Goal: Task Accomplishment & Management: Manage account settings

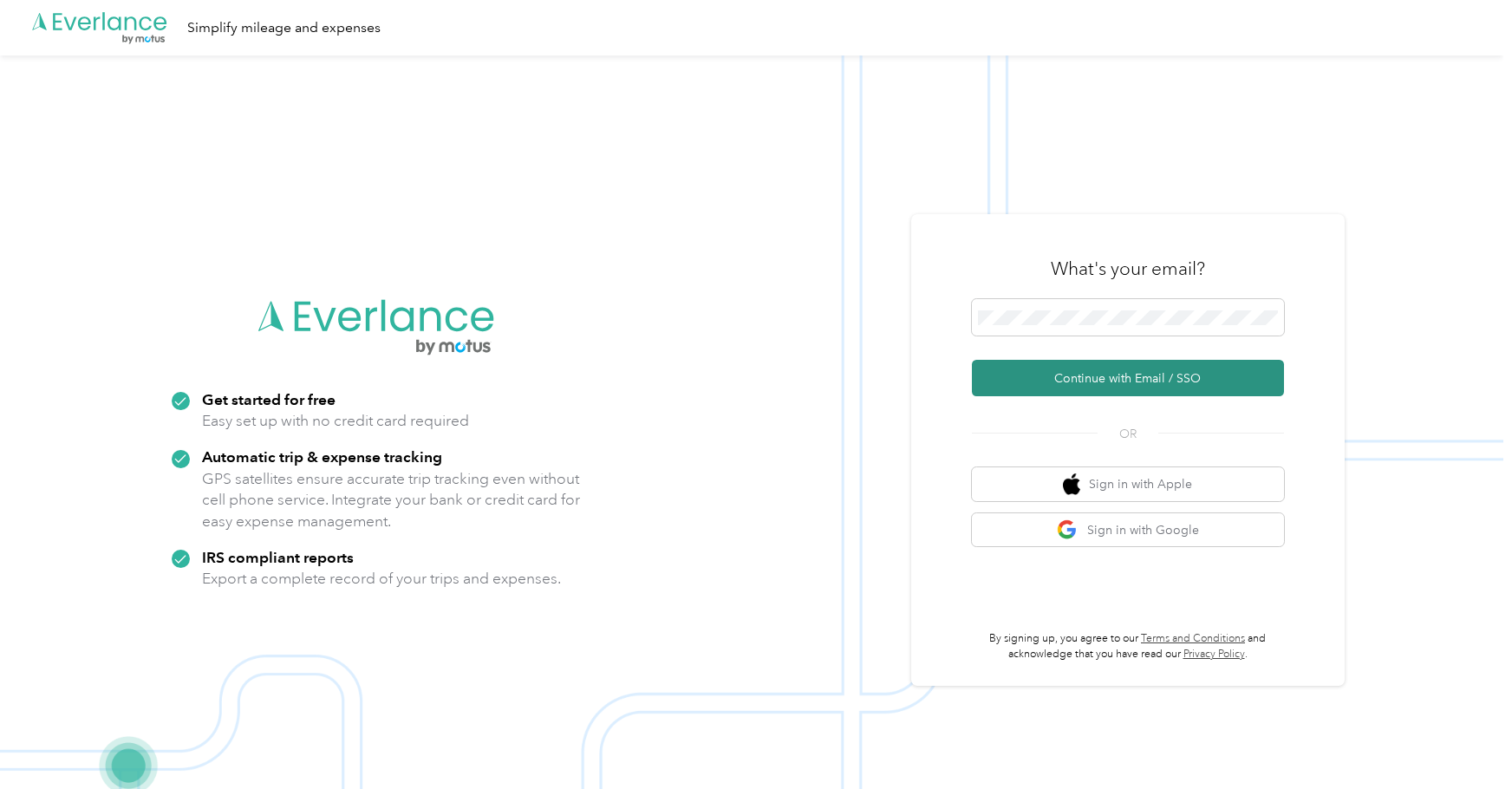
click at [1103, 381] on button "Continue with Email / SSO" at bounding box center [1127, 377] width 312 height 36
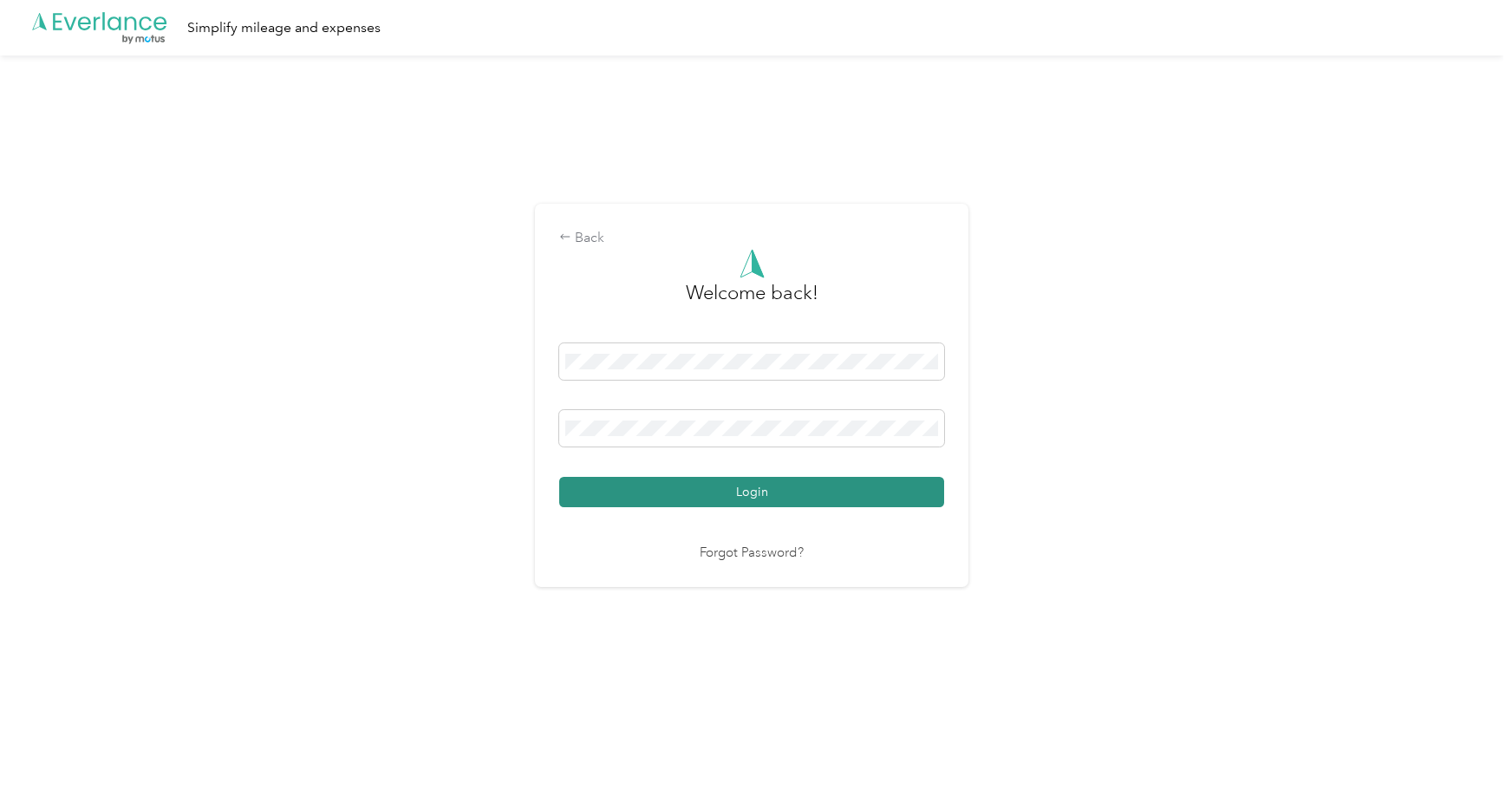
click at [767, 485] on button "Login" at bounding box center [751, 492] width 385 height 31
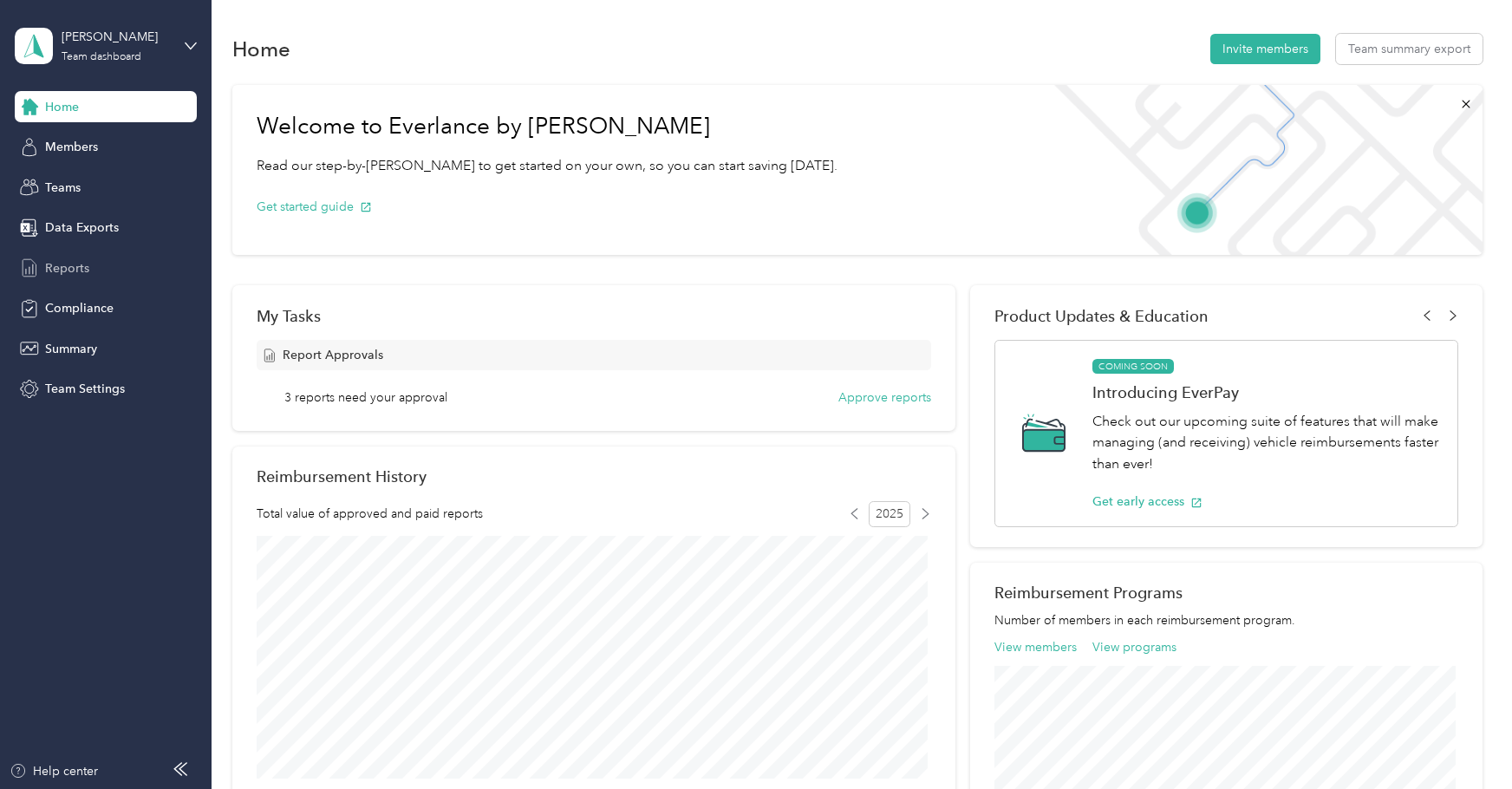
click at [73, 265] on span "Reports" at bounding box center [68, 269] width 45 height 19
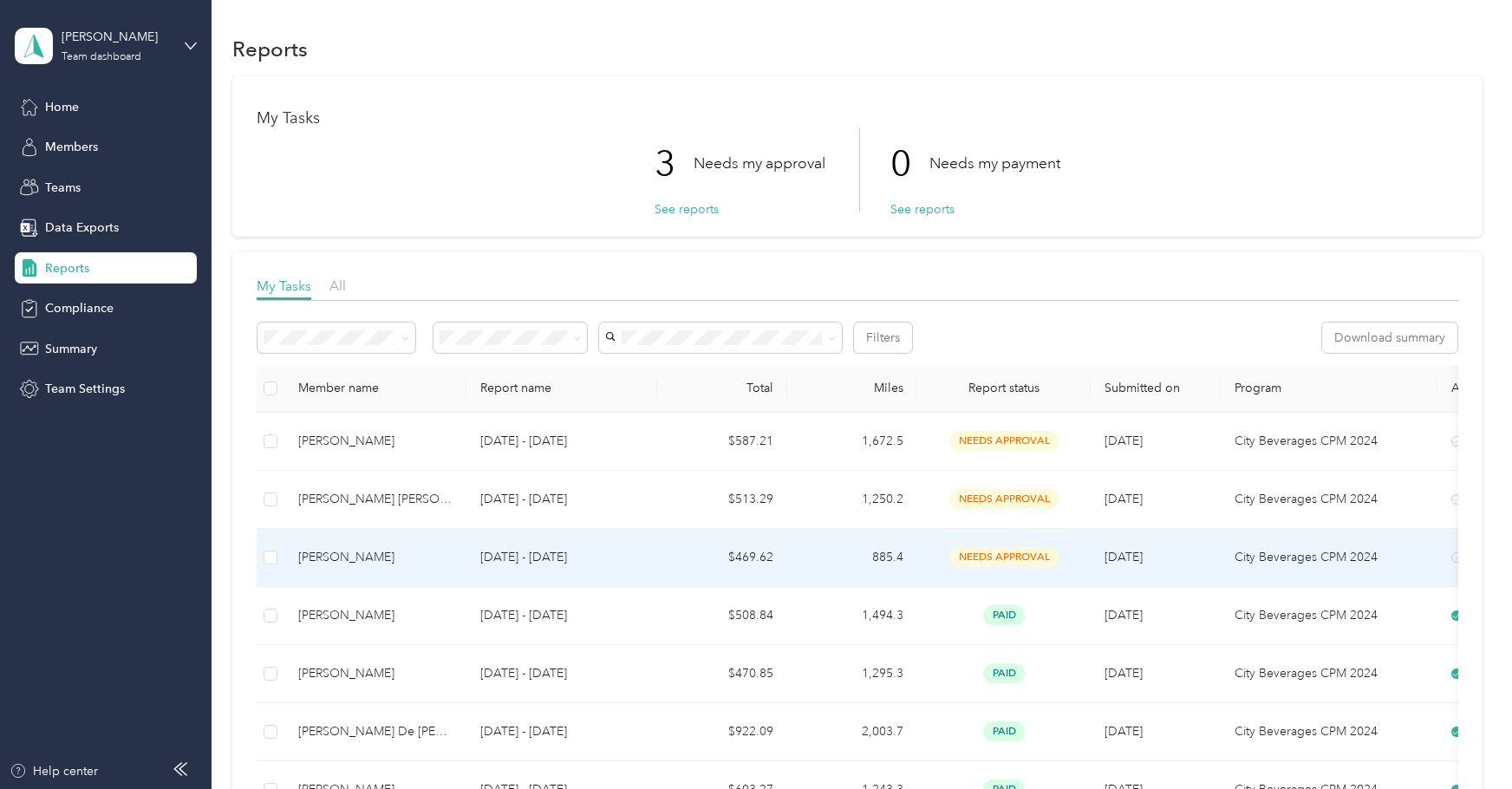
click at [632, 555] on p "[DATE] - [DATE]" at bounding box center [561, 558] width 163 height 20
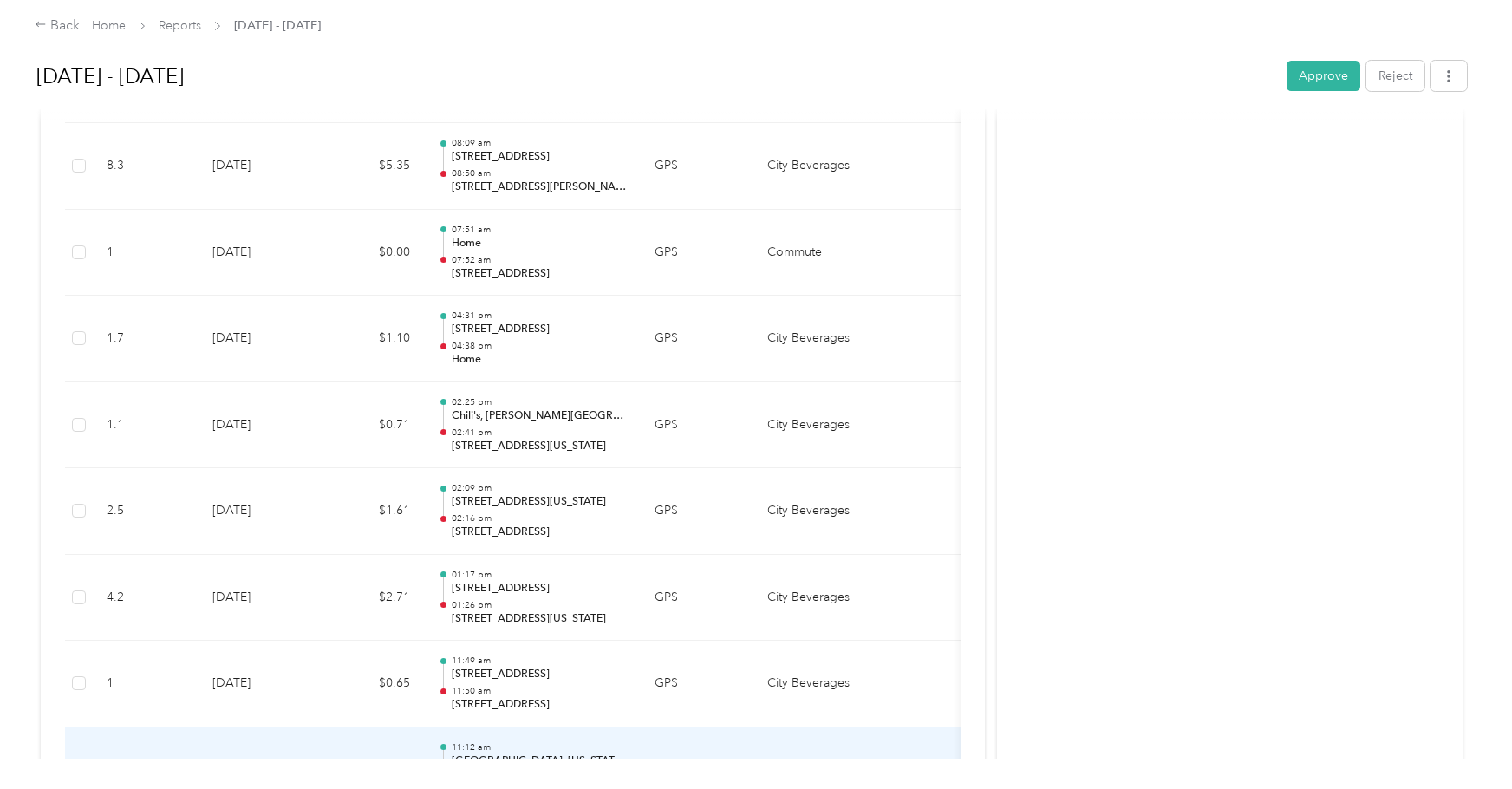
scroll to position [10685, 0]
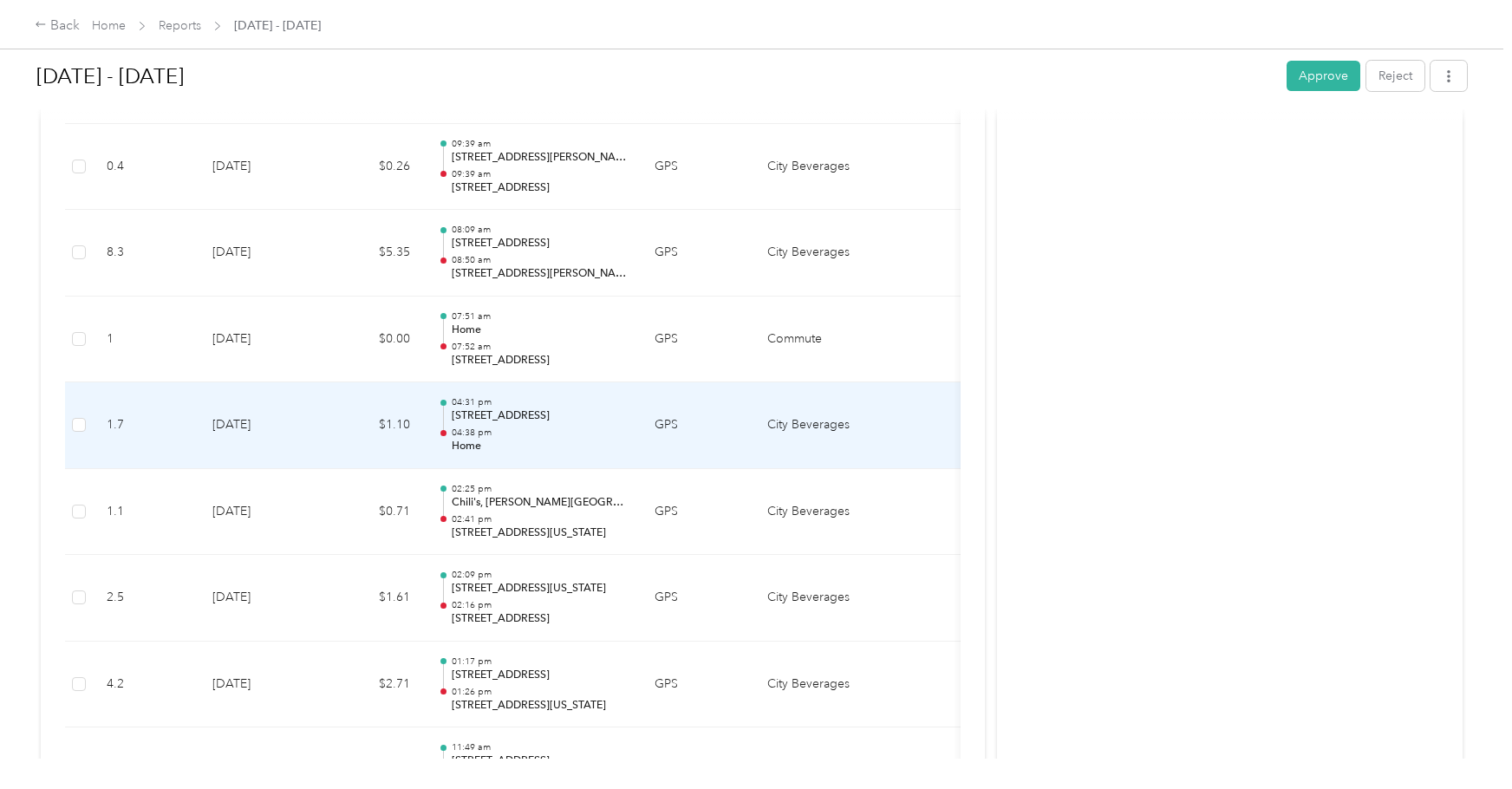
click at [536, 439] on p "Home" at bounding box center [539, 446] width 176 height 16
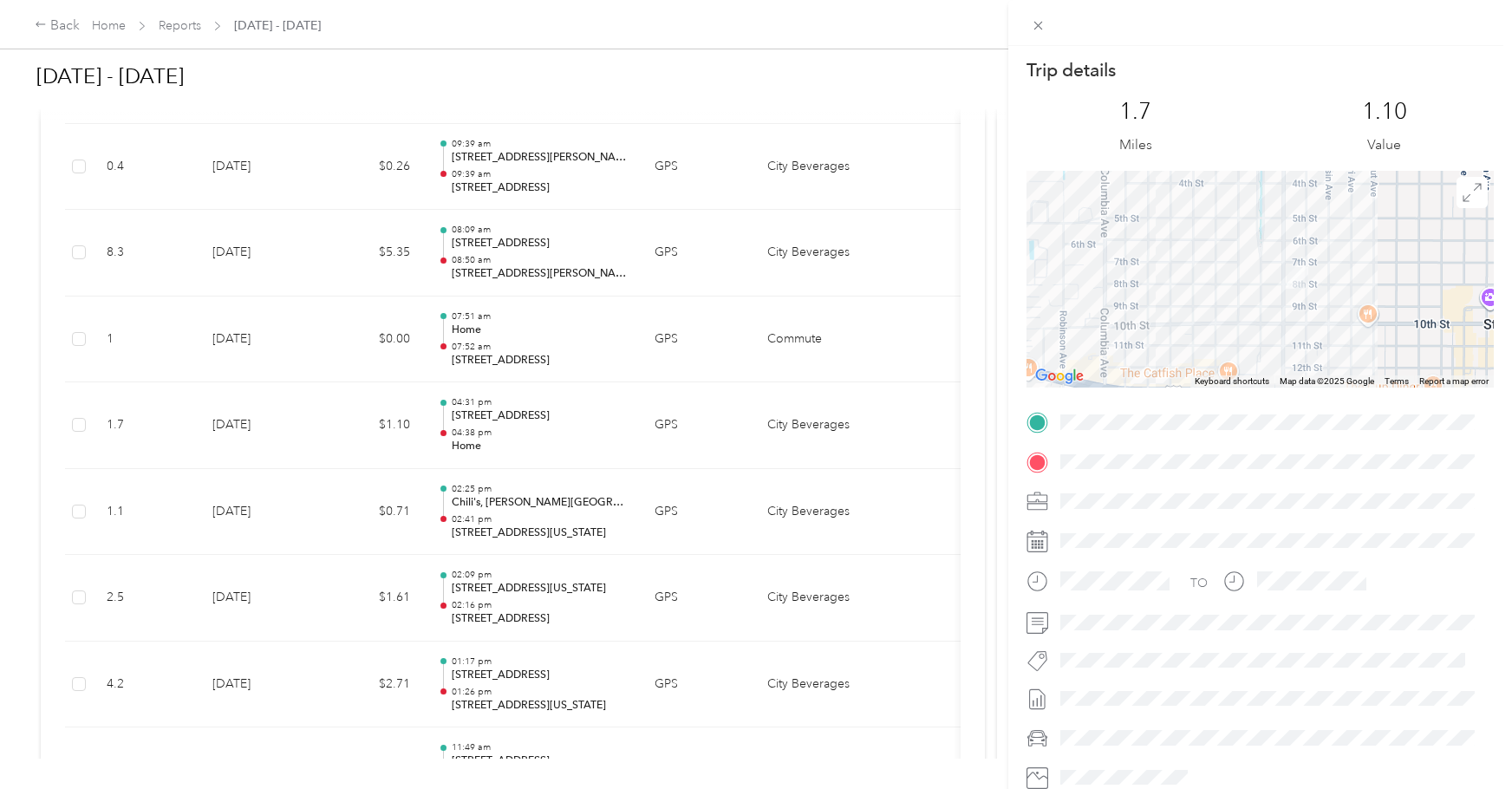
drag, startPoint x: 1344, startPoint y: 247, endPoint x: 1274, endPoint y: 339, distance: 115.6
click at [1273, 352] on div at bounding box center [1259, 279] width 467 height 217
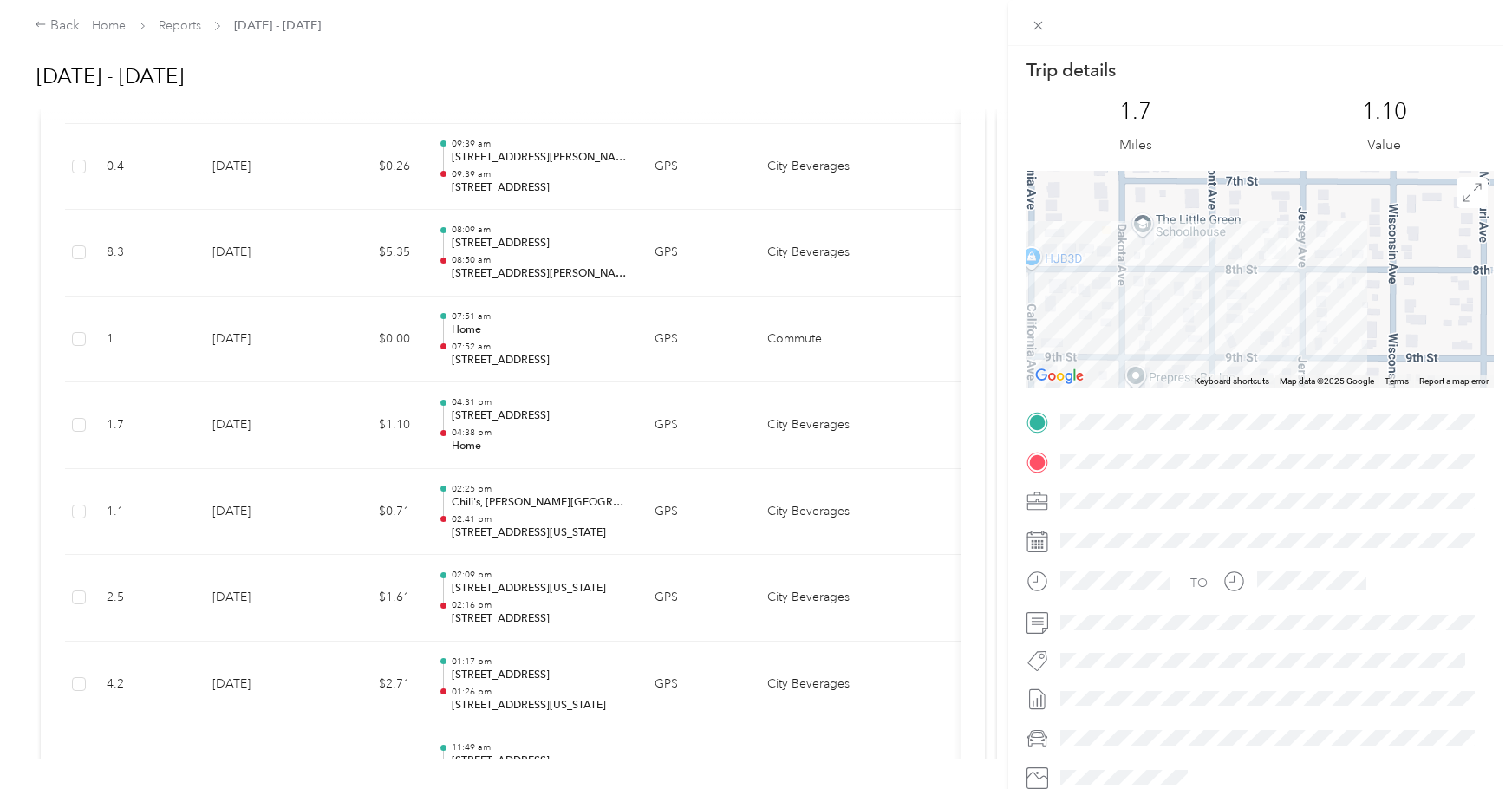
drag, startPoint x: 1286, startPoint y: 265, endPoint x: 1277, endPoint y: 362, distance: 97.4
click at [1277, 362] on div at bounding box center [1259, 279] width 467 height 217
click at [562, 436] on div "Trip details This trip cannot be edited because it is either under review, appr…" at bounding box center [756, 394] width 1512 height 789
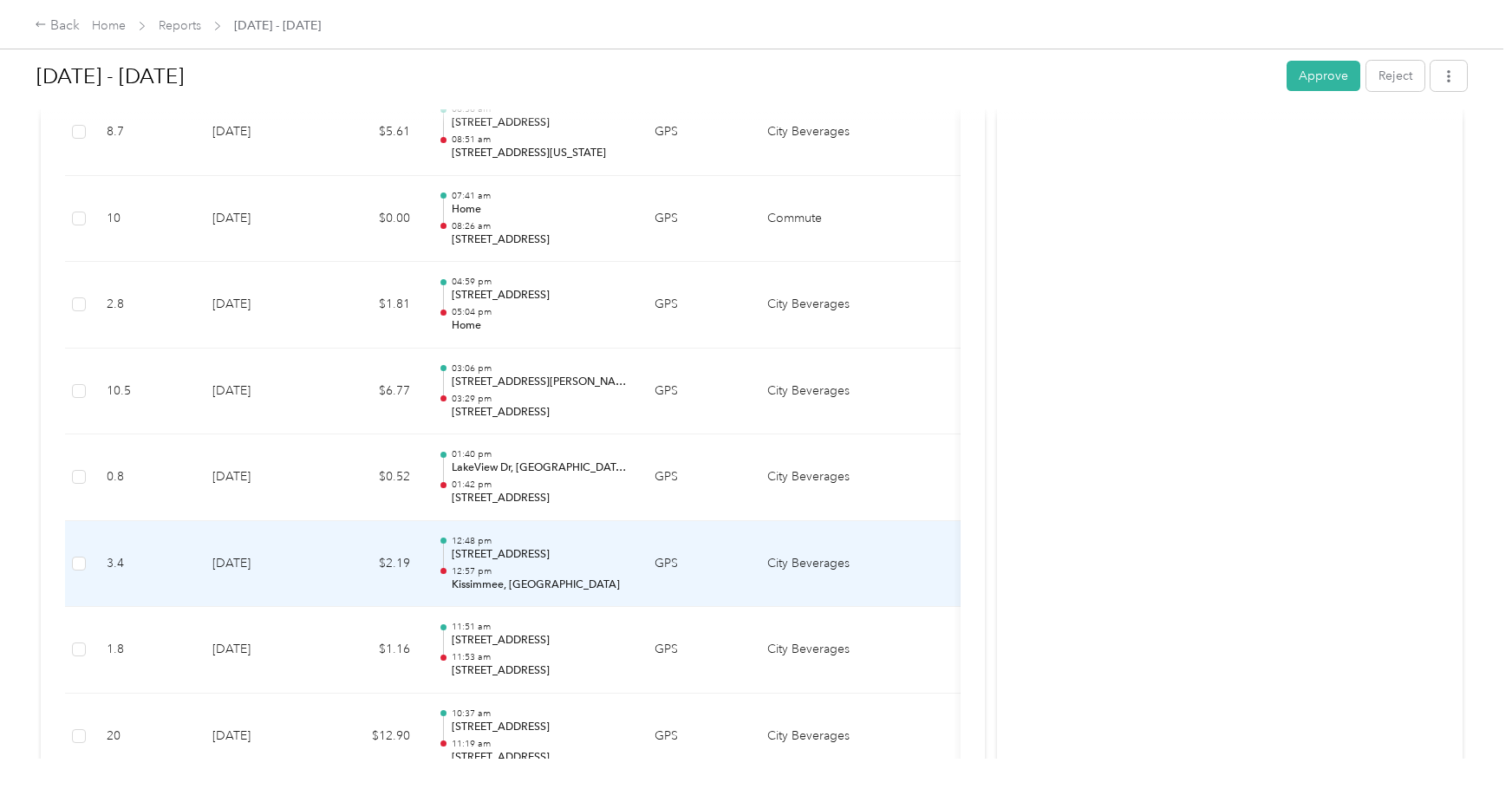
scroll to position [9818, 0]
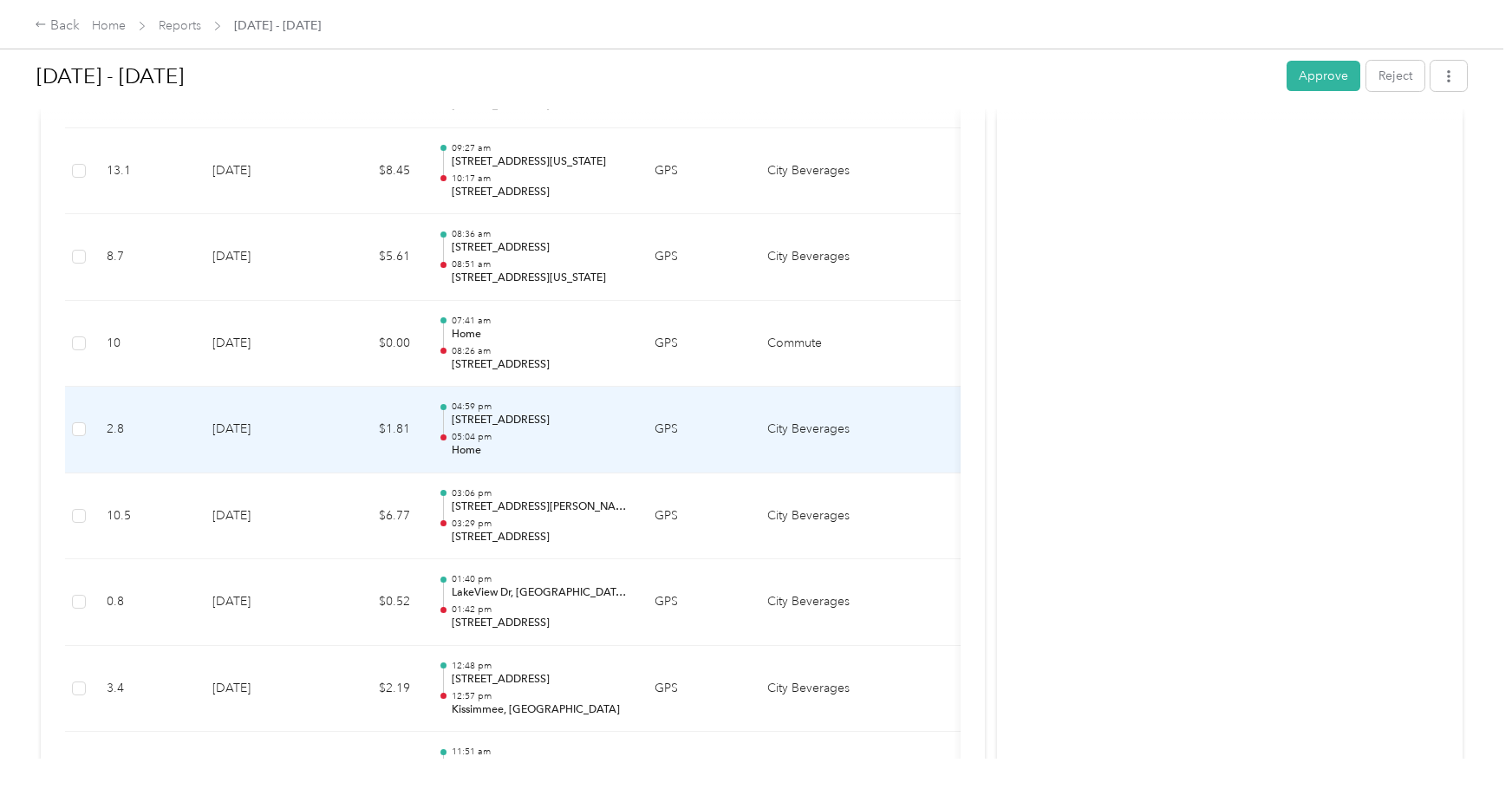
click at [567, 441] on p "05:04 pm" at bounding box center [539, 437] width 176 height 12
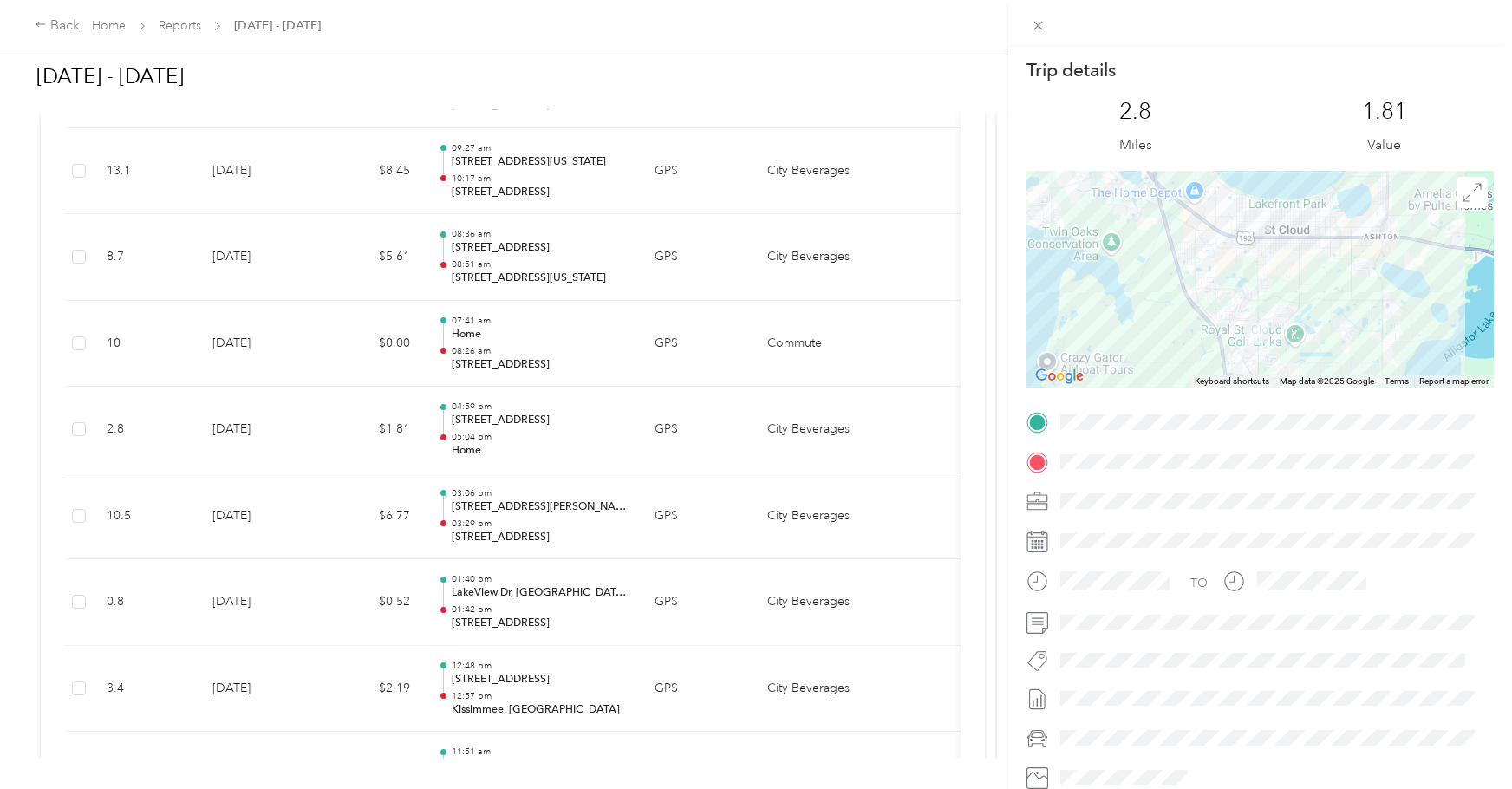
click at [567, 441] on div "Trip details This trip cannot be edited because it is either under review, appr…" at bounding box center [756, 394] width 1512 height 789
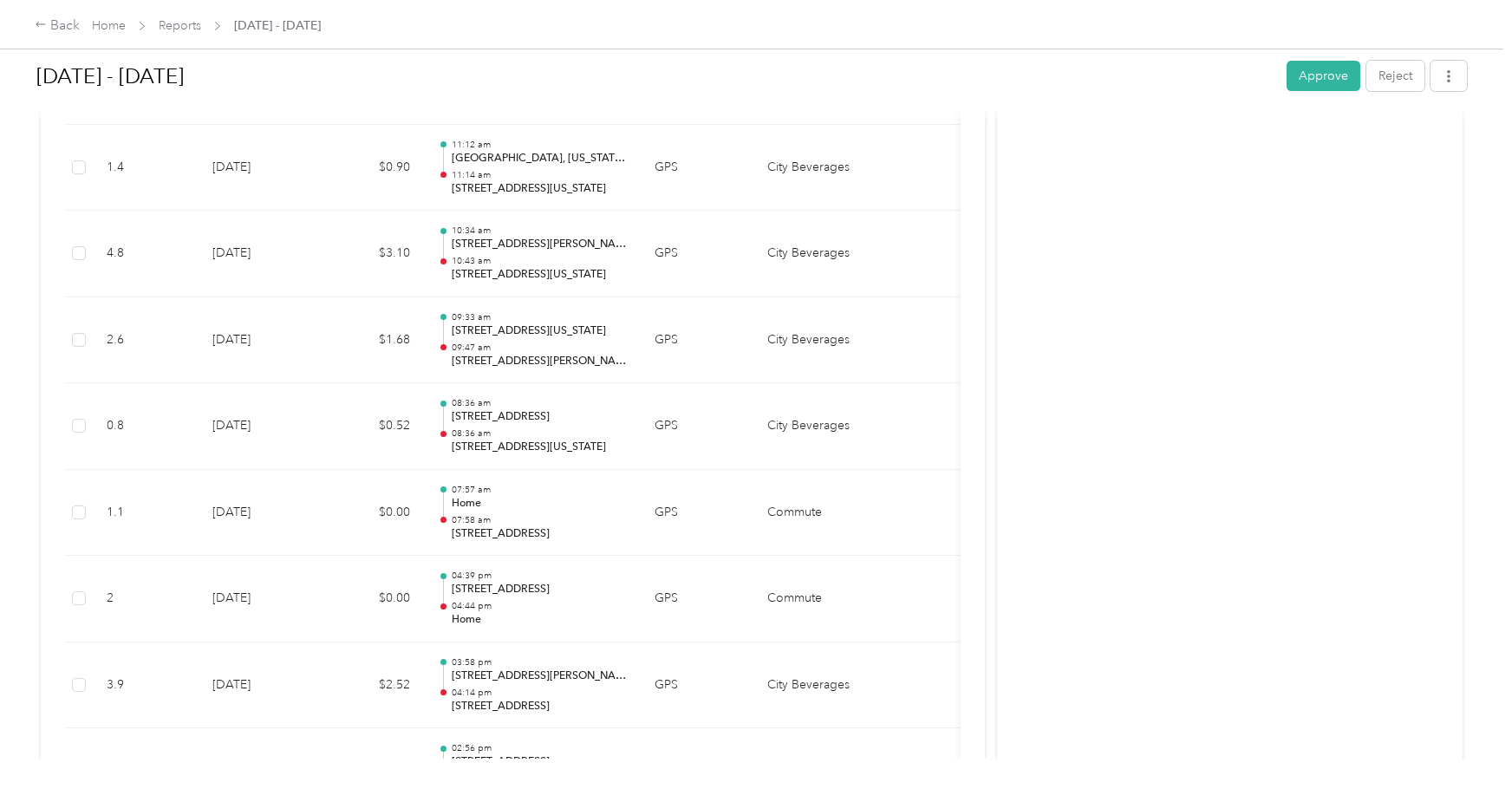
scroll to position [11380, 0]
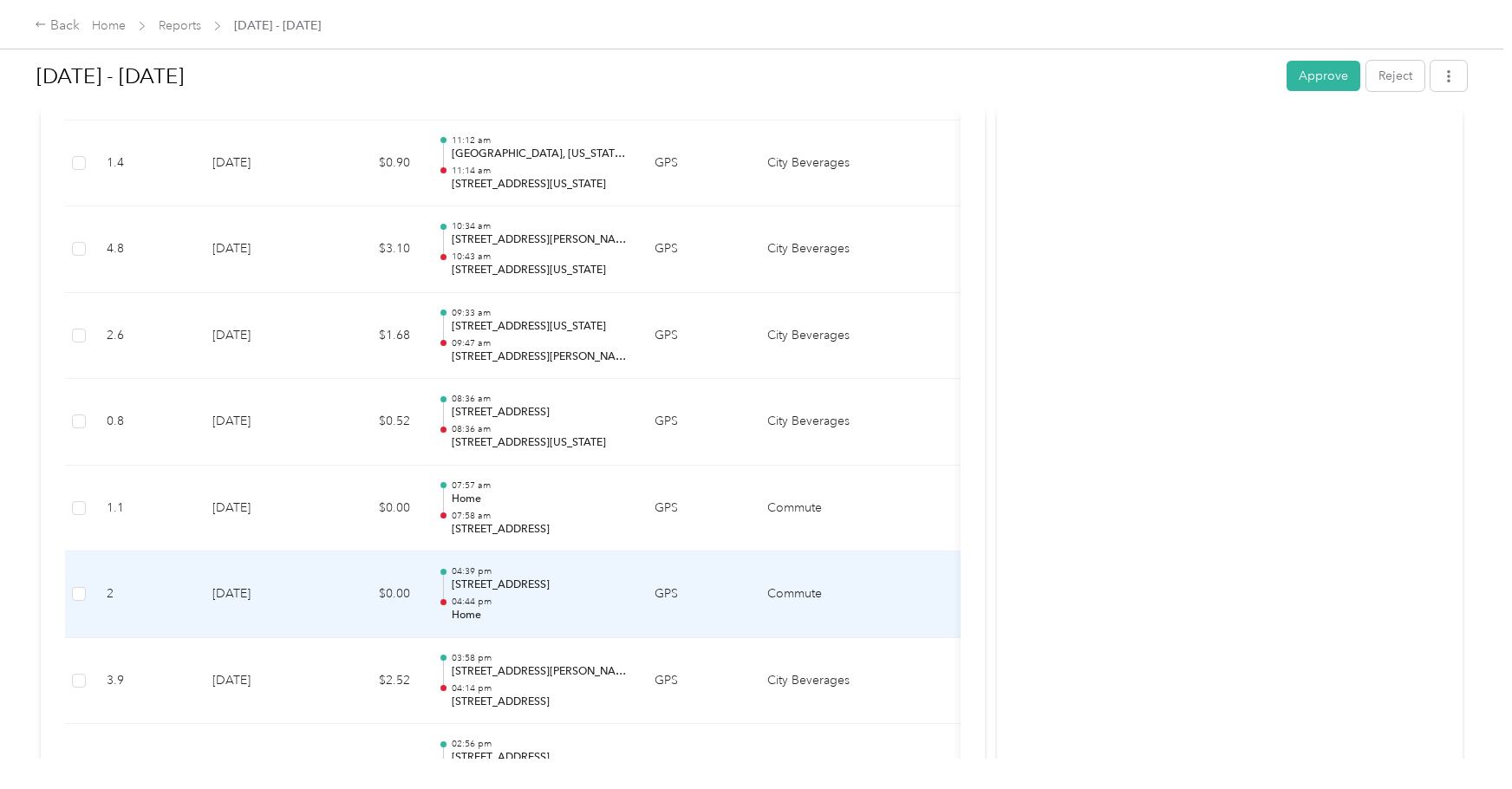
click at [551, 599] on p "04:44 pm" at bounding box center [539, 601] width 176 height 12
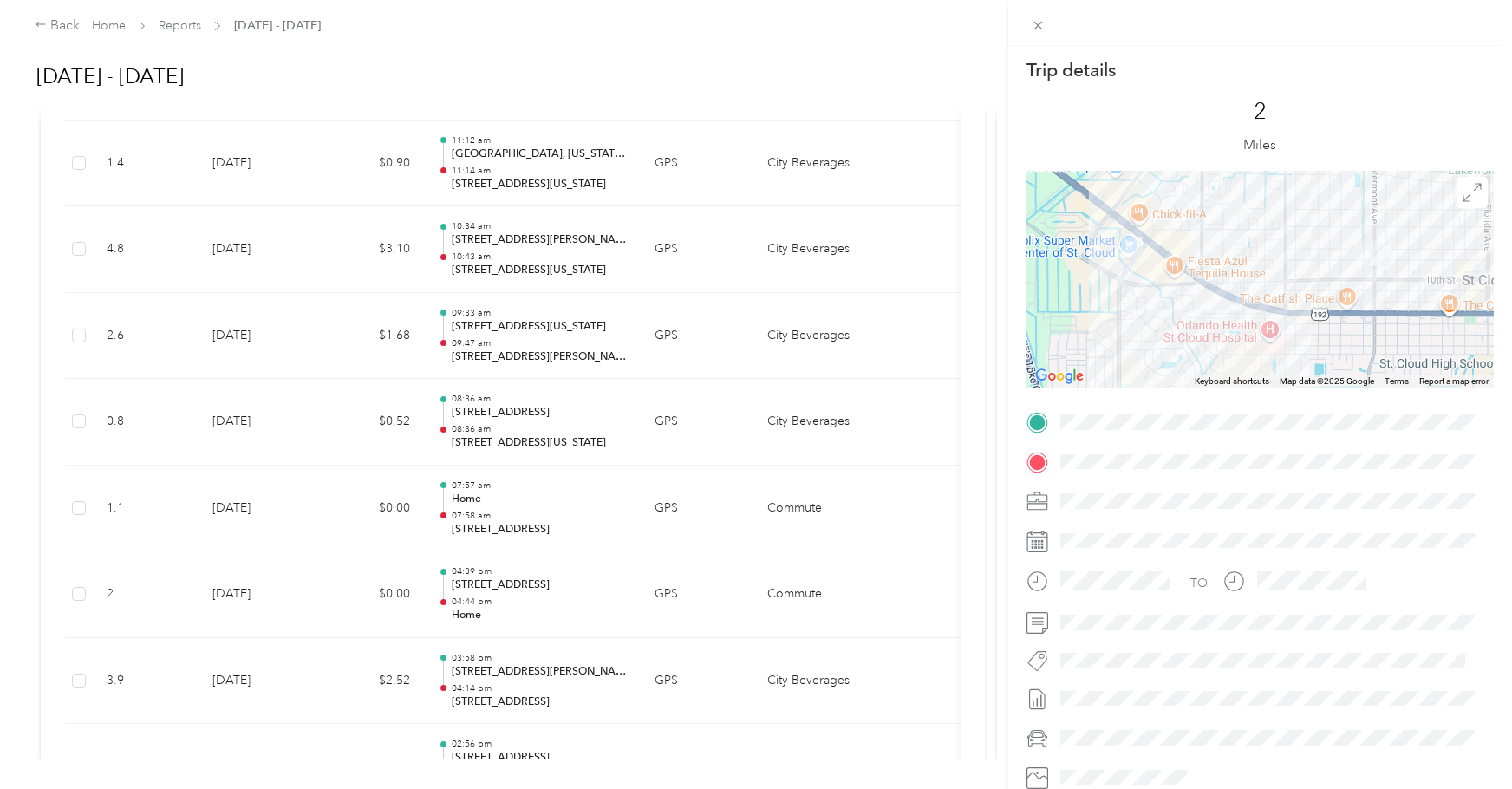
click at [513, 610] on div "Trip details This trip cannot be edited because it is either under review, appr…" at bounding box center [756, 394] width 1512 height 789
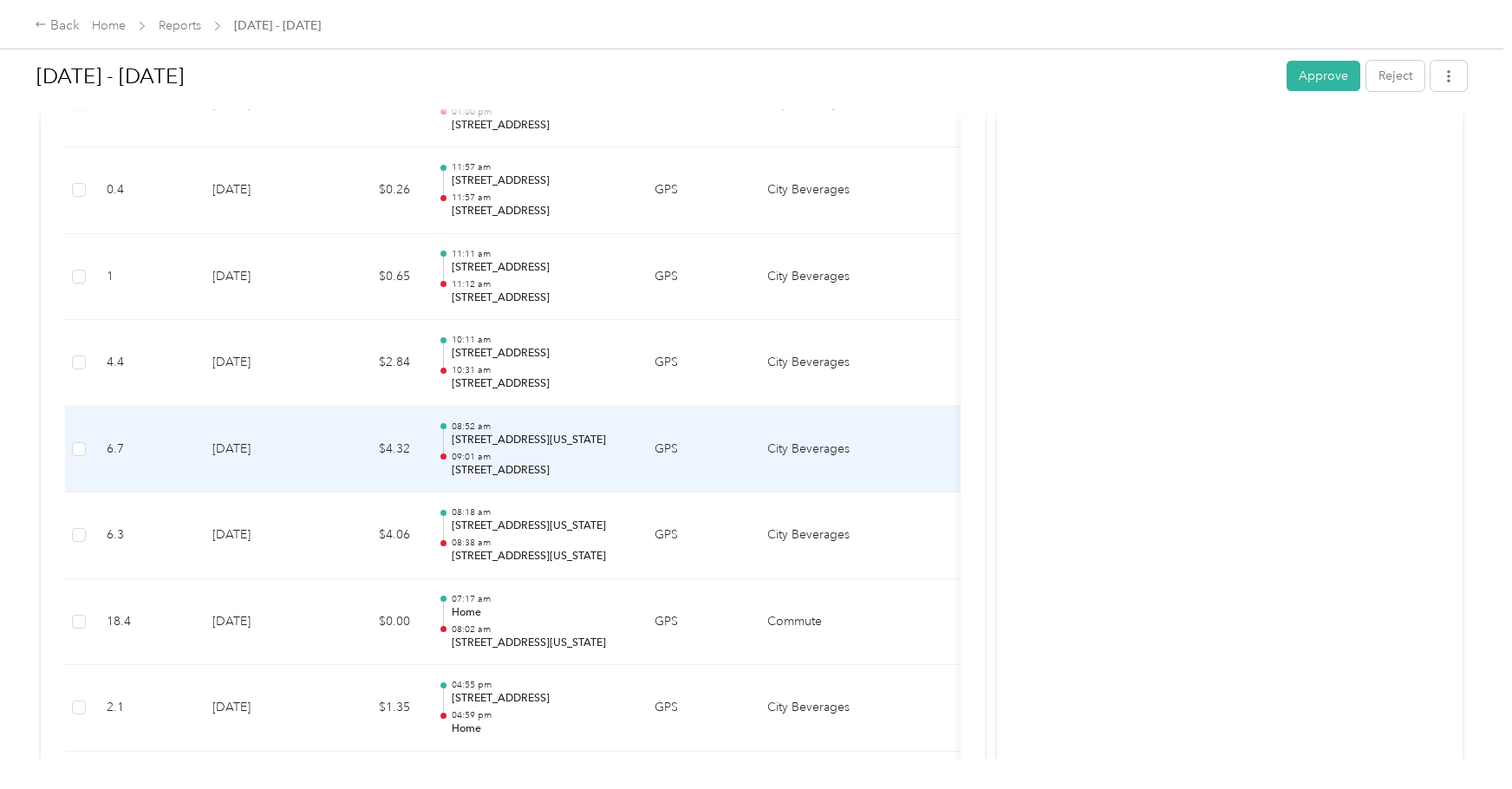
scroll to position [12334, 0]
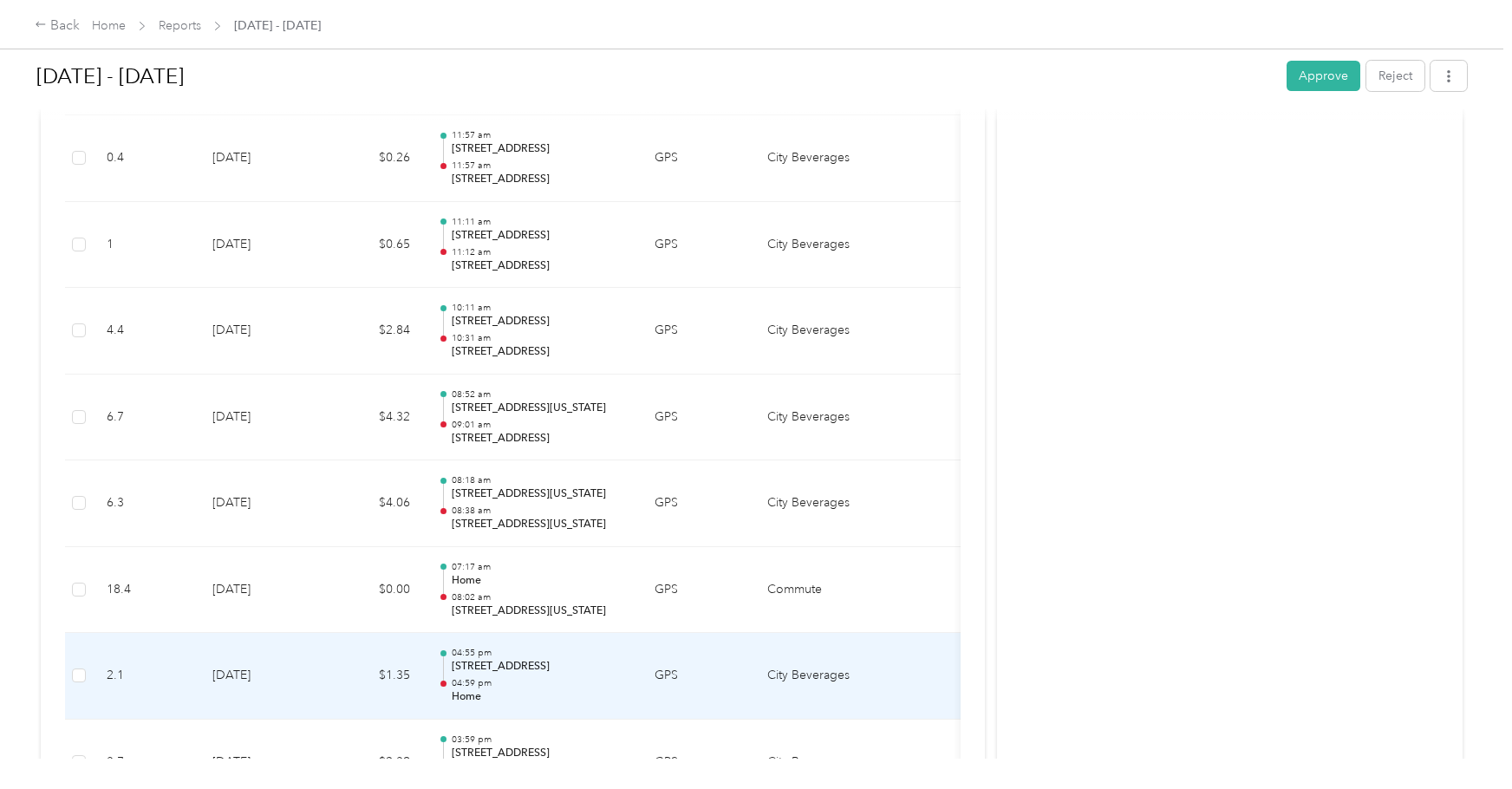
click at [526, 681] on p "04:59 pm" at bounding box center [539, 683] width 176 height 12
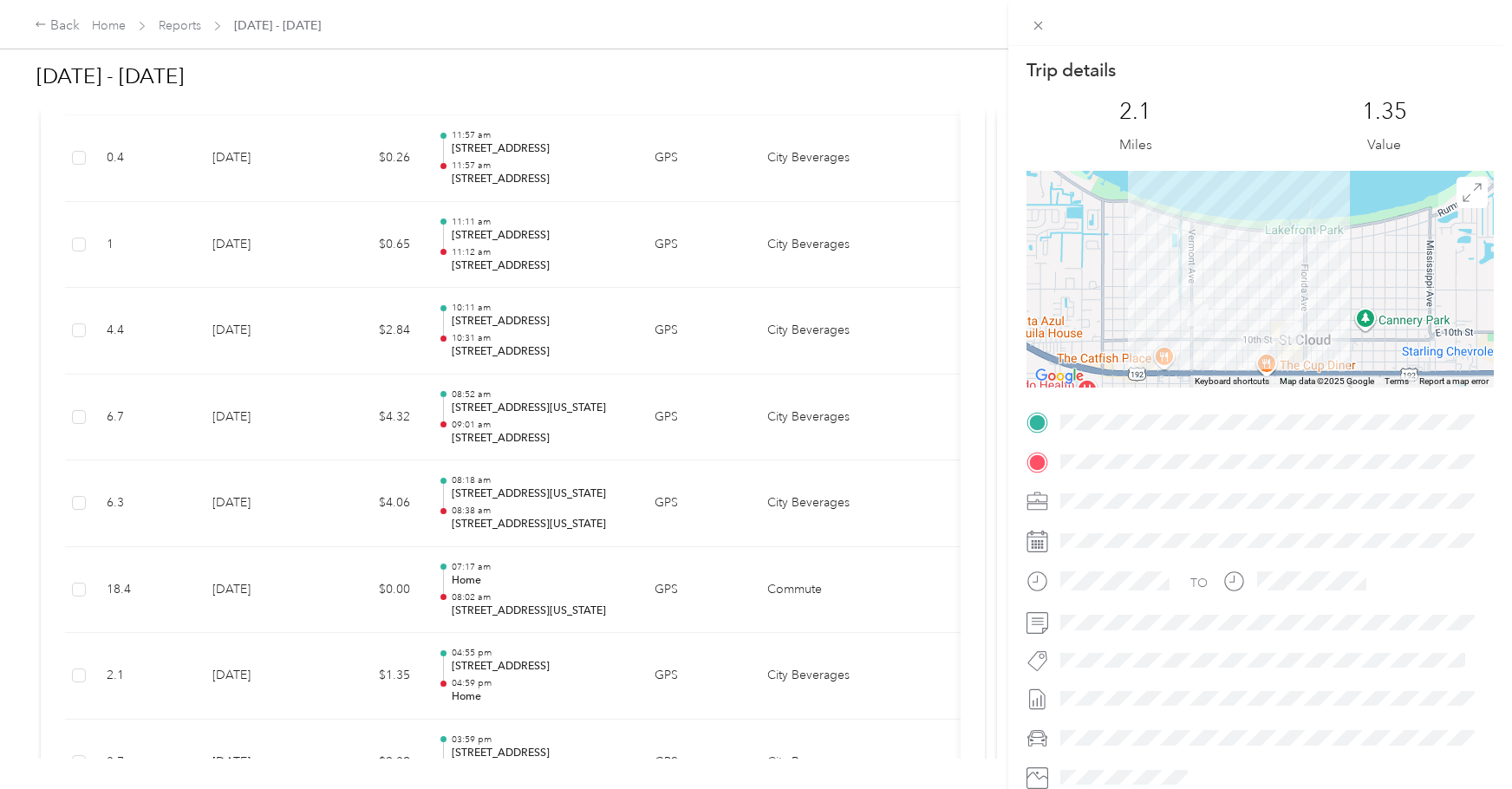
click at [522, 669] on div "Trip details This trip cannot be edited because it is either under review, appr…" at bounding box center [756, 394] width 1512 height 789
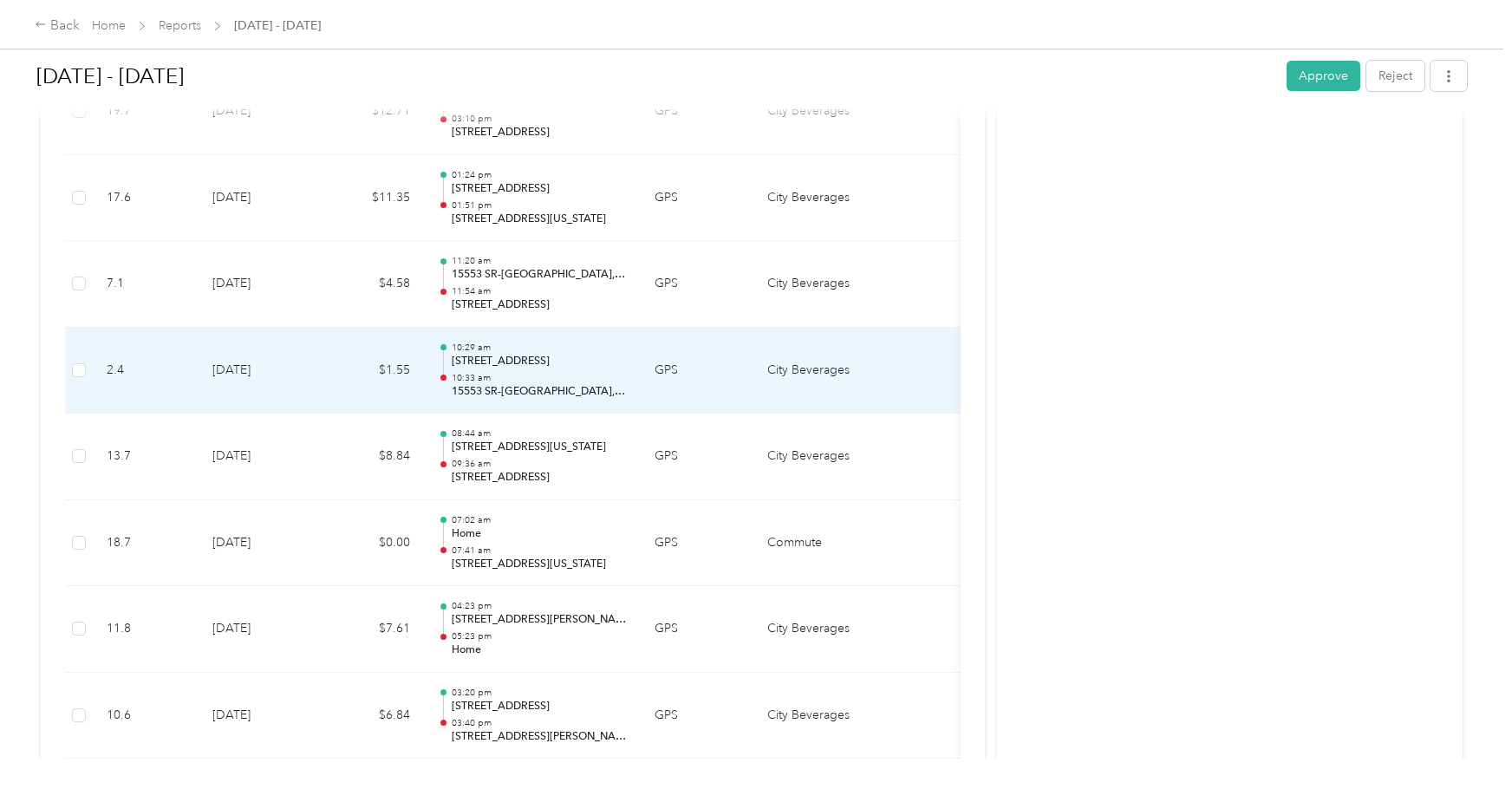
scroll to position [13115, 0]
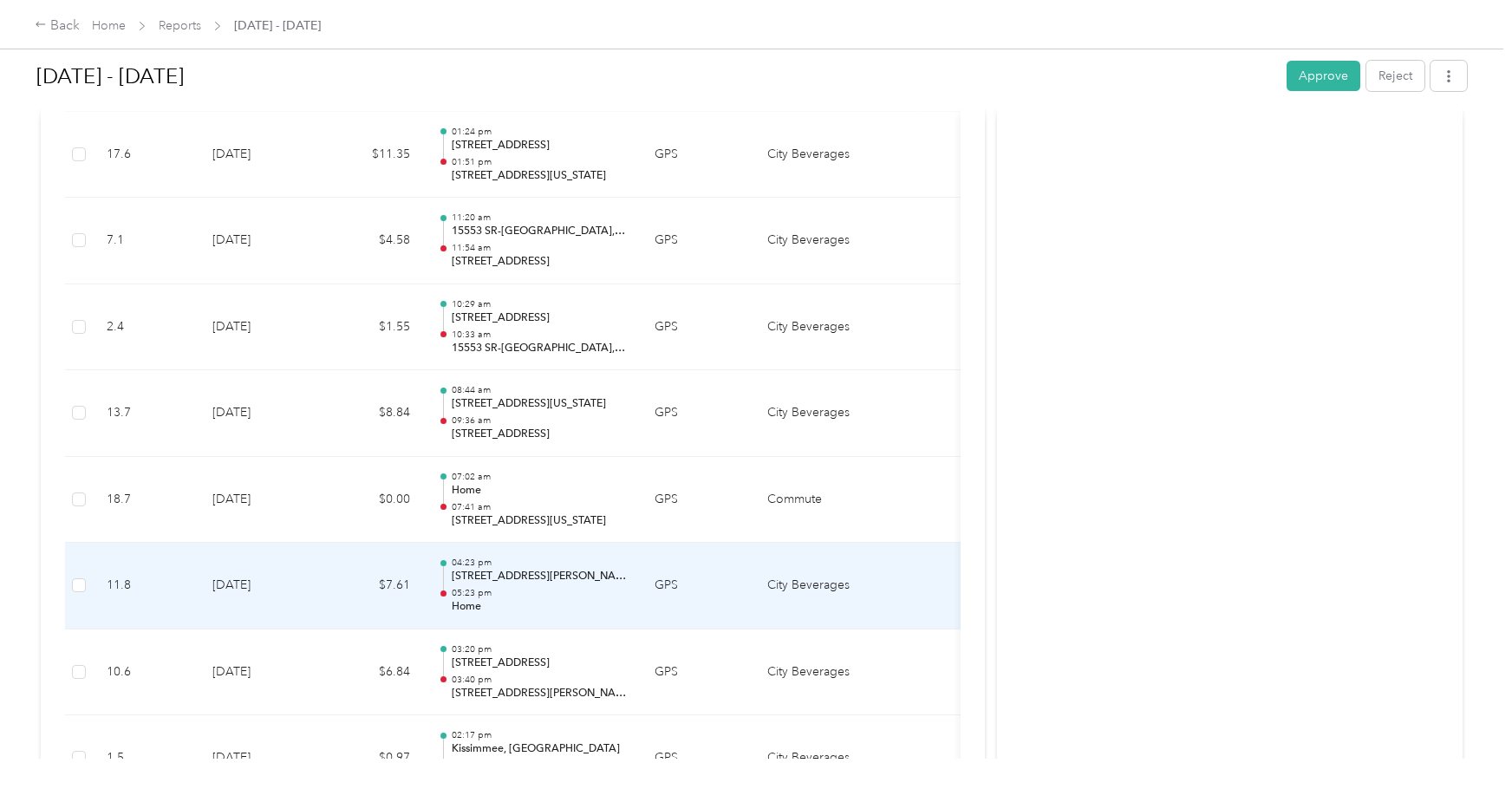
click at [525, 590] on p "05:23 pm" at bounding box center [539, 593] width 176 height 12
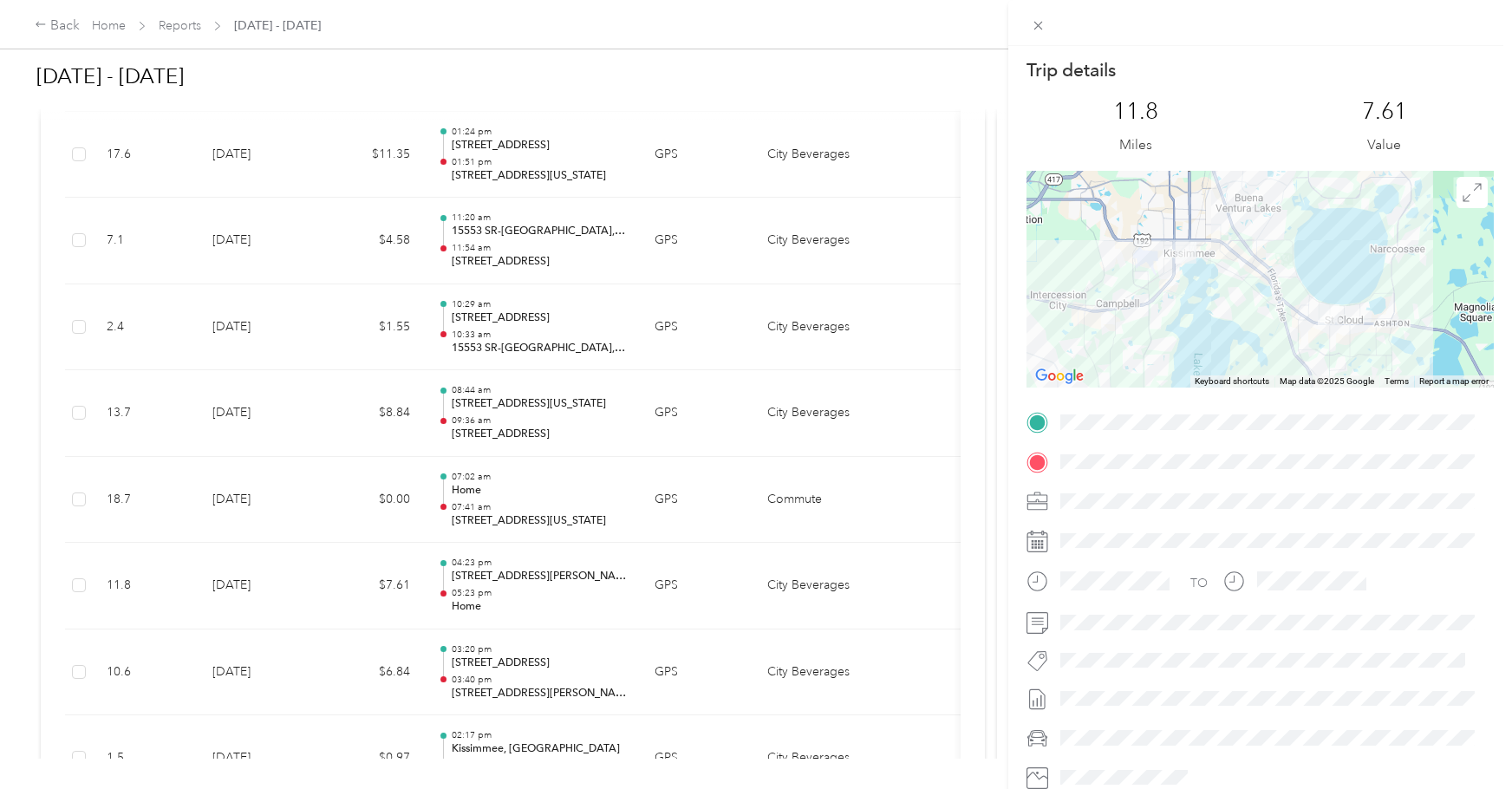
click at [545, 596] on div "Trip details This trip cannot be edited because it is either under review, appr…" at bounding box center [756, 394] width 1512 height 789
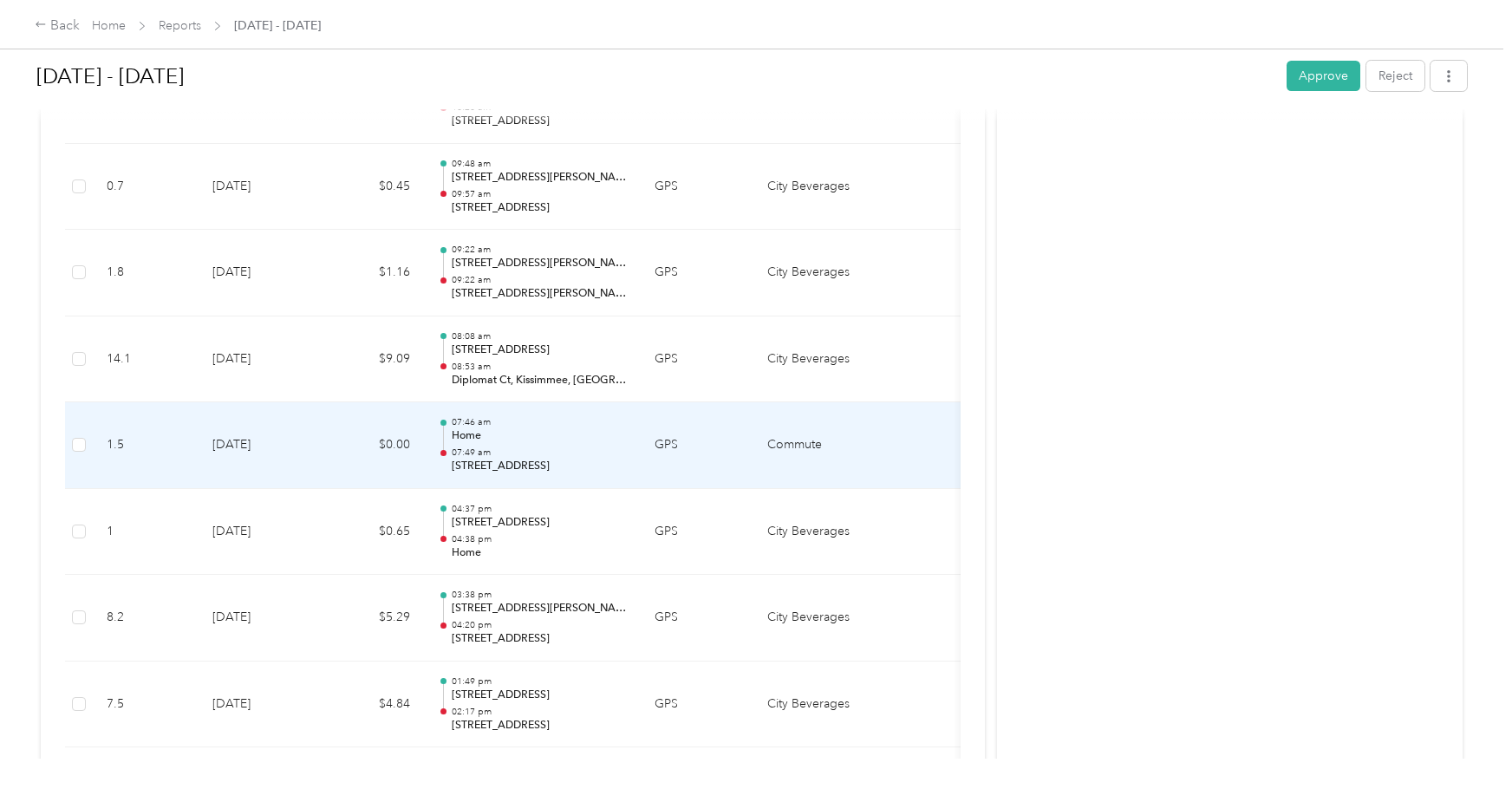
scroll to position [14156, 0]
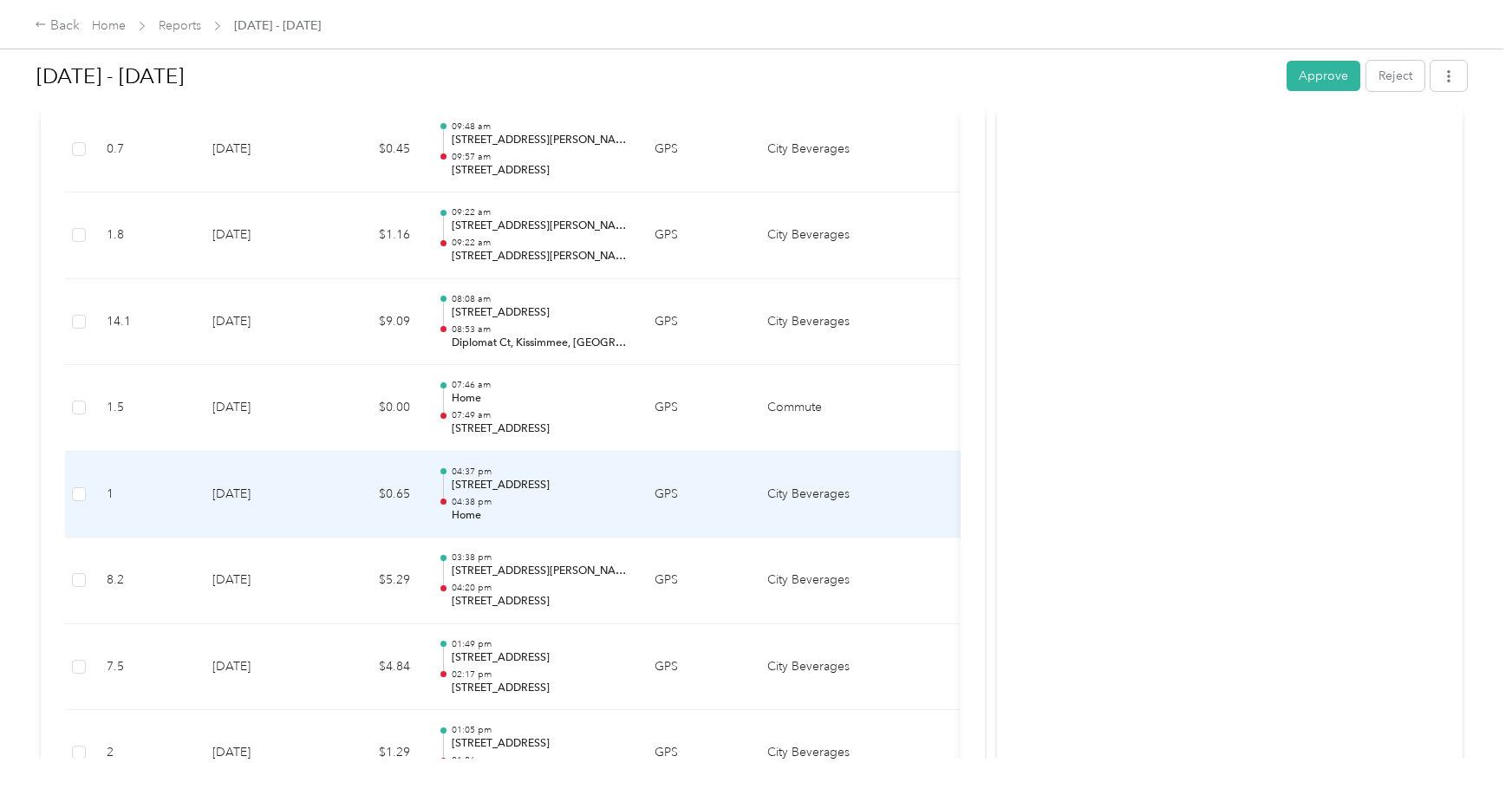
click at [525, 517] on p "Home" at bounding box center [539, 516] width 176 height 16
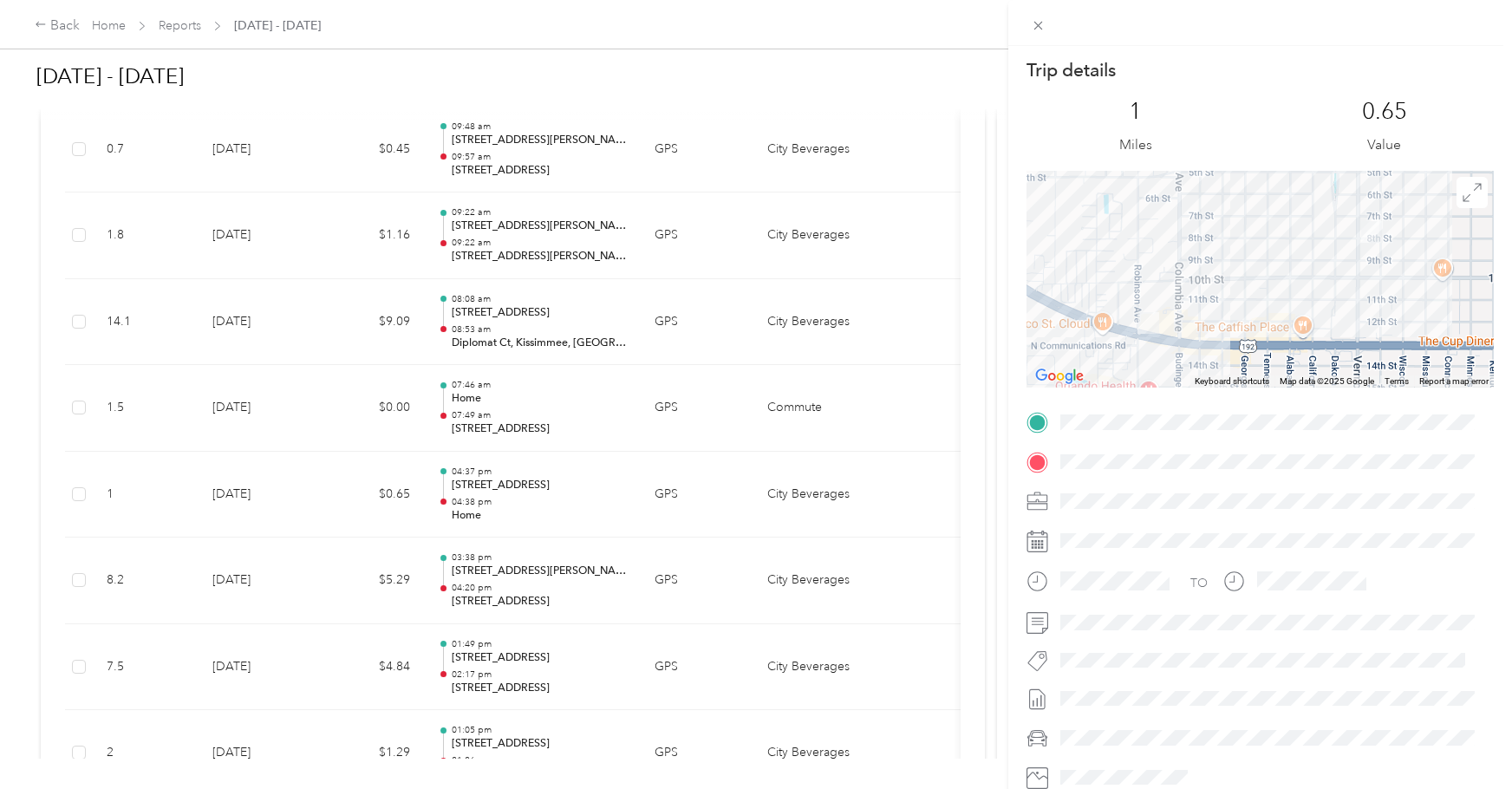
click at [530, 513] on div "Trip details This trip cannot be edited because it is either under review, appr…" at bounding box center [756, 394] width 1512 height 789
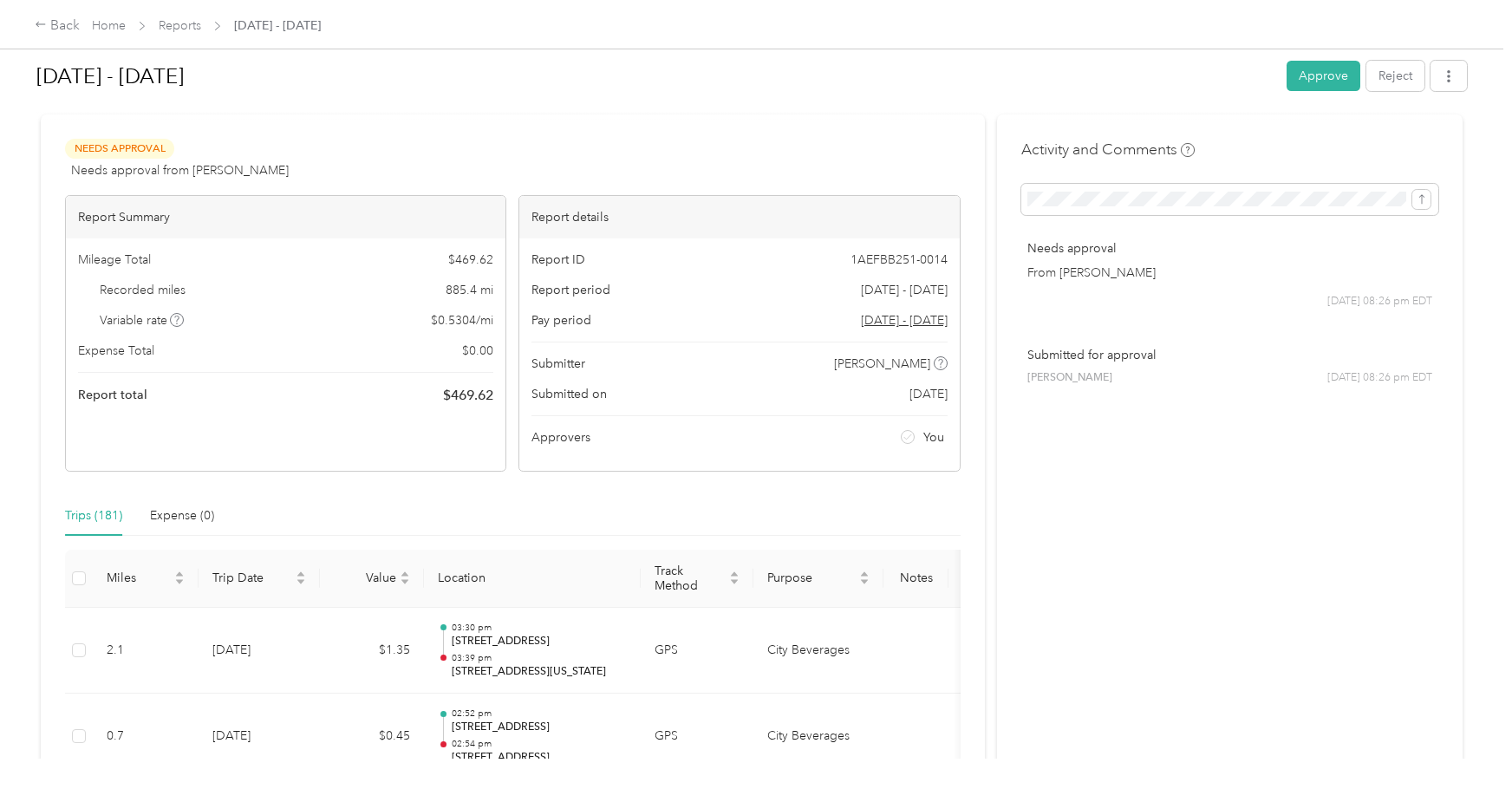
scroll to position [0, 0]
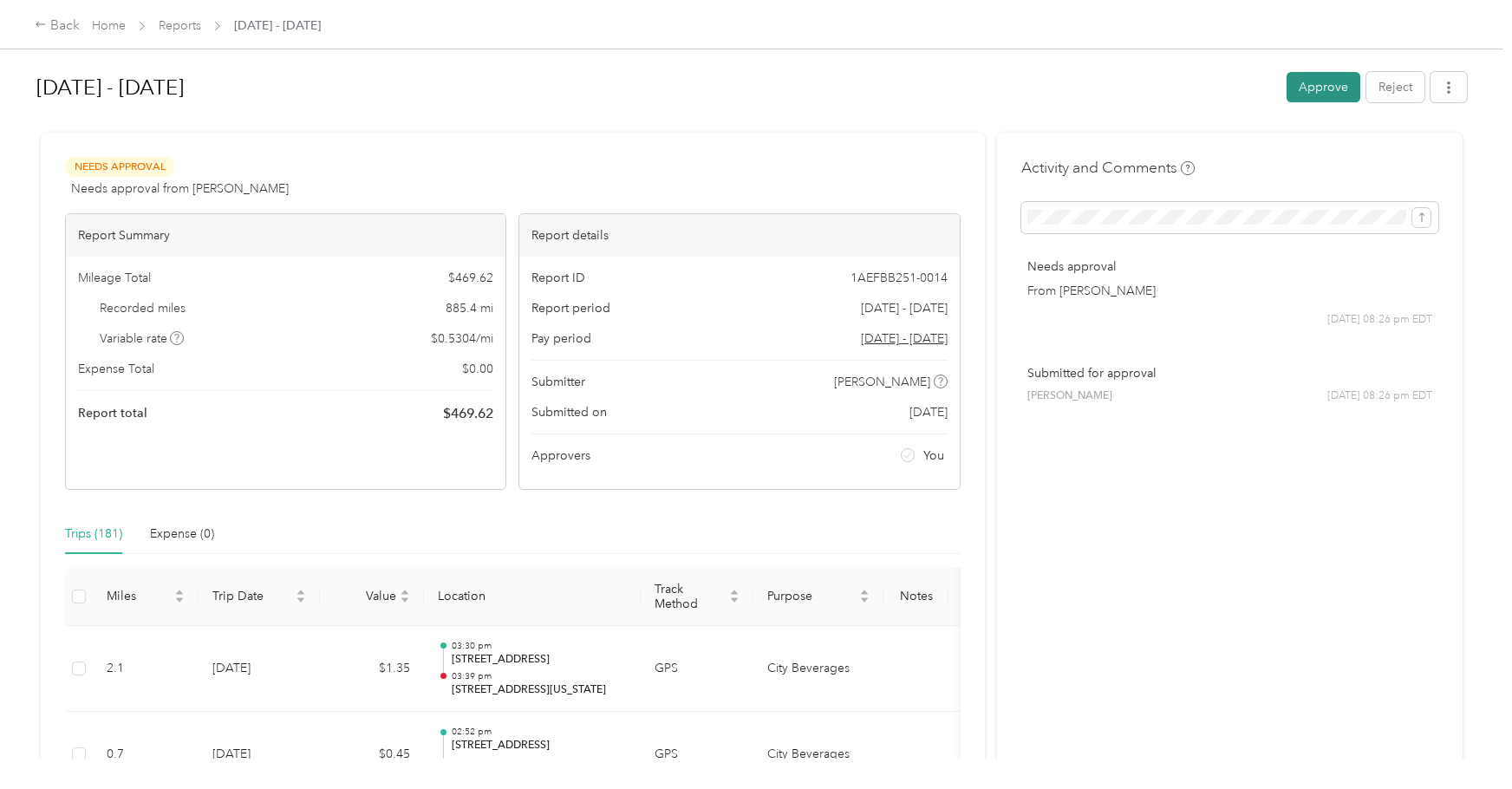
click at [1314, 85] on button "Approve" at bounding box center [1323, 86] width 73 height 31
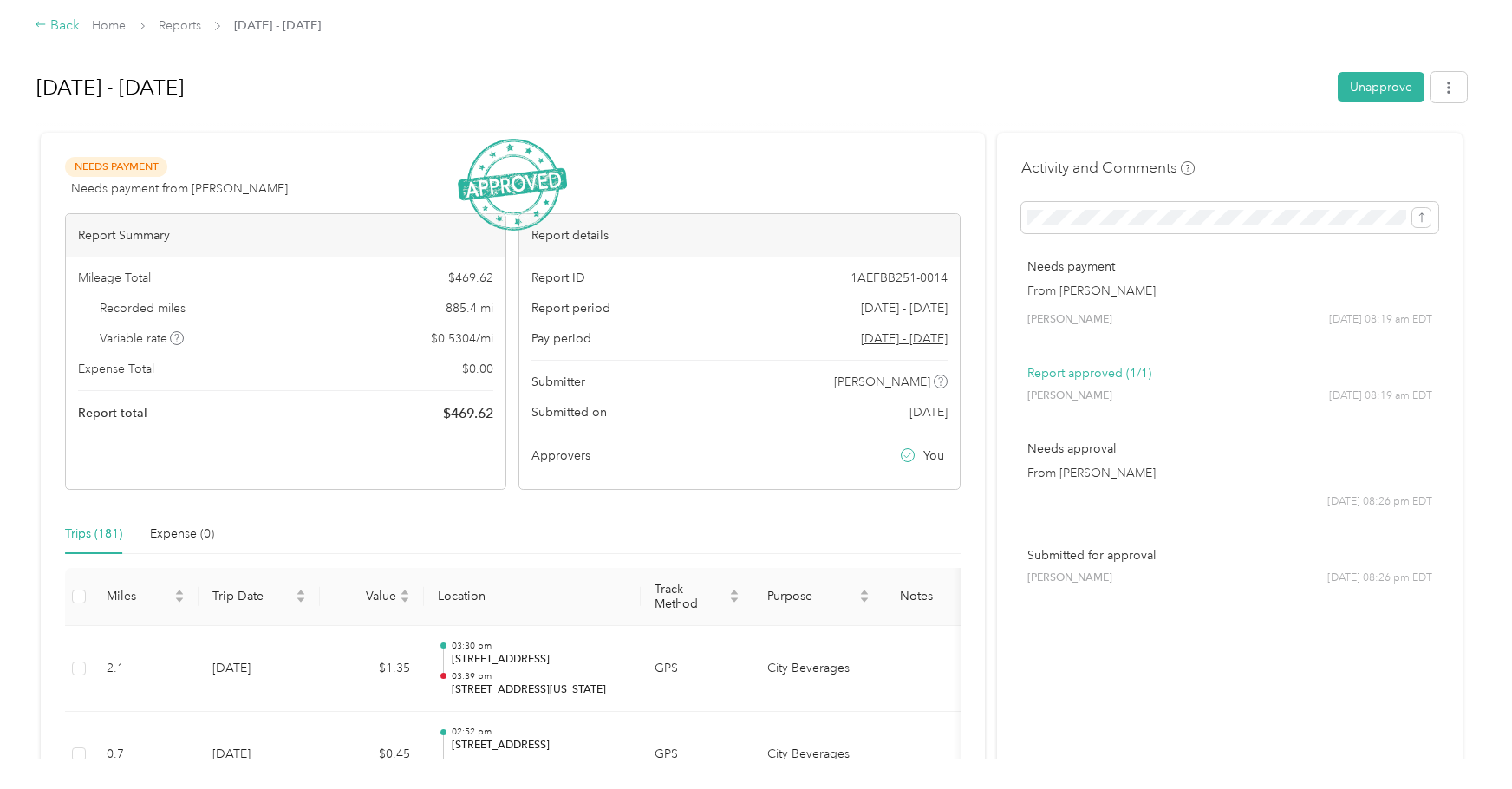
click at [60, 31] on div "Back" at bounding box center [57, 26] width 46 height 20
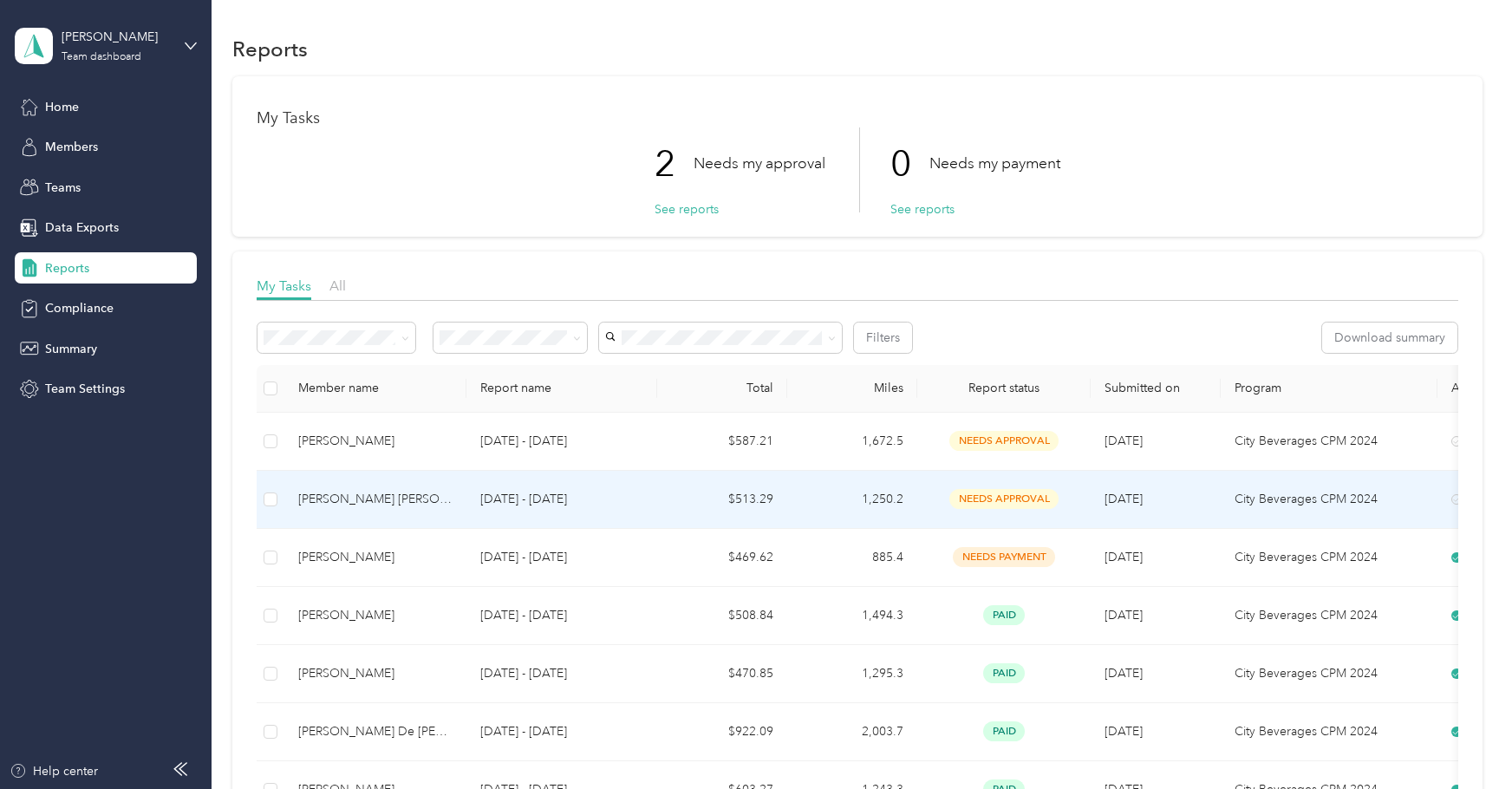
click at [332, 502] on div "[PERSON_NAME] [PERSON_NAME]" at bounding box center [375, 499] width 154 height 20
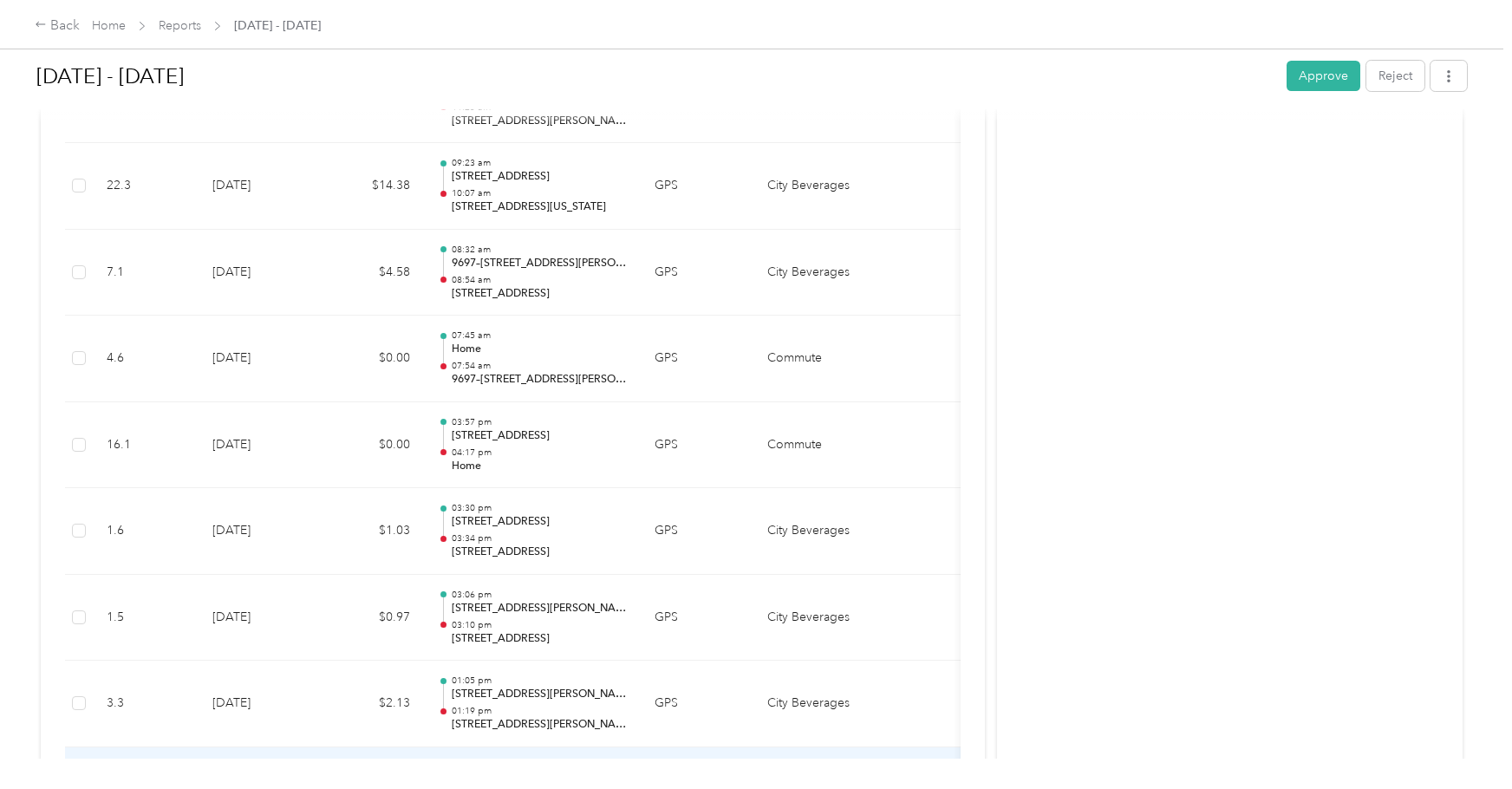
scroll to position [16913, 0]
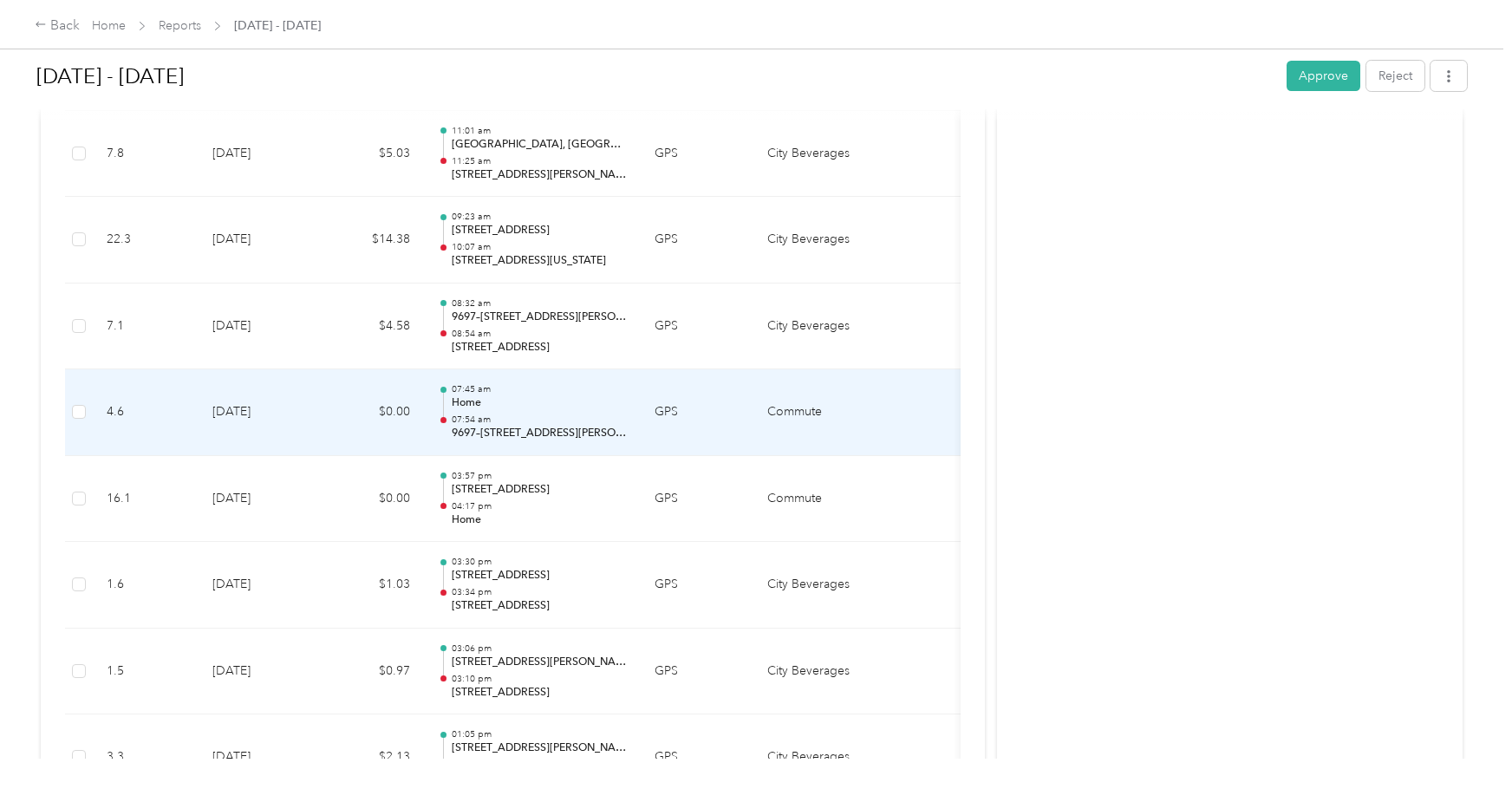
click at [499, 405] on p "Home" at bounding box center [539, 403] width 176 height 16
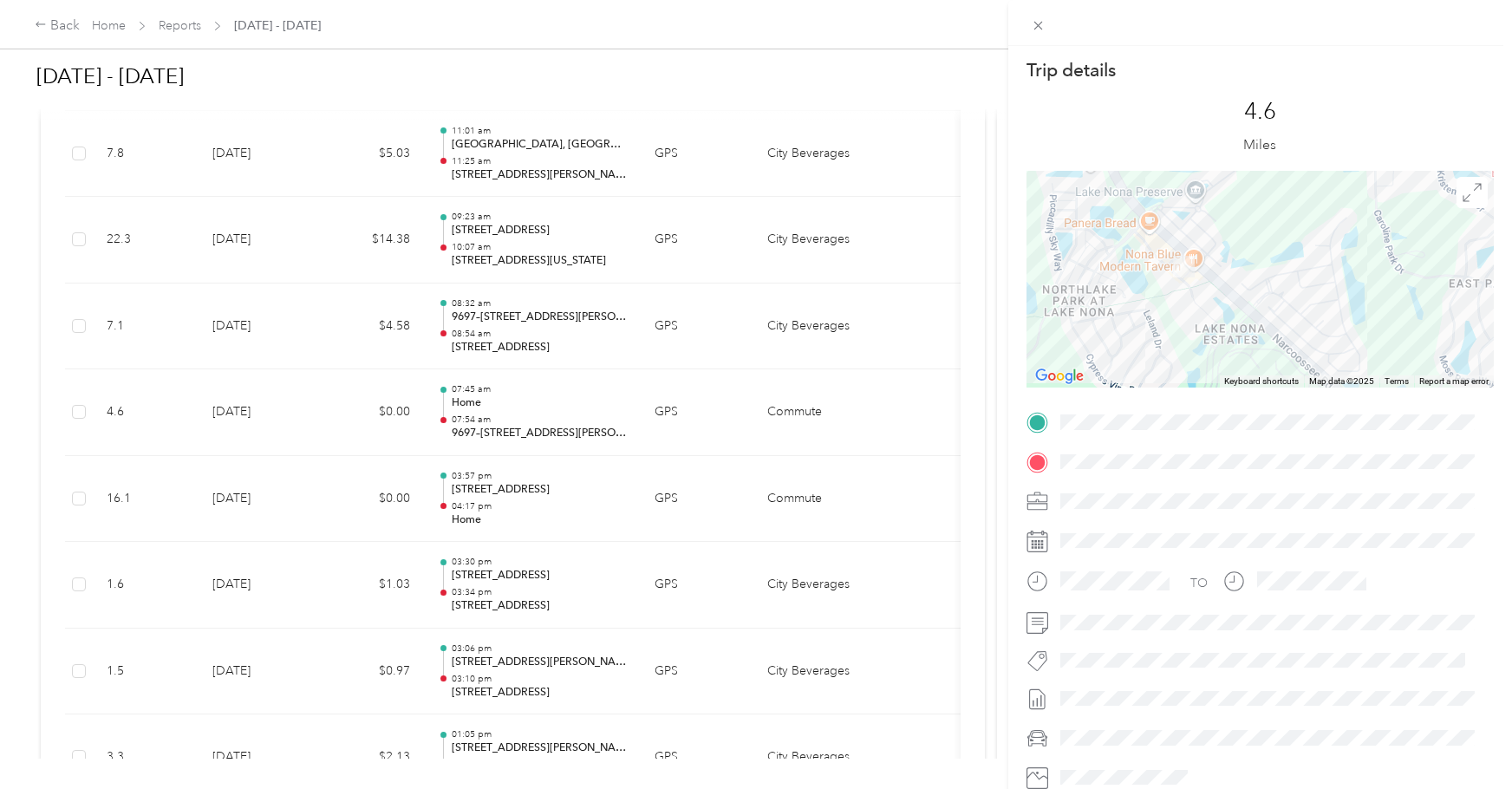
drag, startPoint x: 1148, startPoint y: 284, endPoint x: 1161, endPoint y: 318, distance: 36.4
click at [1161, 318] on div at bounding box center [1259, 279] width 467 height 217
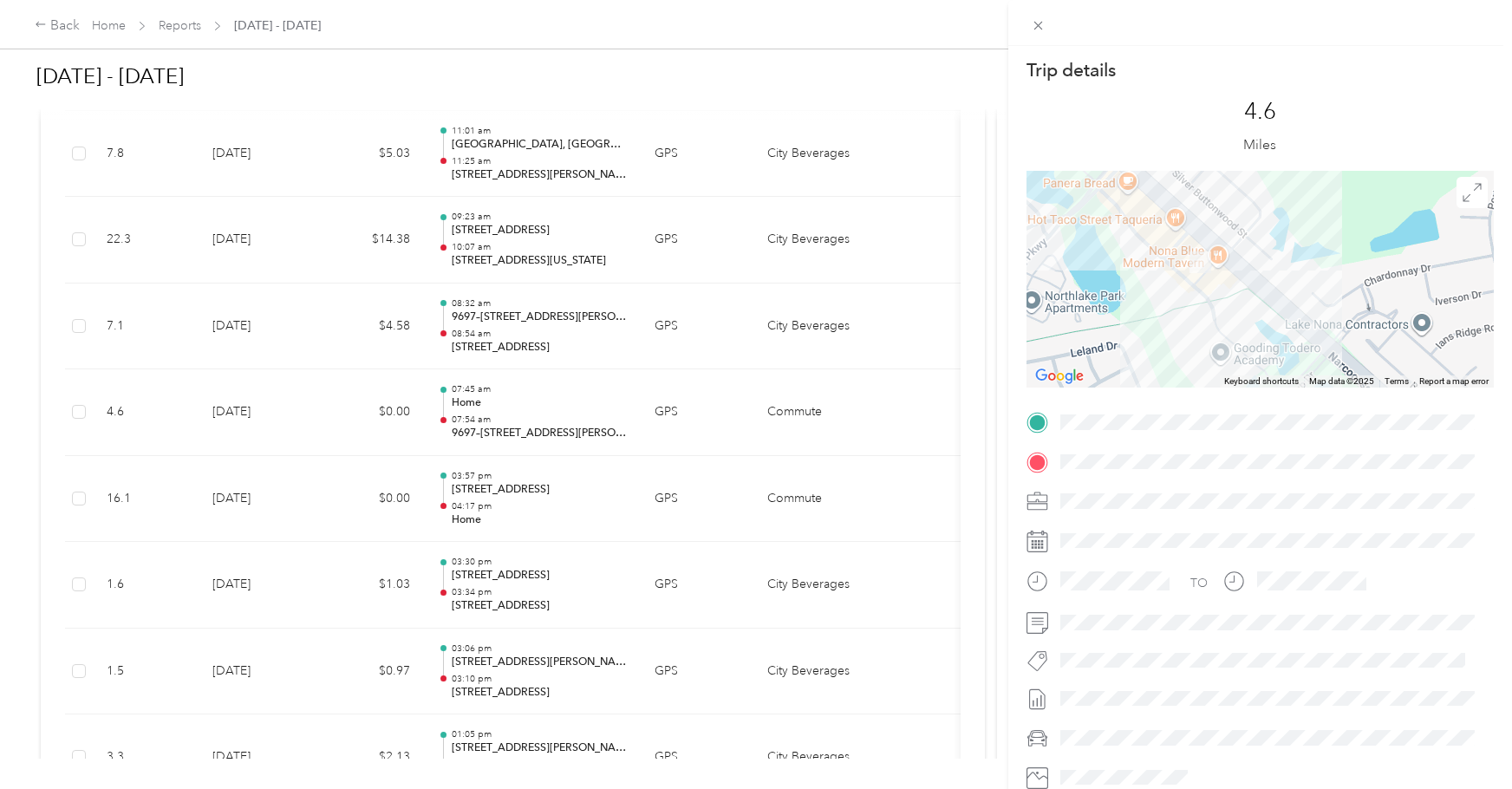
drag, startPoint x: 1168, startPoint y: 264, endPoint x: 1168, endPoint y: 306, distance: 42.0
click at [1168, 306] on div at bounding box center [1259, 279] width 467 height 217
click at [409, 487] on div "Trip details This trip cannot be edited because it is either under review, appr…" at bounding box center [756, 394] width 1512 height 789
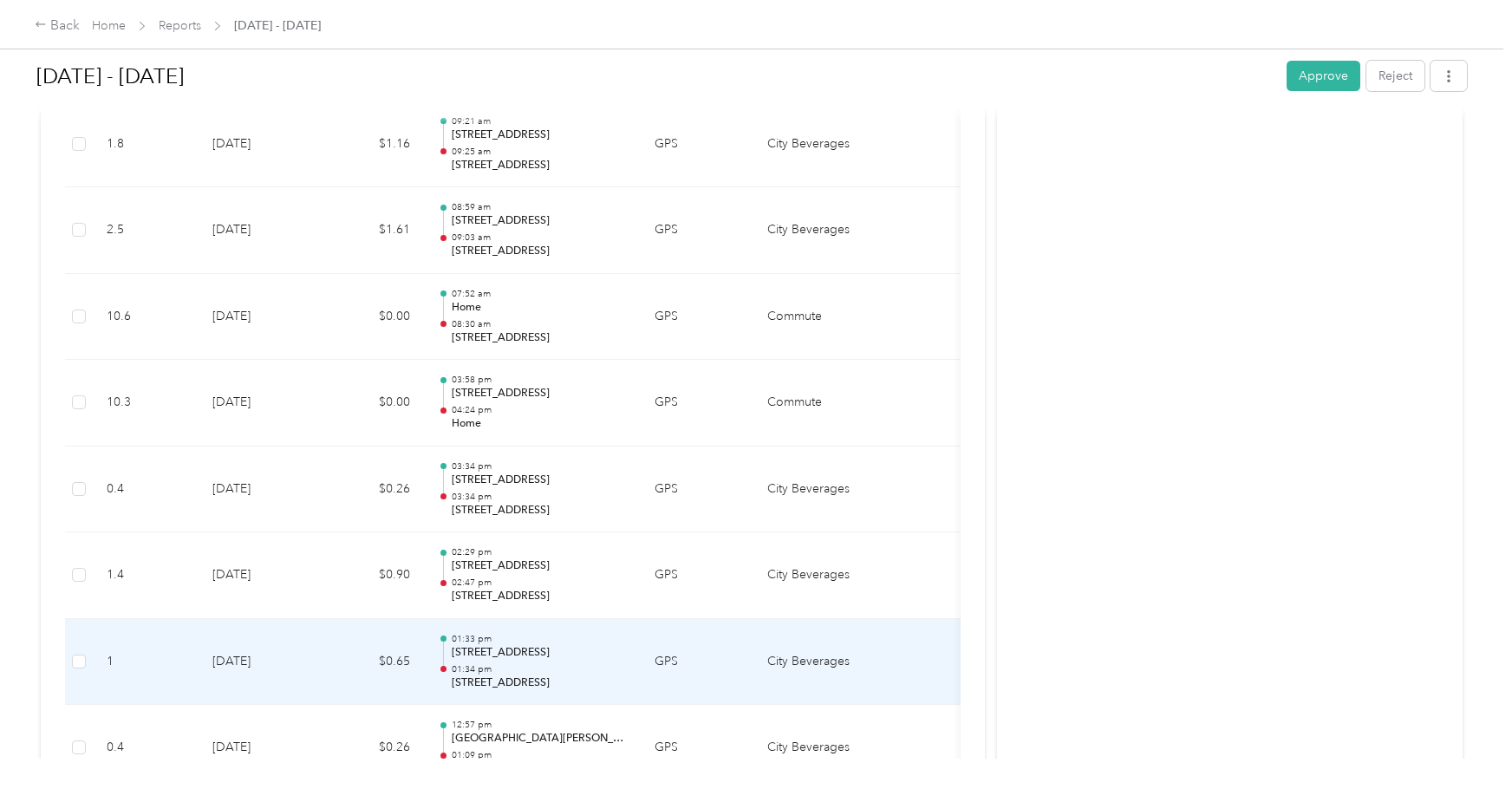
scroll to position [19341, 0]
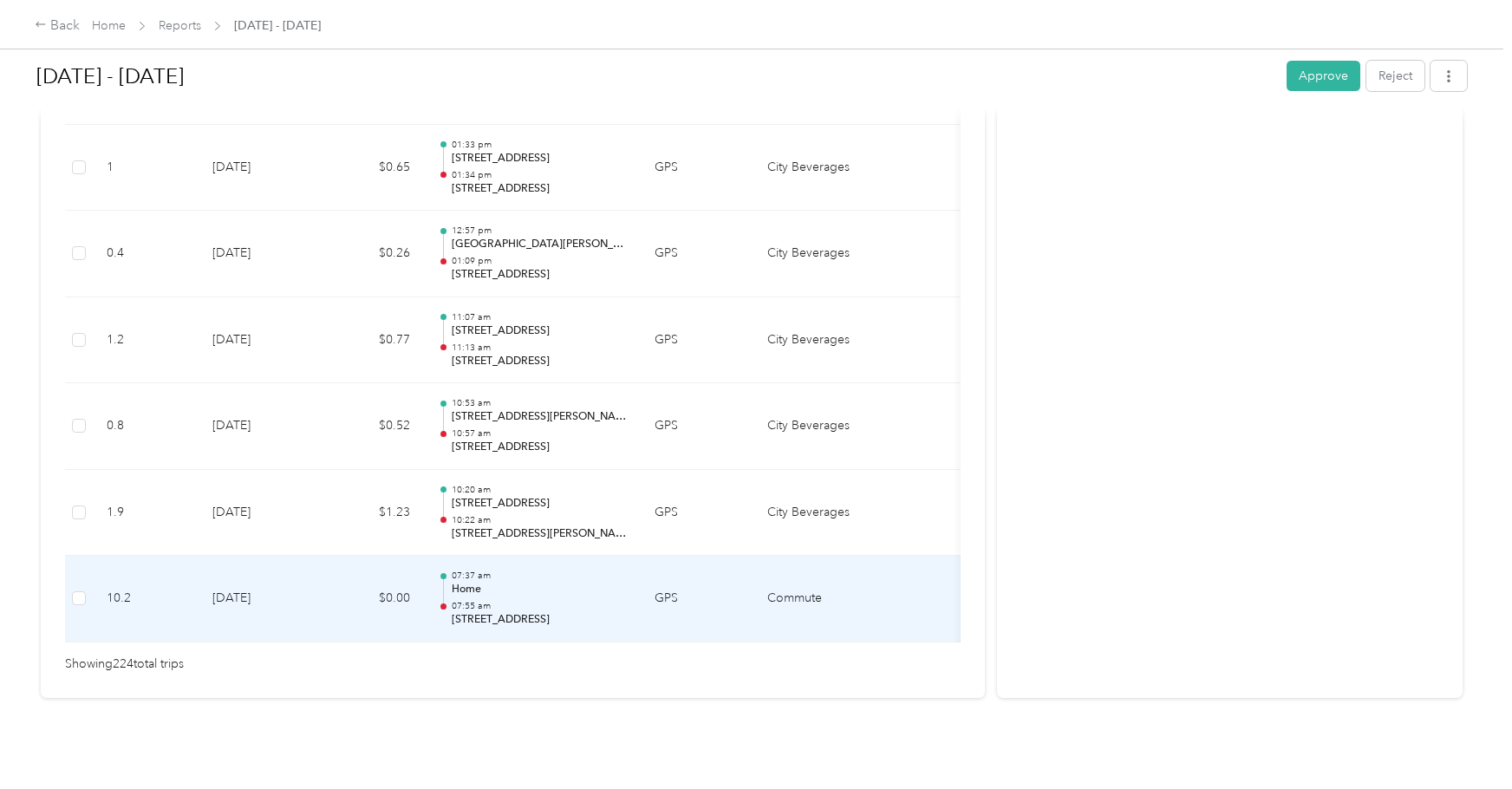
click at [532, 600] on p "07:55 am" at bounding box center [539, 606] width 176 height 12
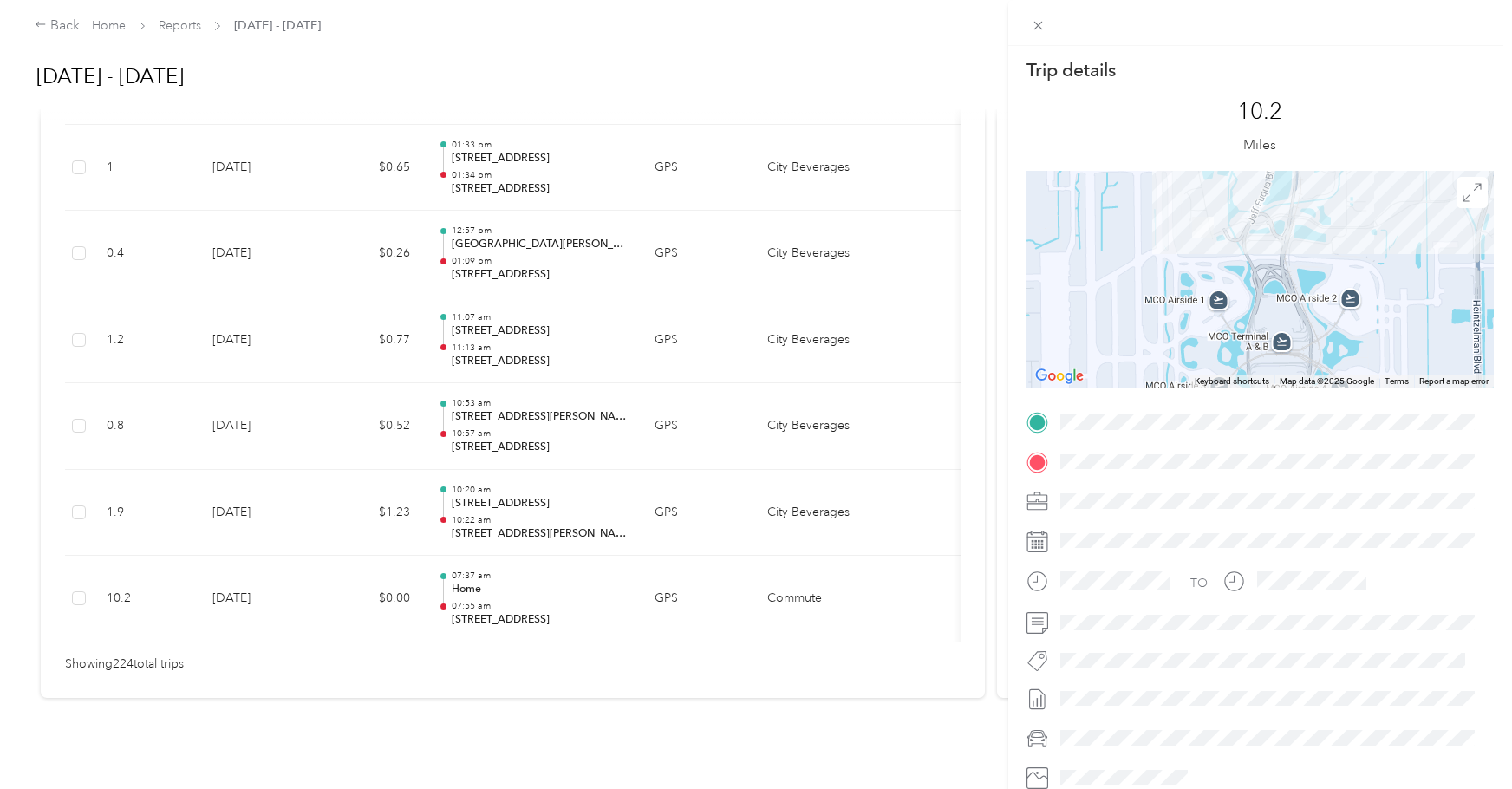
drag, startPoint x: 1176, startPoint y: 252, endPoint x: 1134, endPoint y: 408, distance: 161.6
click at [1134, 408] on div "Trip details This trip cannot be edited because it is either under review, appr…" at bounding box center [1259, 445] width 467 height 773
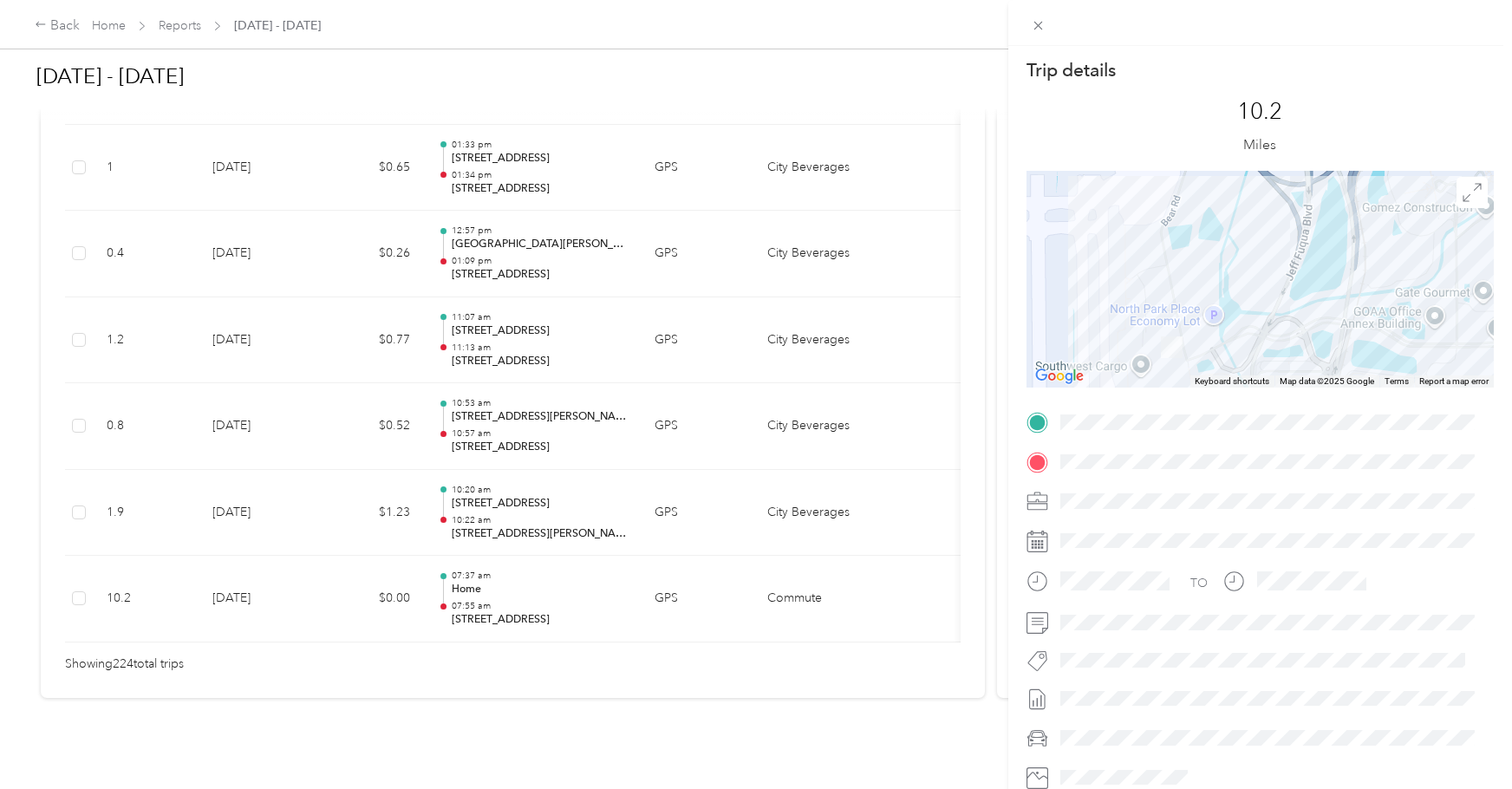
click at [1101, 429] on div "Trip details This trip cannot be edited because it is either under review, appr…" at bounding box center [1259, 445] width 467 height 773
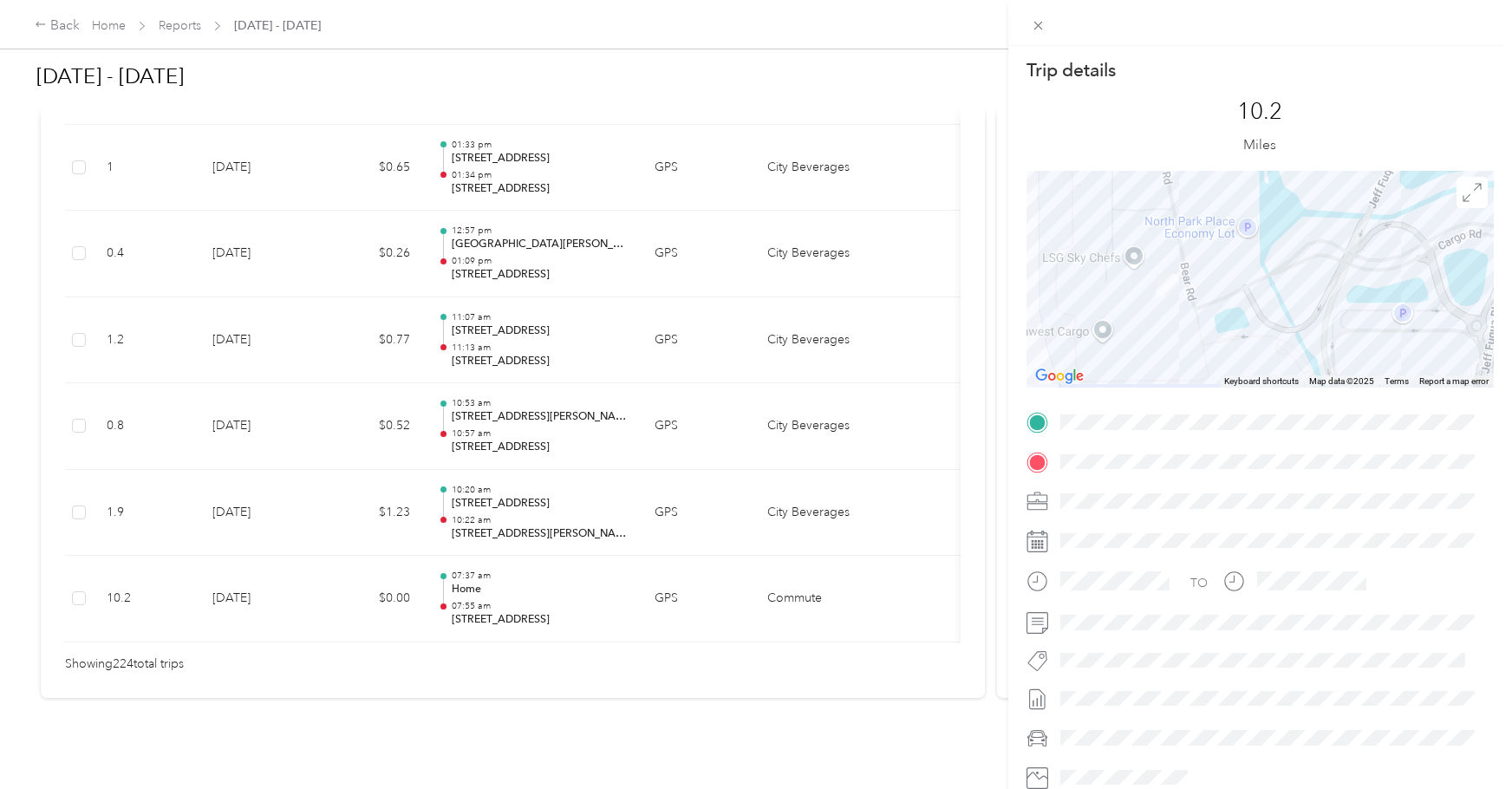
drag, startPoint x: 1154, startPoint y: 364, endPoint x: 1110, endPoint y: 295, distance: 81.8
click at [1110, 295] on div at bounding box center [1259, 279] width 467 height 217
click at [498, 546] on div "Trip details This trip cannot be edited because it is either under review, appr…" at bounding box center [756, 394] width 1512 height 789
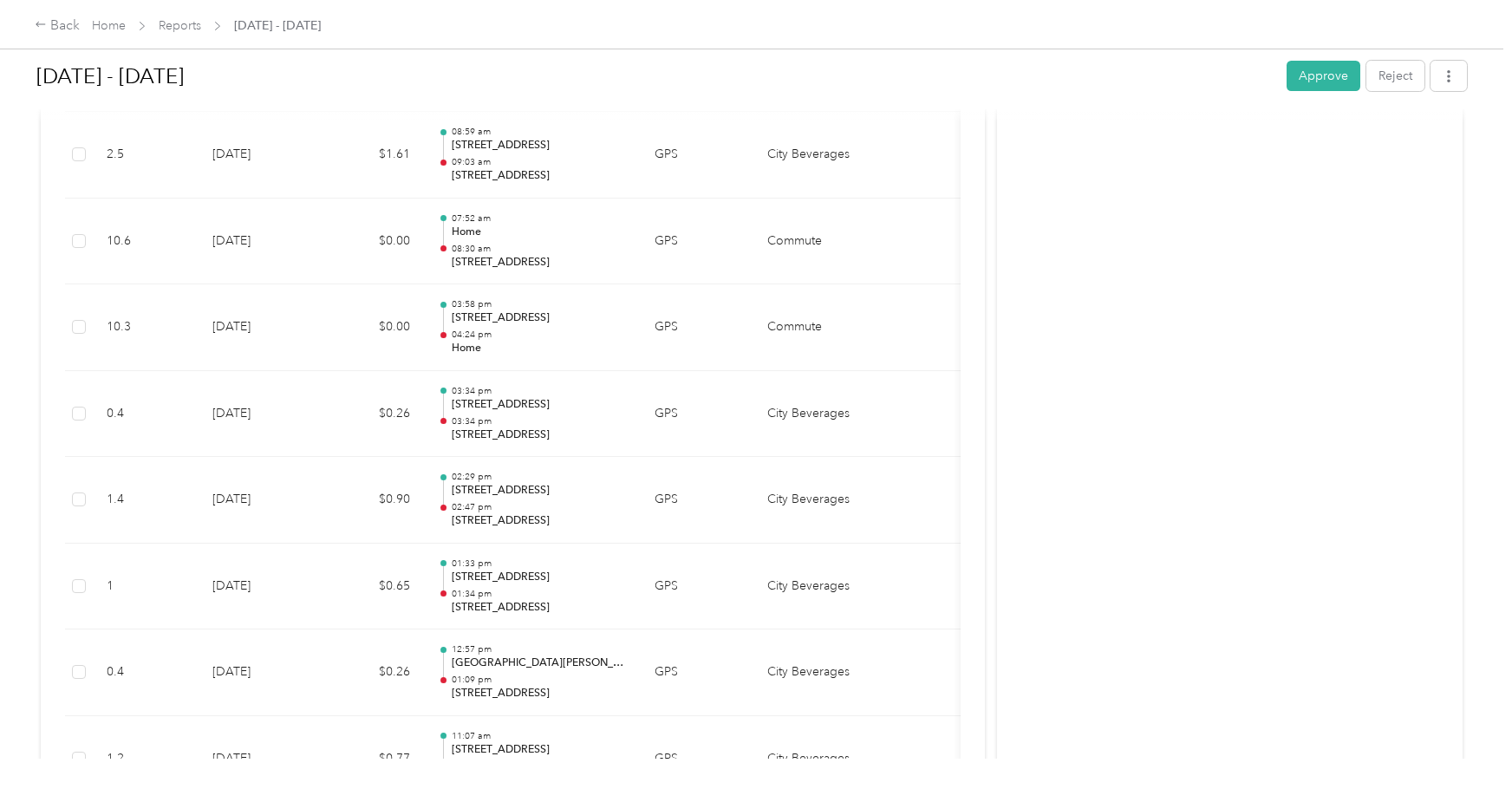
scroll to position [18821, 0]
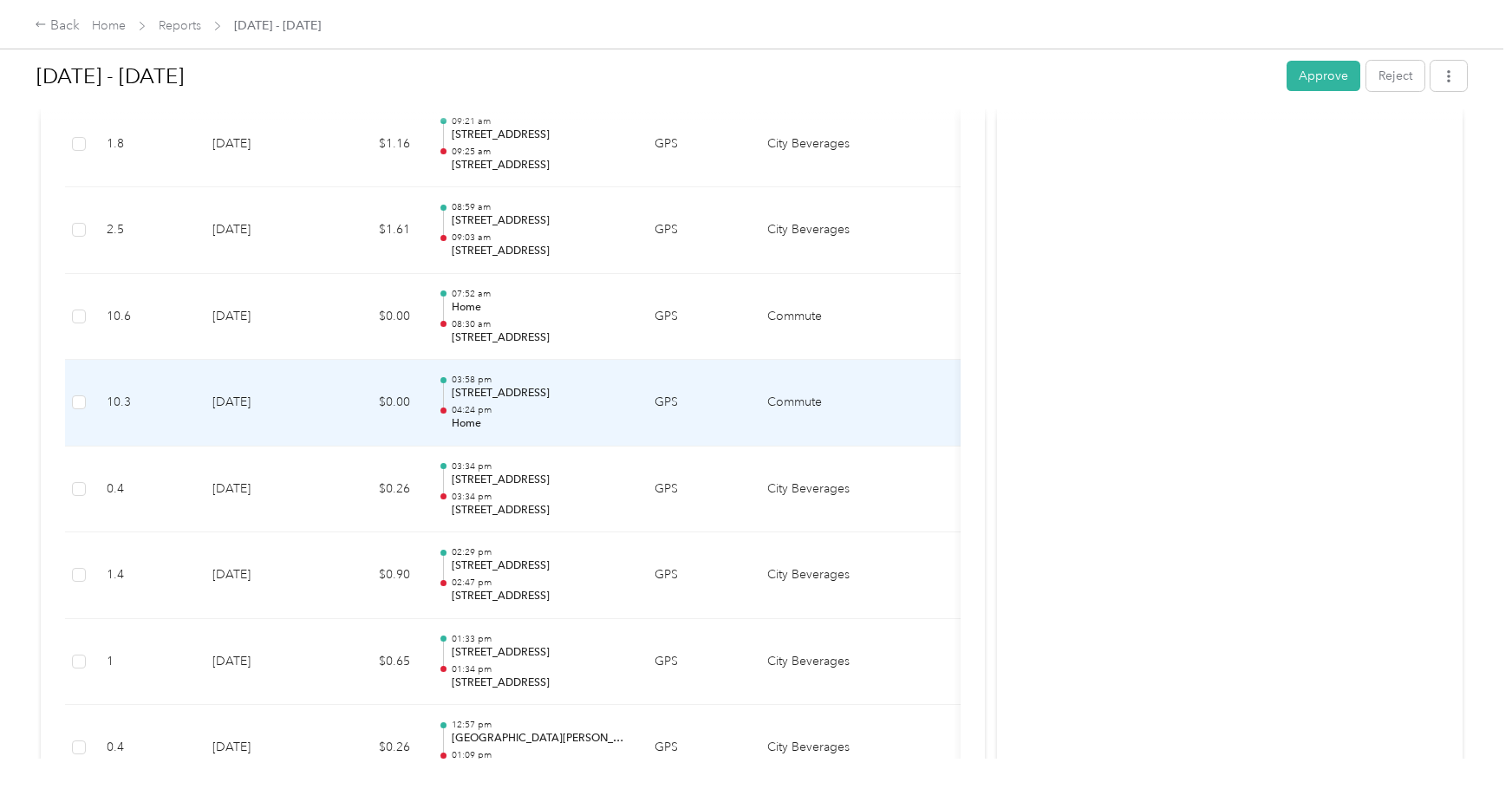
click at [508, 414] on p "04:24 pm" at bounding box center [539, 410] width 176 height 12
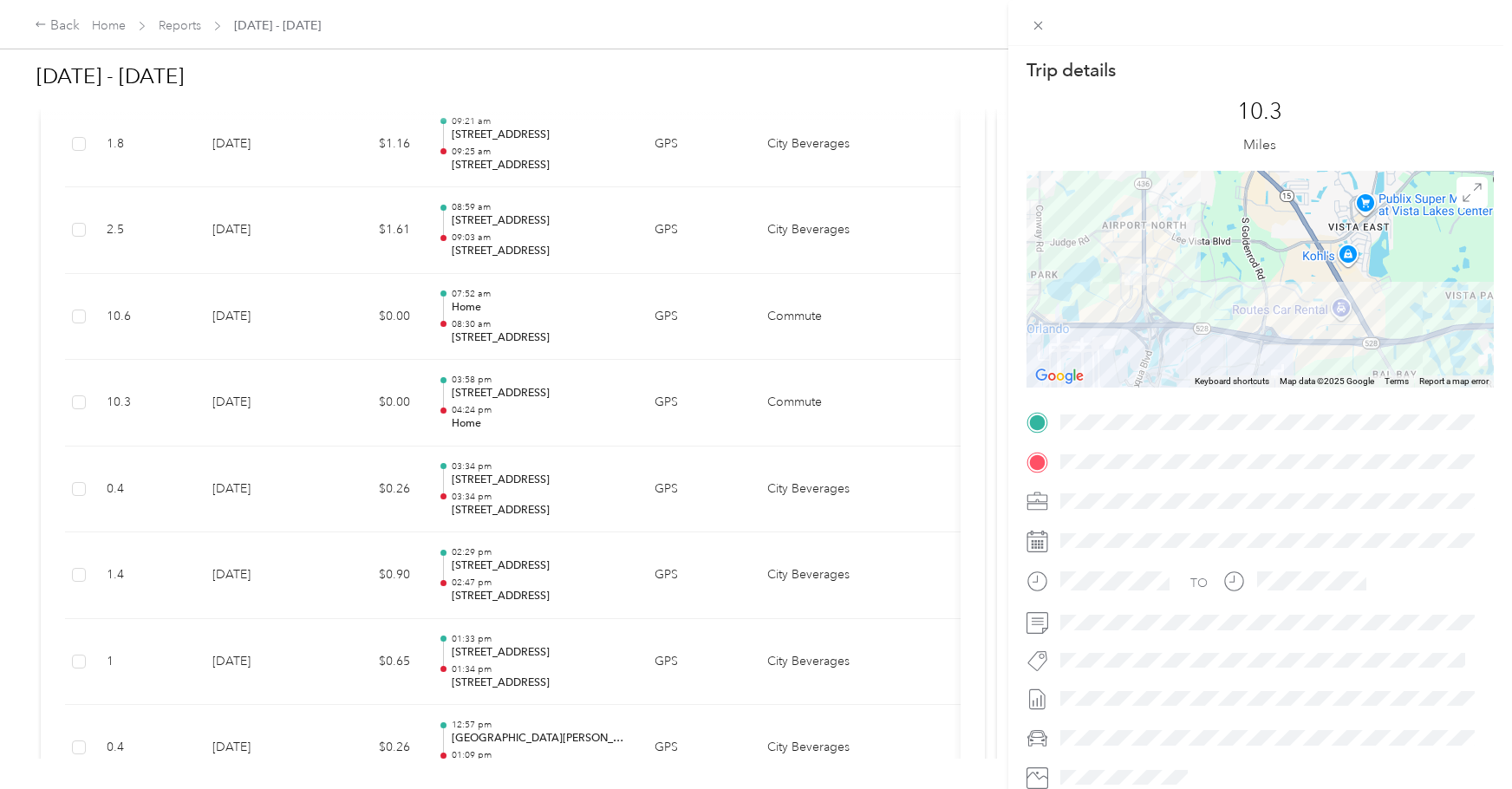
drag, startPoint x: 1113, startPoint y: 258, endPoint x: 1113, endPoint y: 366, distance: 108.0
click at [1113, 367] on div at bounding box center [1259, 279] width 467 height 217
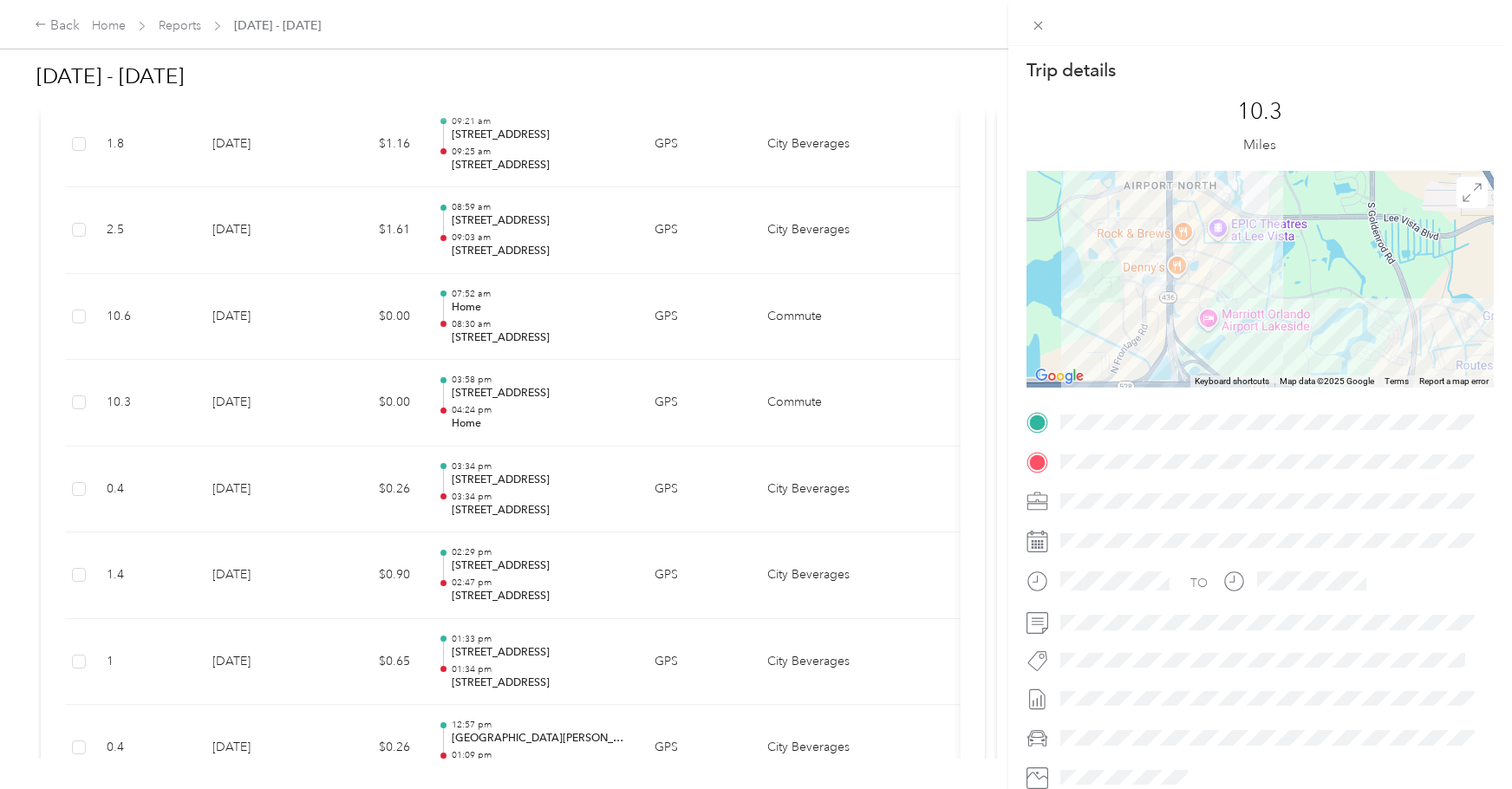
drag, startPoint x: 1112, startPoint y: 267, endPoint x: 1125, endPoint y: 331, distance: 65.3
click at [1125, 331] on div at bounding box center [1259, 279] width 467 height 217
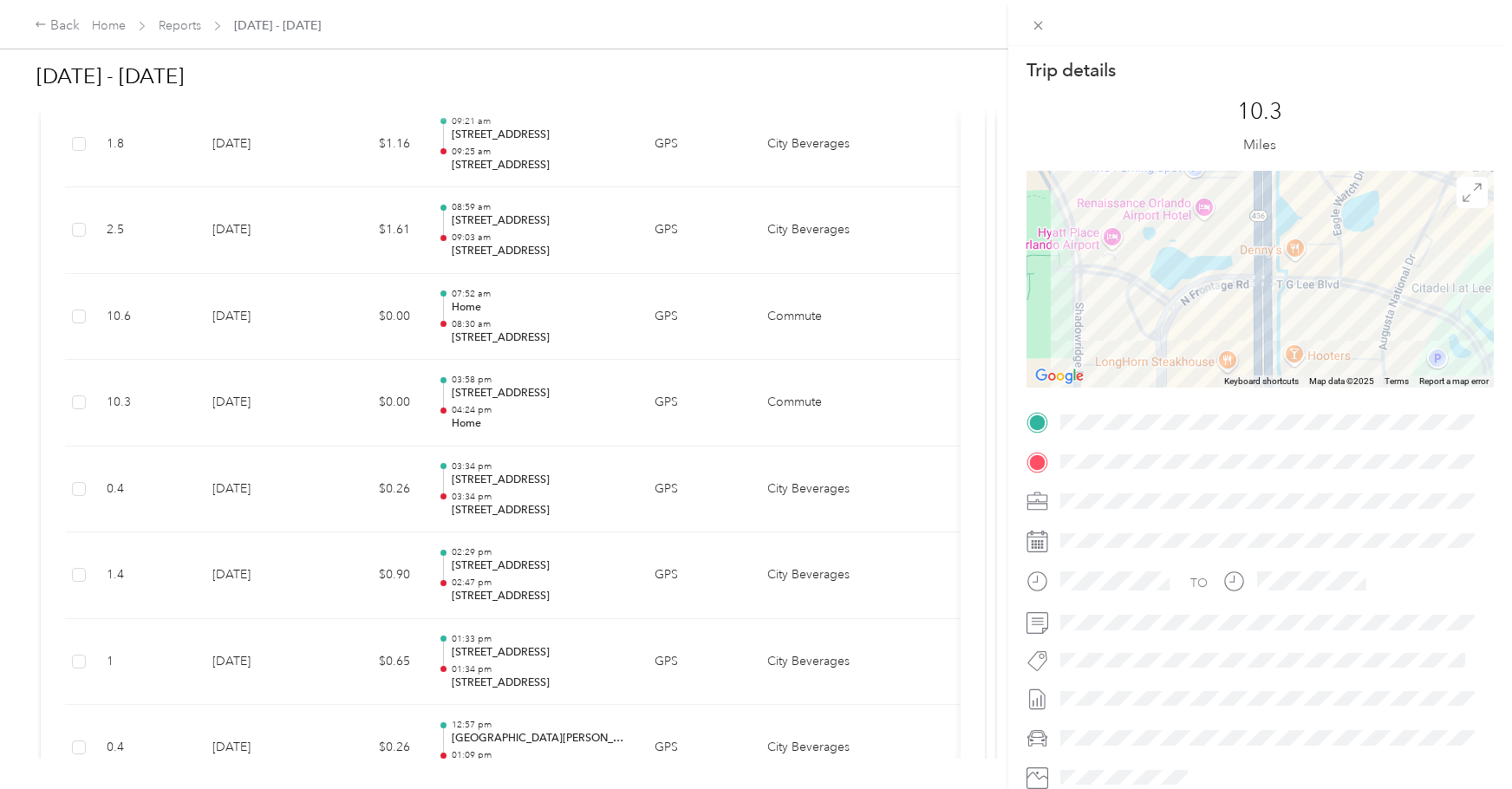
drag, startPoint x: 1141, startPoint y: 249, endPoint x: 1114, endPoint y: 345, distance: 99.7
click at [1114, 345] on div at bounding box center [1259, 279] width 467 height 217
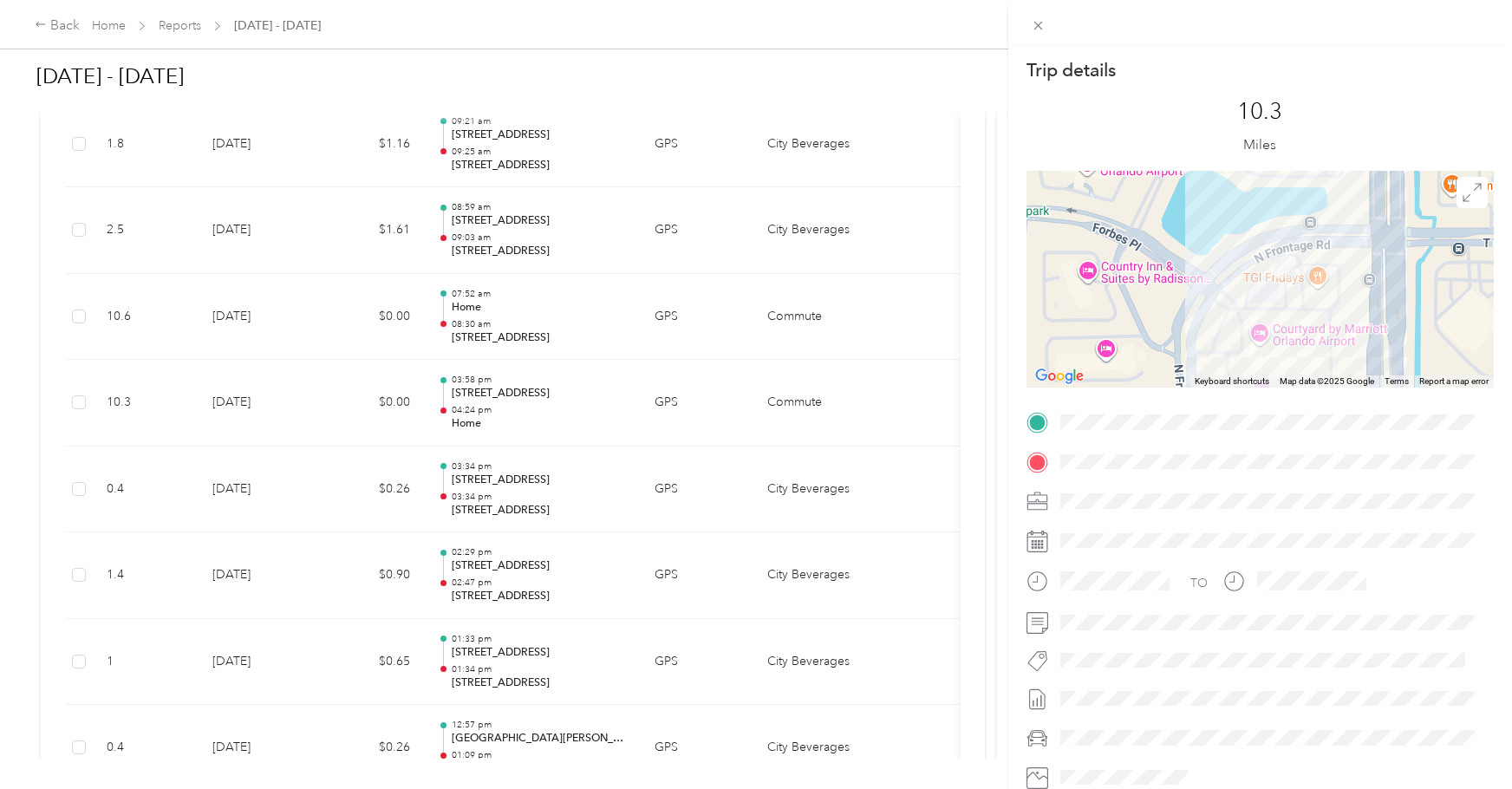
click at [514, 470] on div "Trip details This trip cannot be edited because it is either under review, appr…" at bounding box center [756, 394] width 1512 height 789
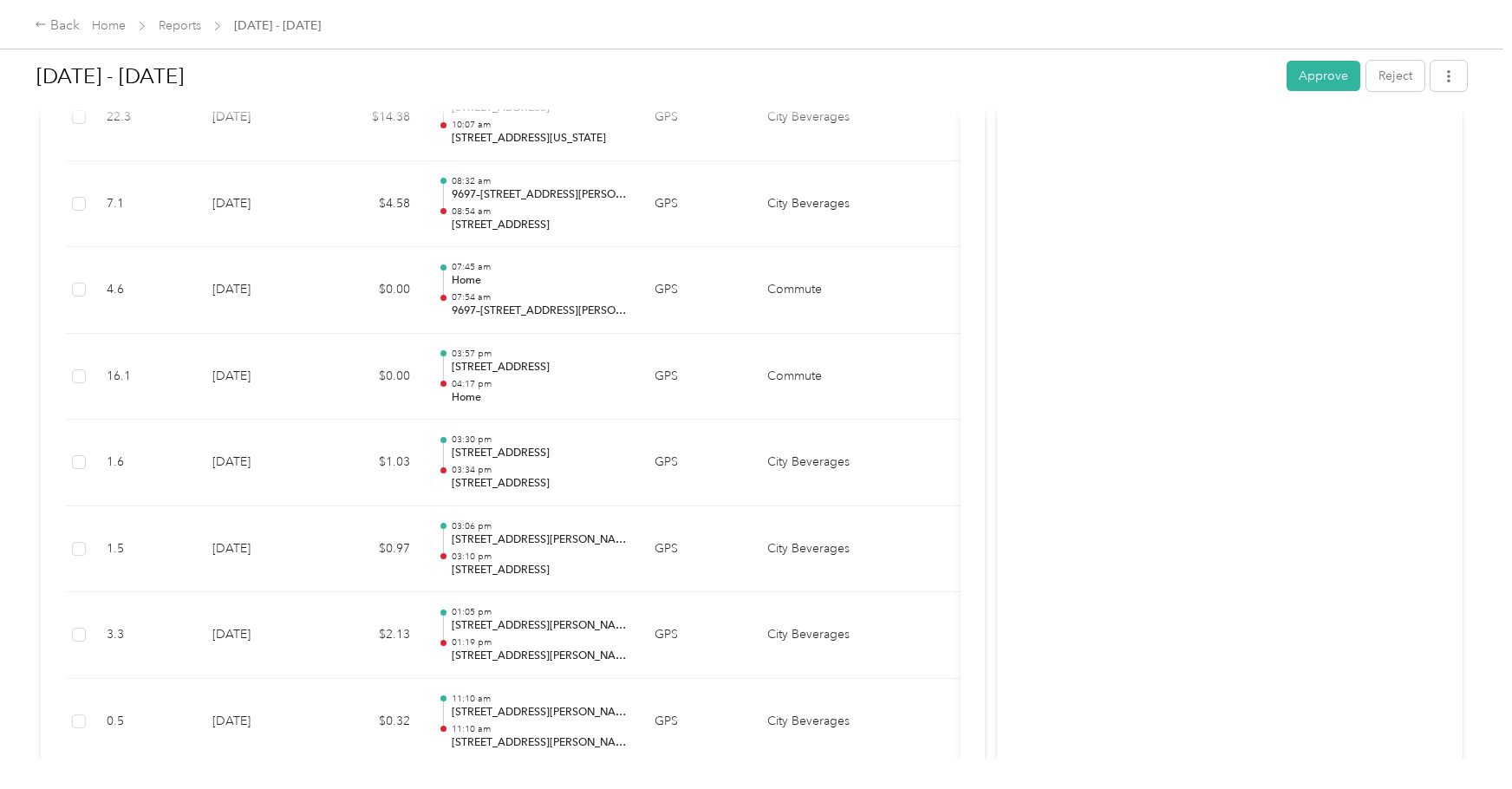
scroll to position [16565, 0]
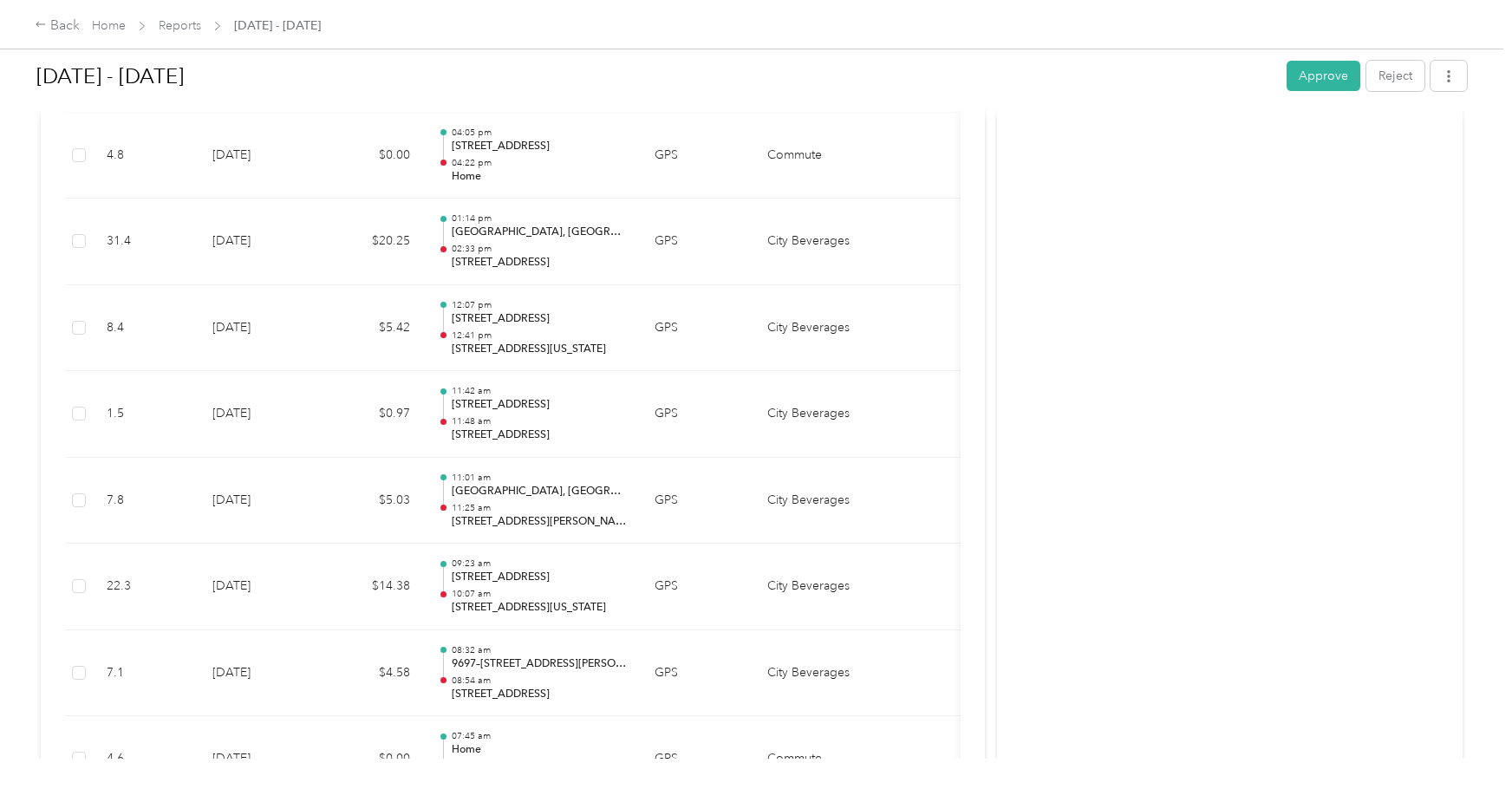
click at [1307, 69] on button "Approve" at bounding box center [1323, 75] width 73 height 31
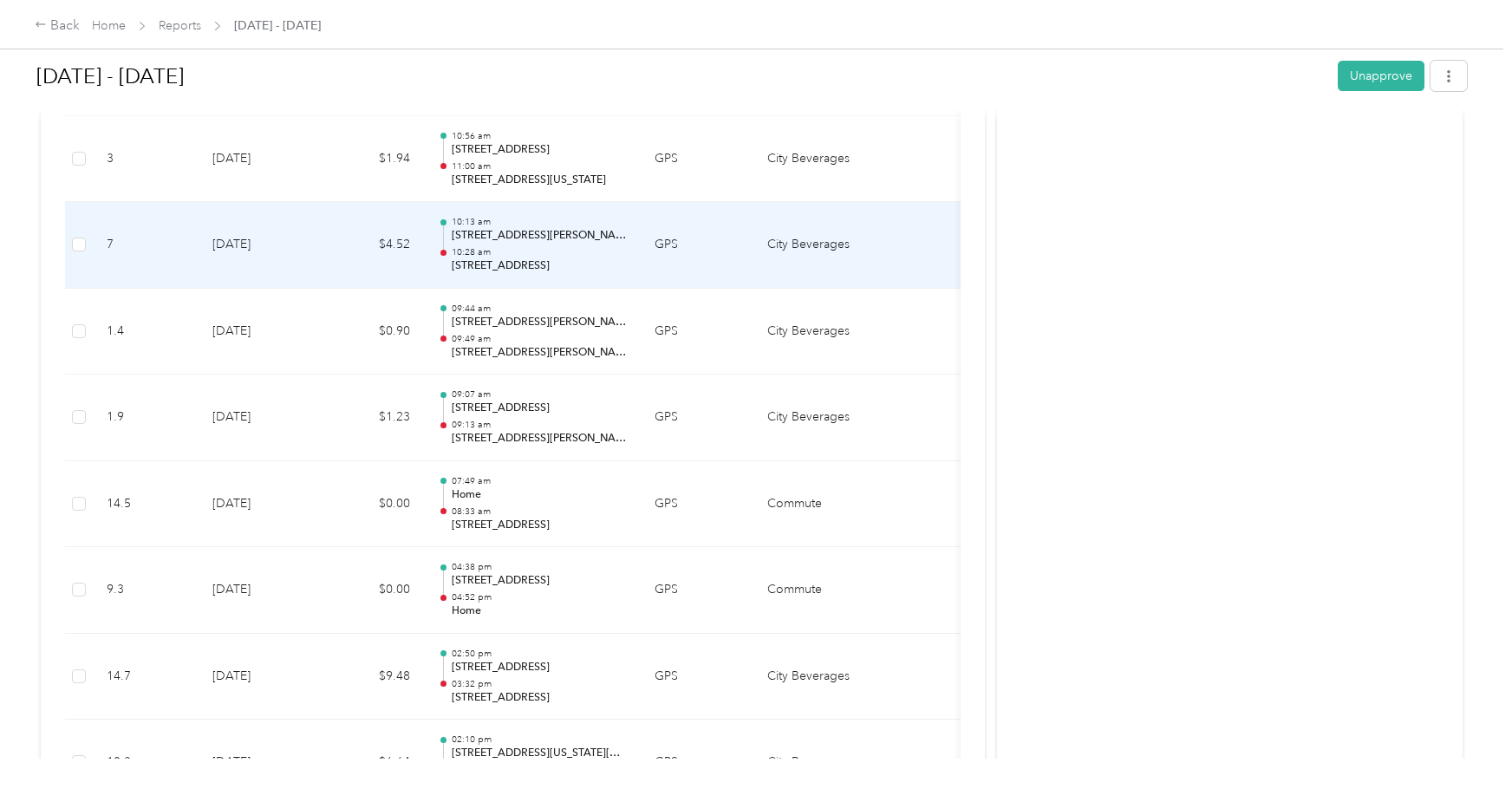
scroll to position [14397, 0]
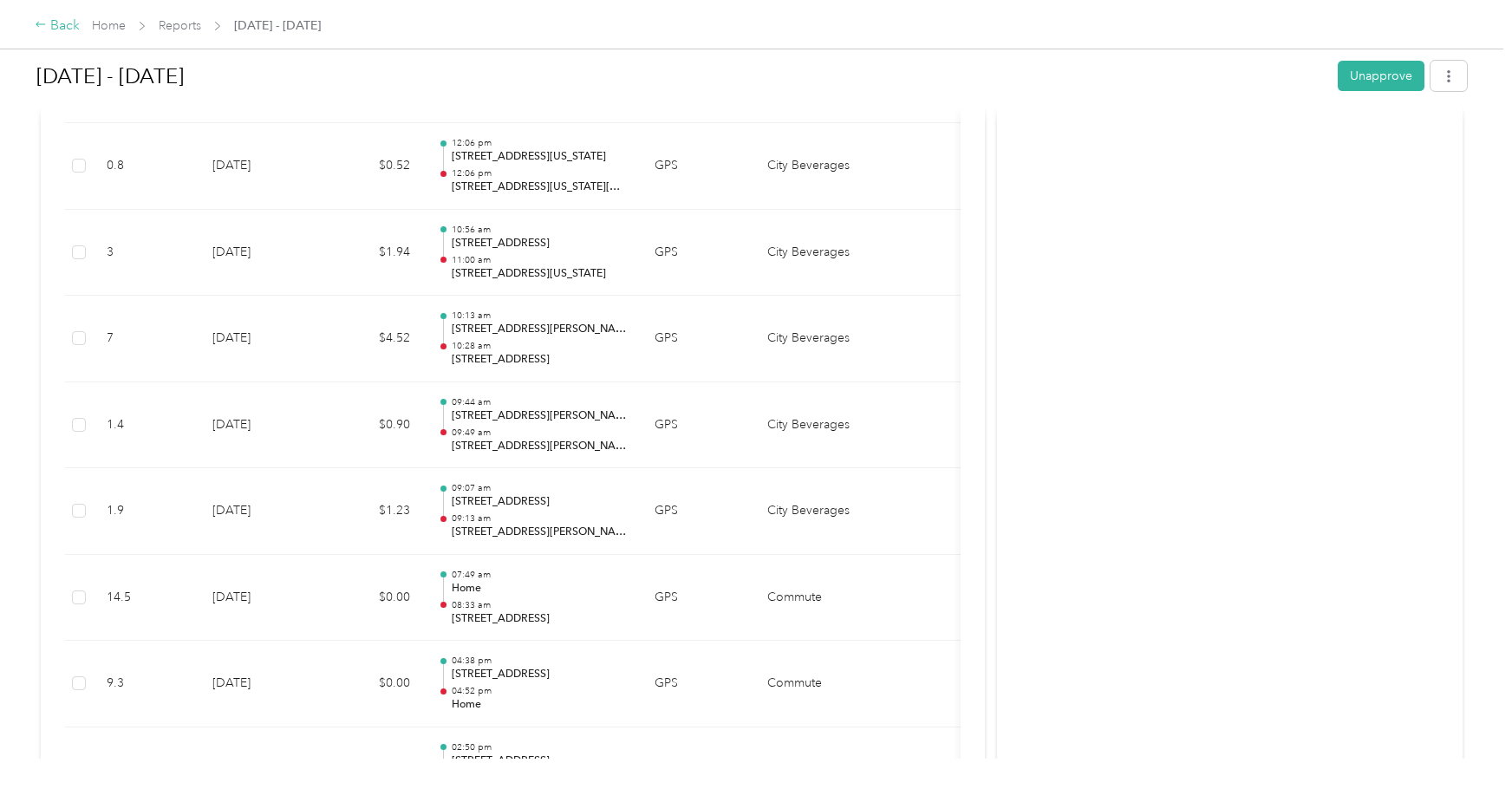
click at [66, 21] on div "Back" at bounding box center [57, 26] width 46 height 20
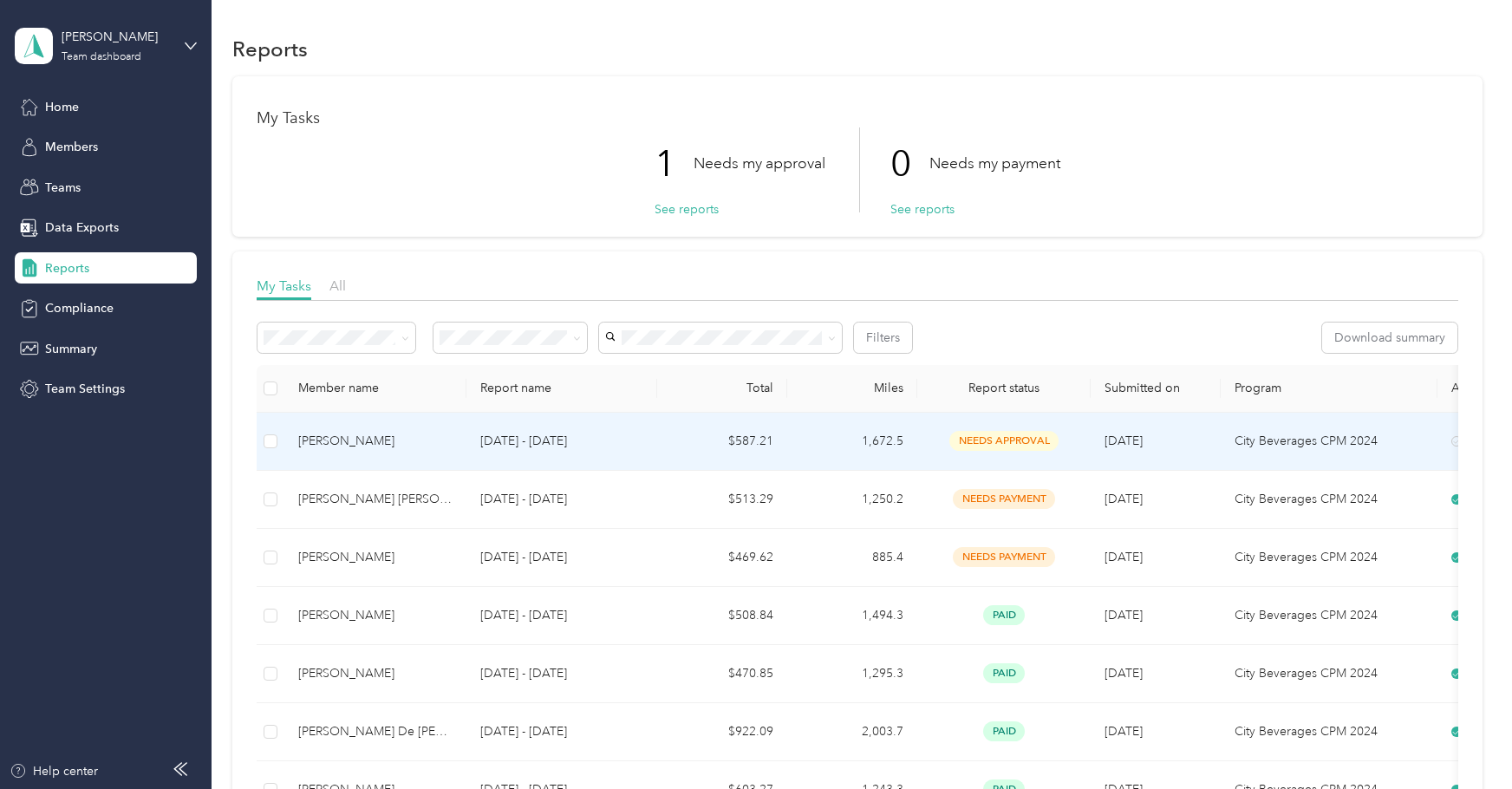
click at [345, 433] on div "[PERSON_NAME]" at bounding box center [375, 441] width 154 height 20
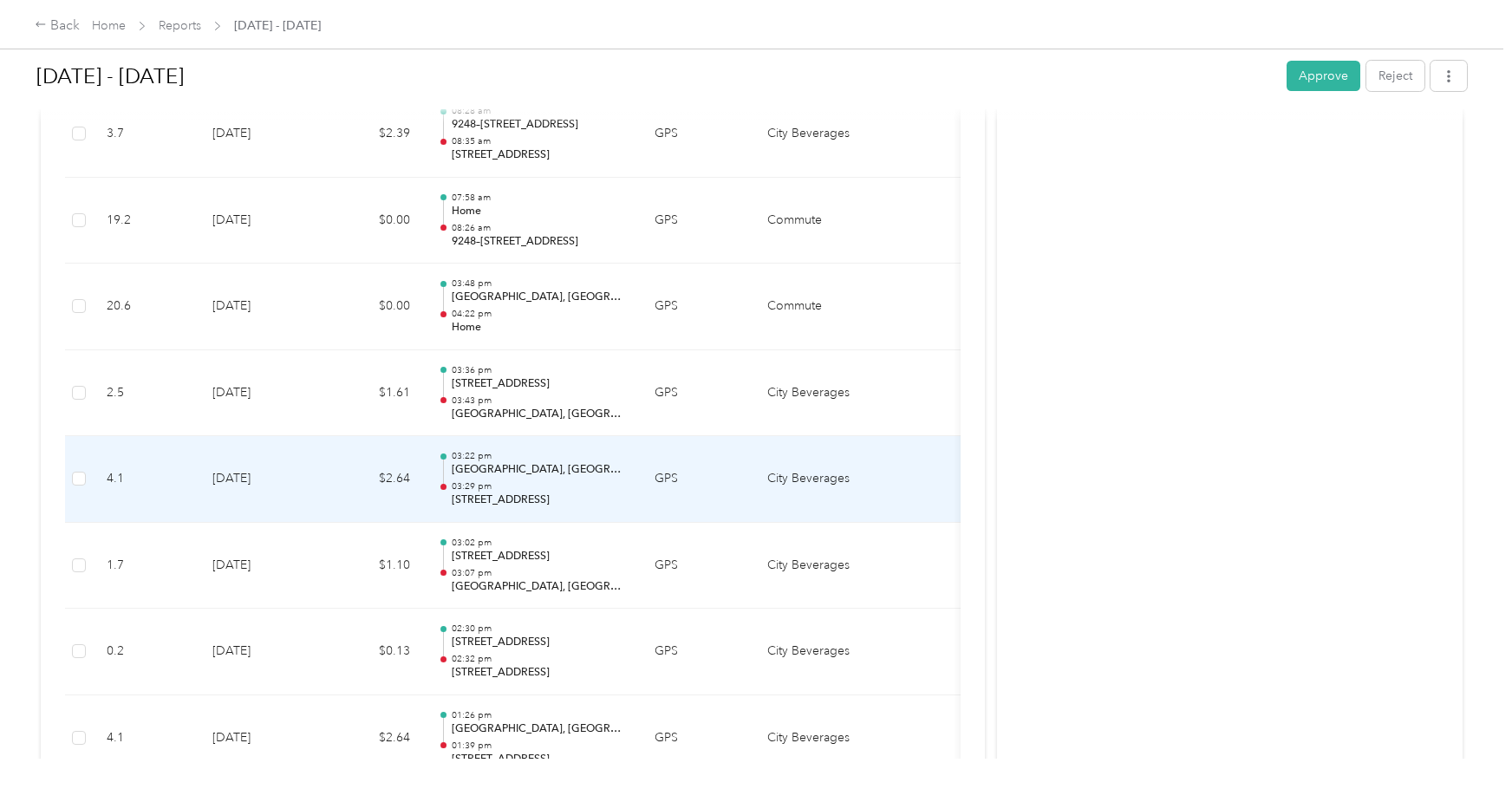
scroll to position [6953, 0]
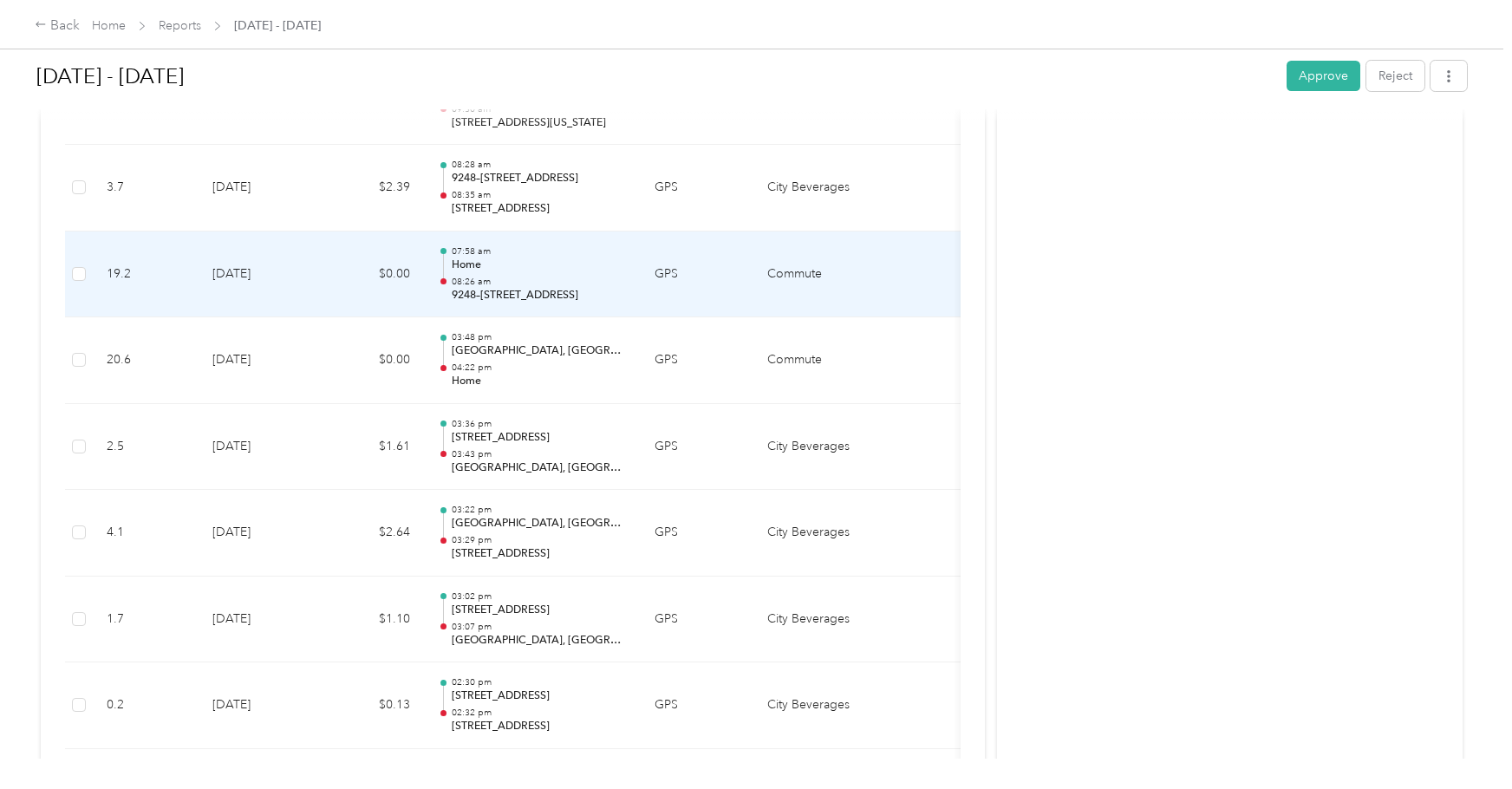
click at [521, 281] on p "08:26 am" at bounding box center [539, 282] width 176 height 12
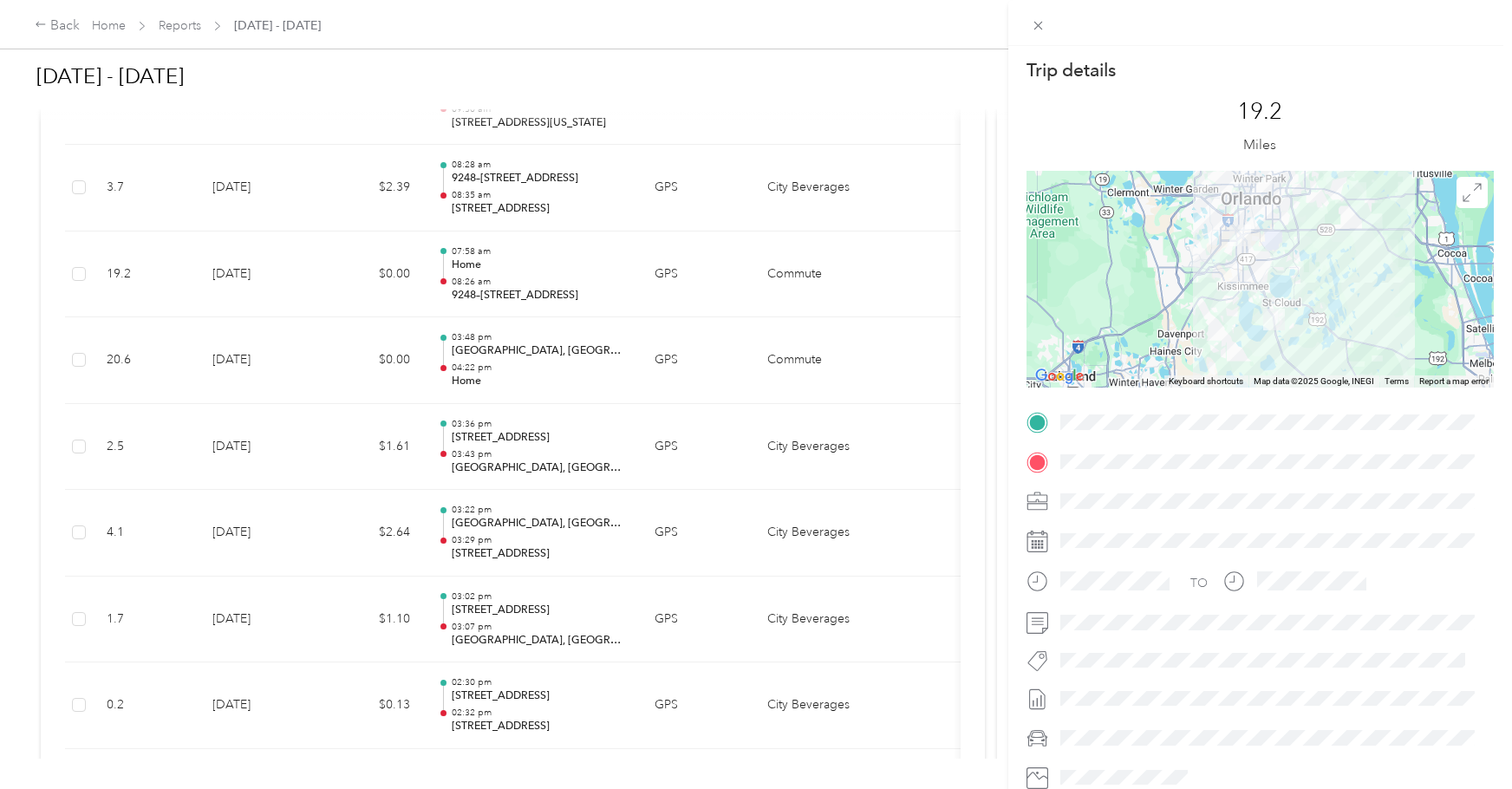
click at [1221, 336] on div at bounding box center [1259, 279] width 467 height 217
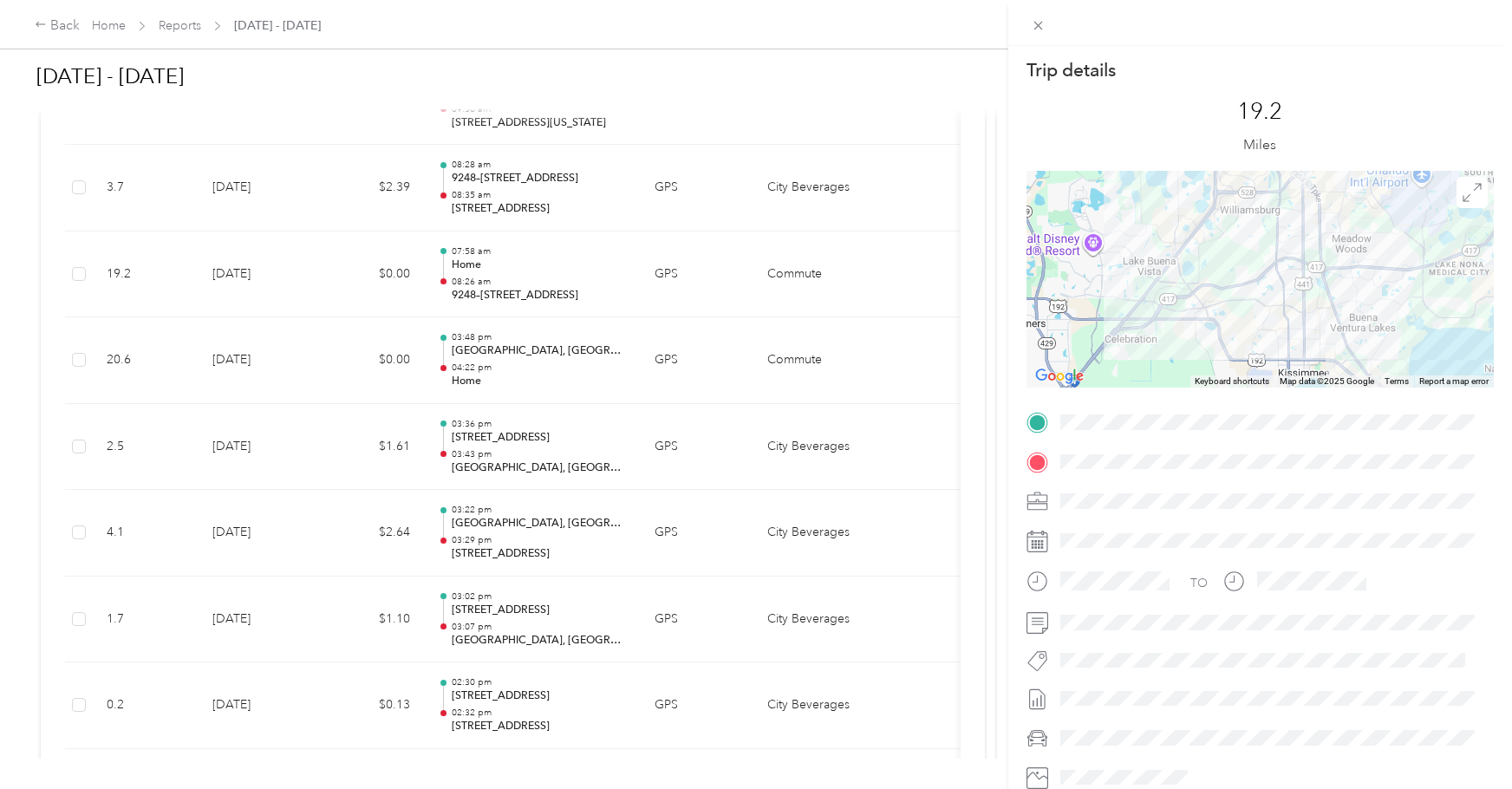
drag, startPoint x: 1219, startPoint y: 235, endPoint x: 1163, endPoint y: 393, distance: 167.6
click at [1163, 396] on div "Trip details This trip cannot be edited because it is either under review, appr…" at bounding box center [1259, 445] width 467 height 773
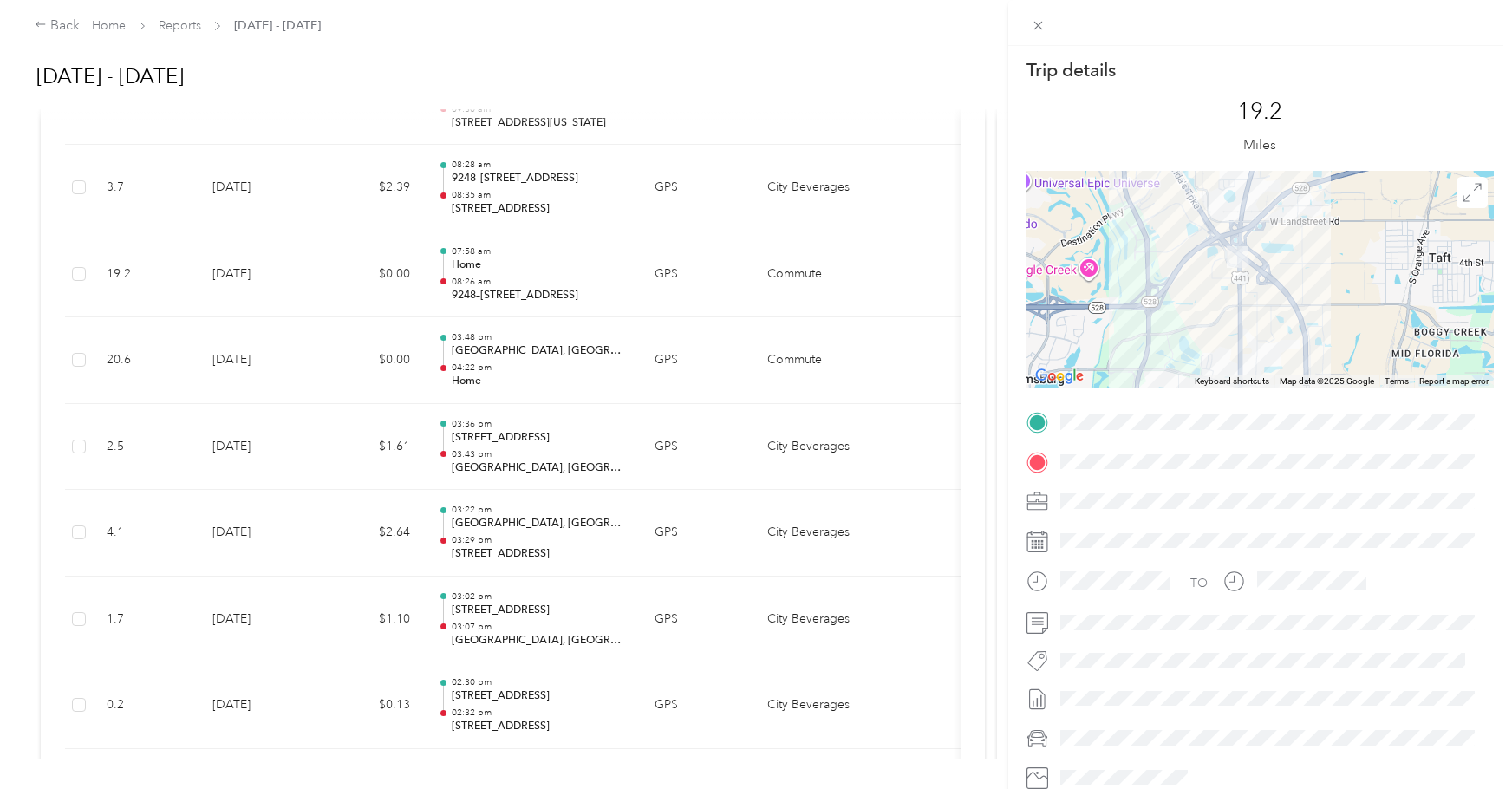
drag, startPoint x: 1281, startPoint y: 239, endPoint x: 1163, endPoint y: 347, distance: 160.0
click at [1163, 347] on div at bounding box center [1259, 279] width 467 height 217
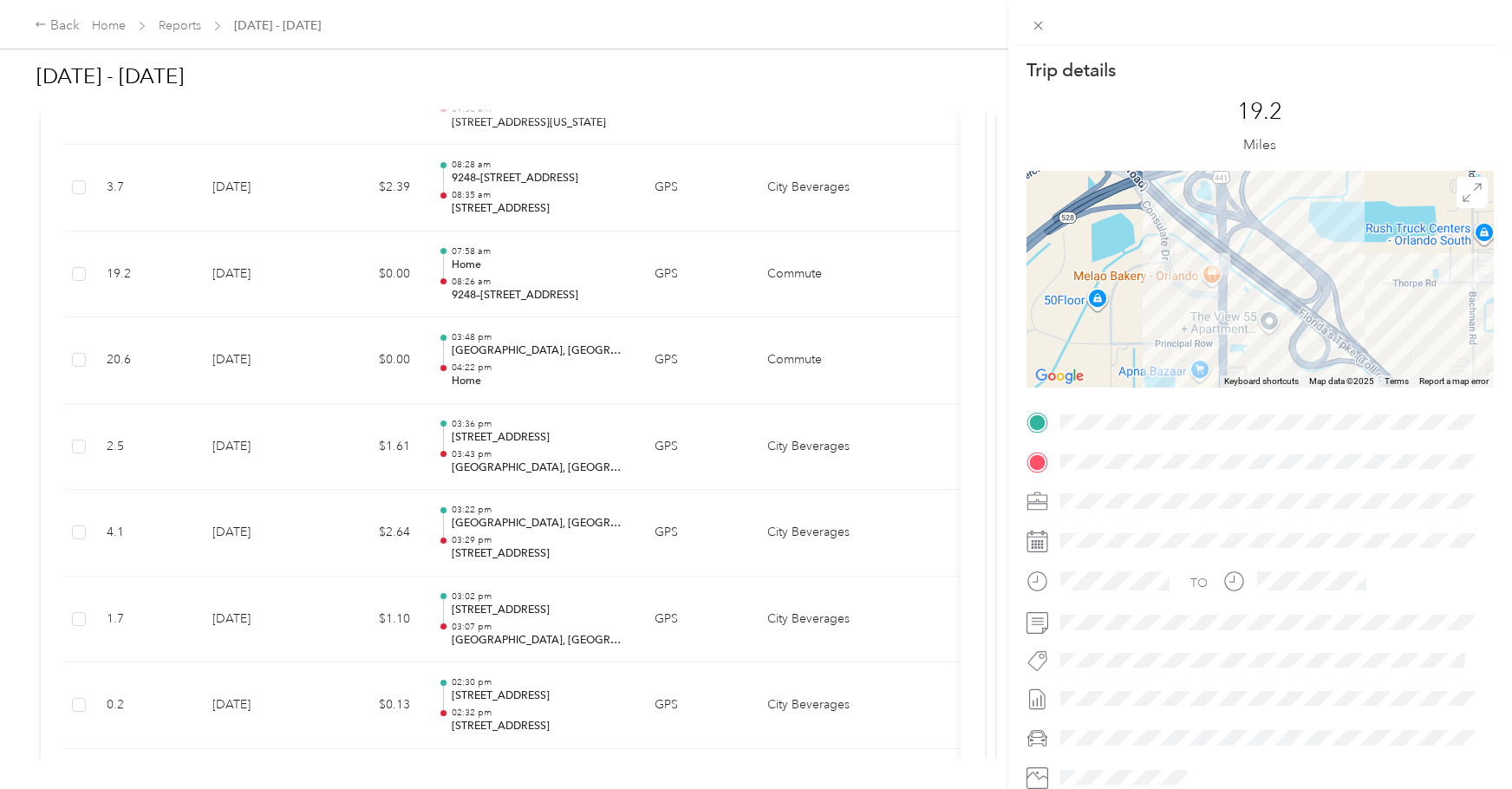
drag, startPoint x: 1297, startPoint y: 267, endPoint x: 1085, endPoint y: 309, distance: 216.1
click at [1088, 309] on div at bounding box center [1259, 279] width 467 height 217
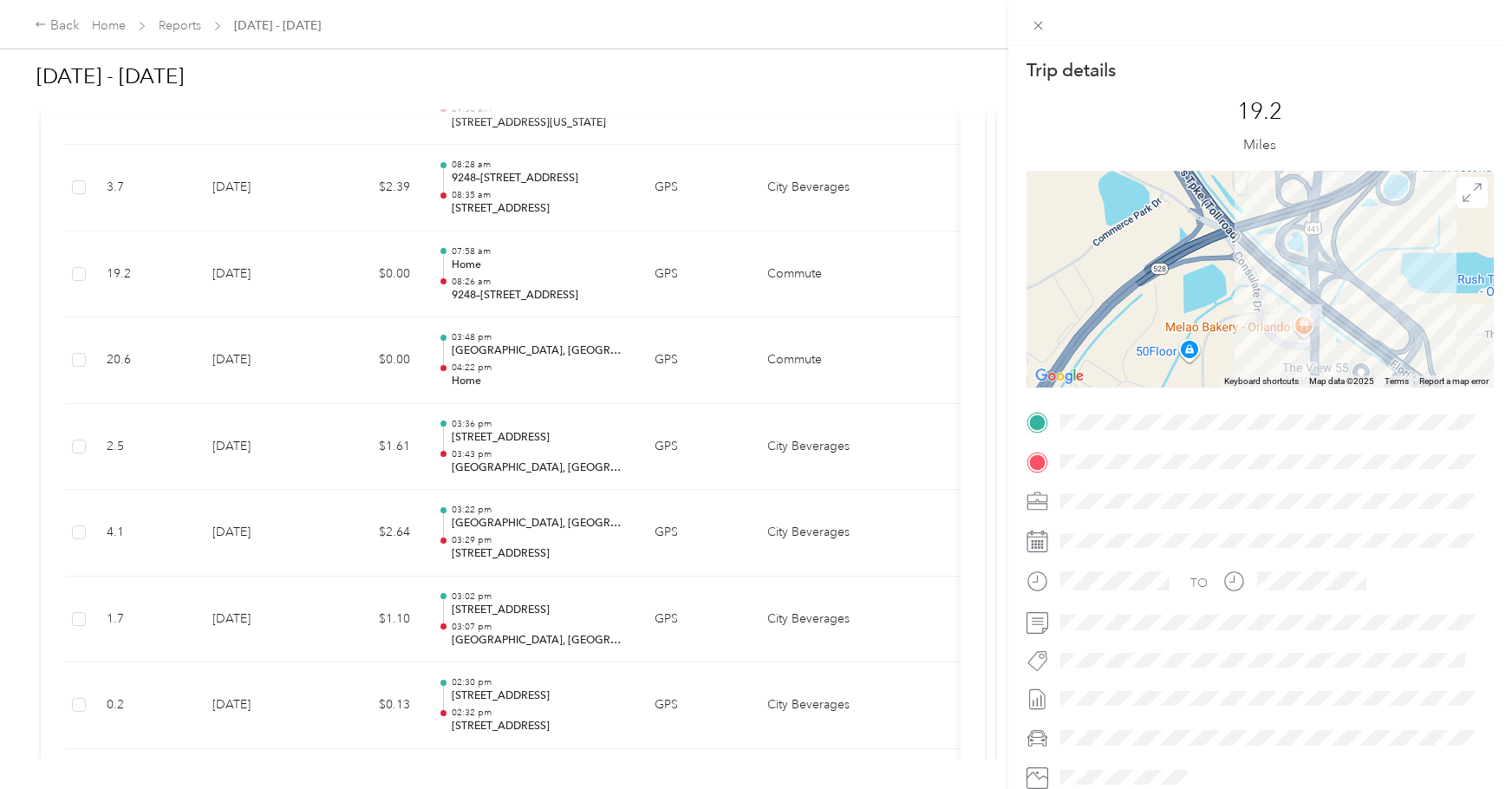
drag, startPoint x: 1169, startPoint y: 268, endPoint x: 1265, endPoint y: 322, distance: 110.1
click at [1265, 322] on div at bounding box center [1259, 279] width 467 height 217
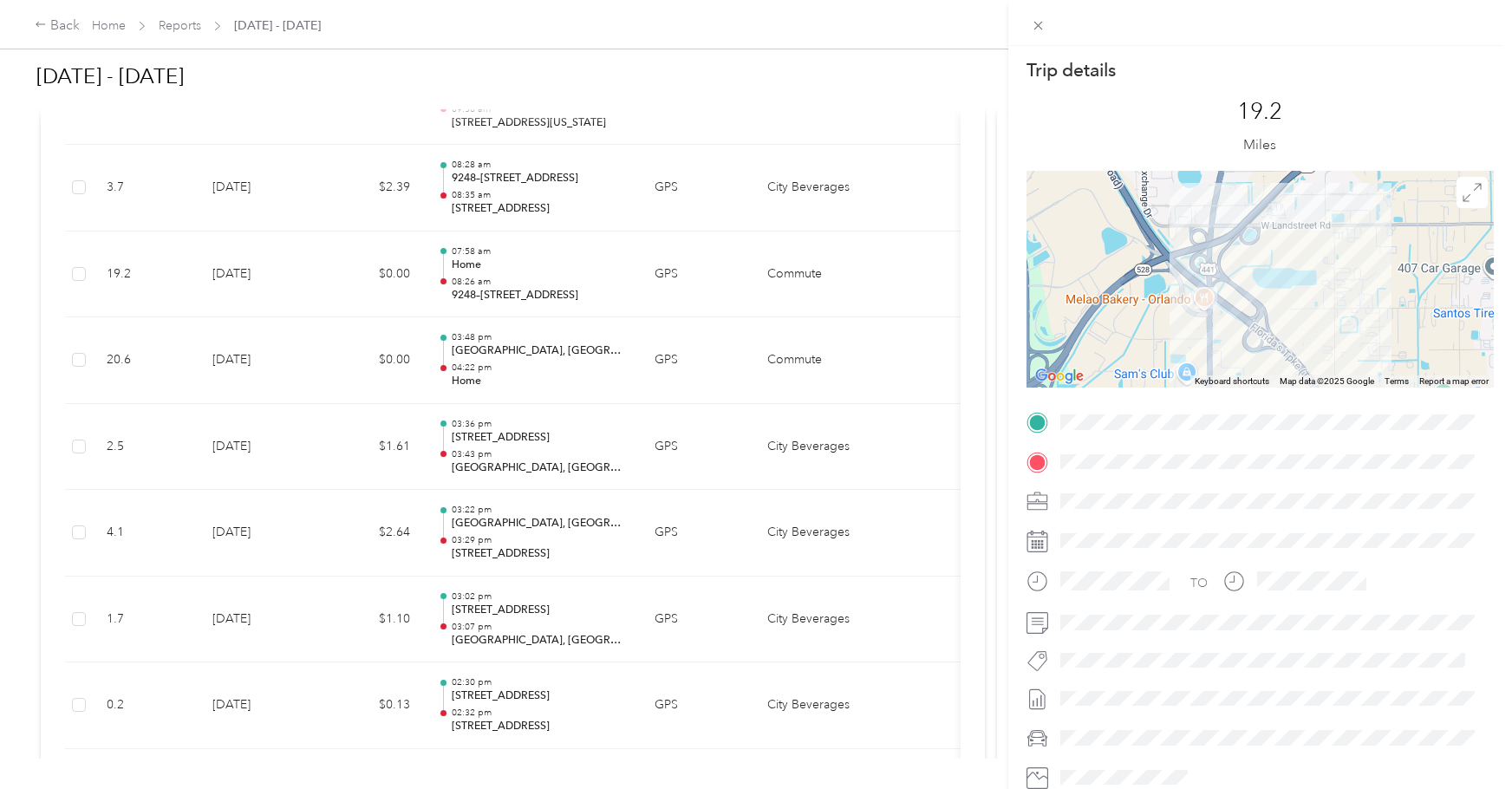
drag, startPoint x: 1249, startPoint y: 329, endPoint x: 1164, endPoint y: 310, distance: 87.1
click at [1164, 310] on div at bounding box center [1259, 279] width 467 height 217
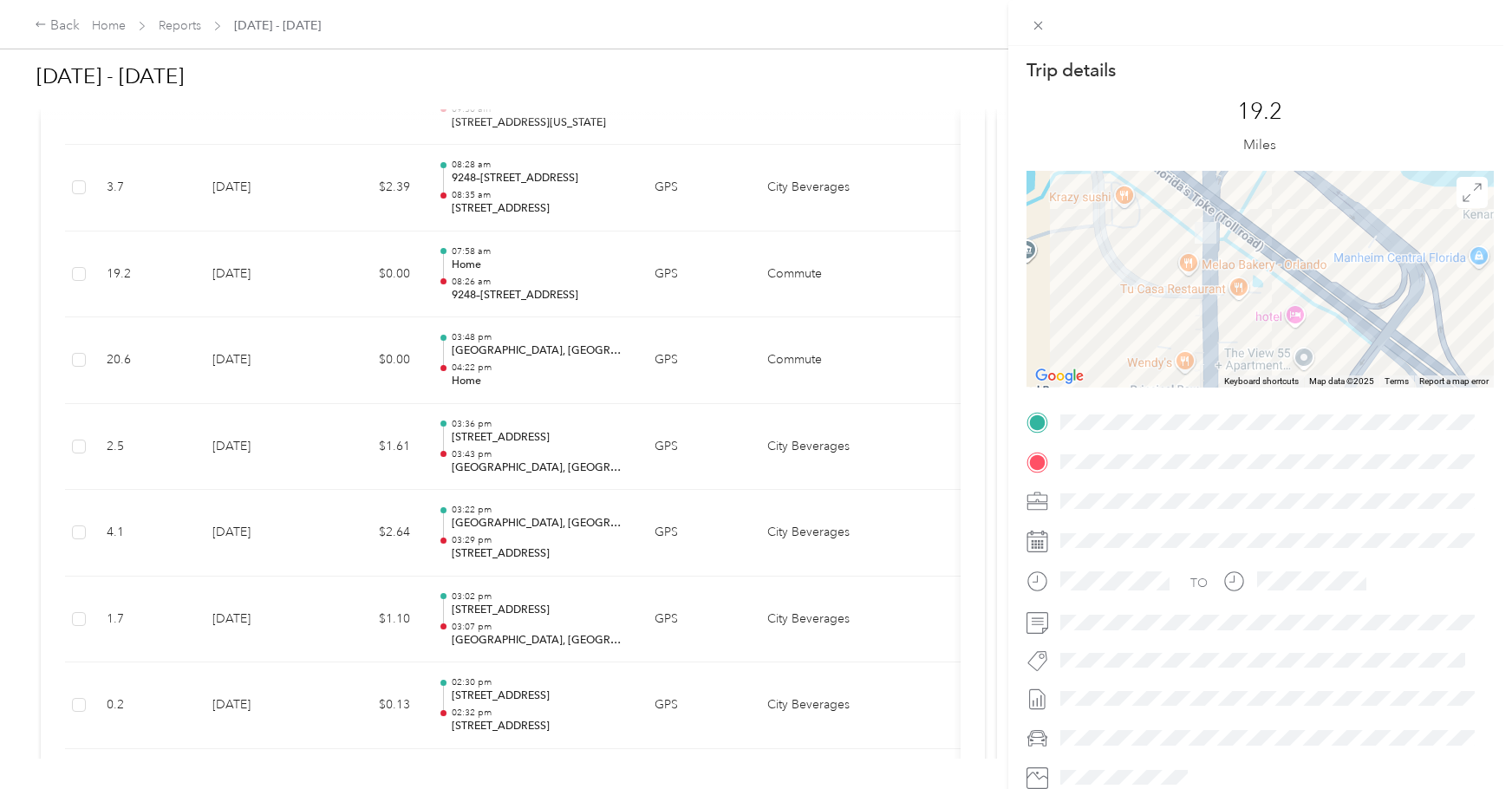
drag, startPoint x: 1216, startPoint y: 291, endPoint x: 1136, endPoint y: 288, distance: 80.1
click at [1136, 288] on div at bounding box center [1259, 279] width 467 height 217
click at [529, 209] on div "Trip details This trip cannot be edited because it is either under review, appr…" at bounding box center [756, 394] width 1512 height 789
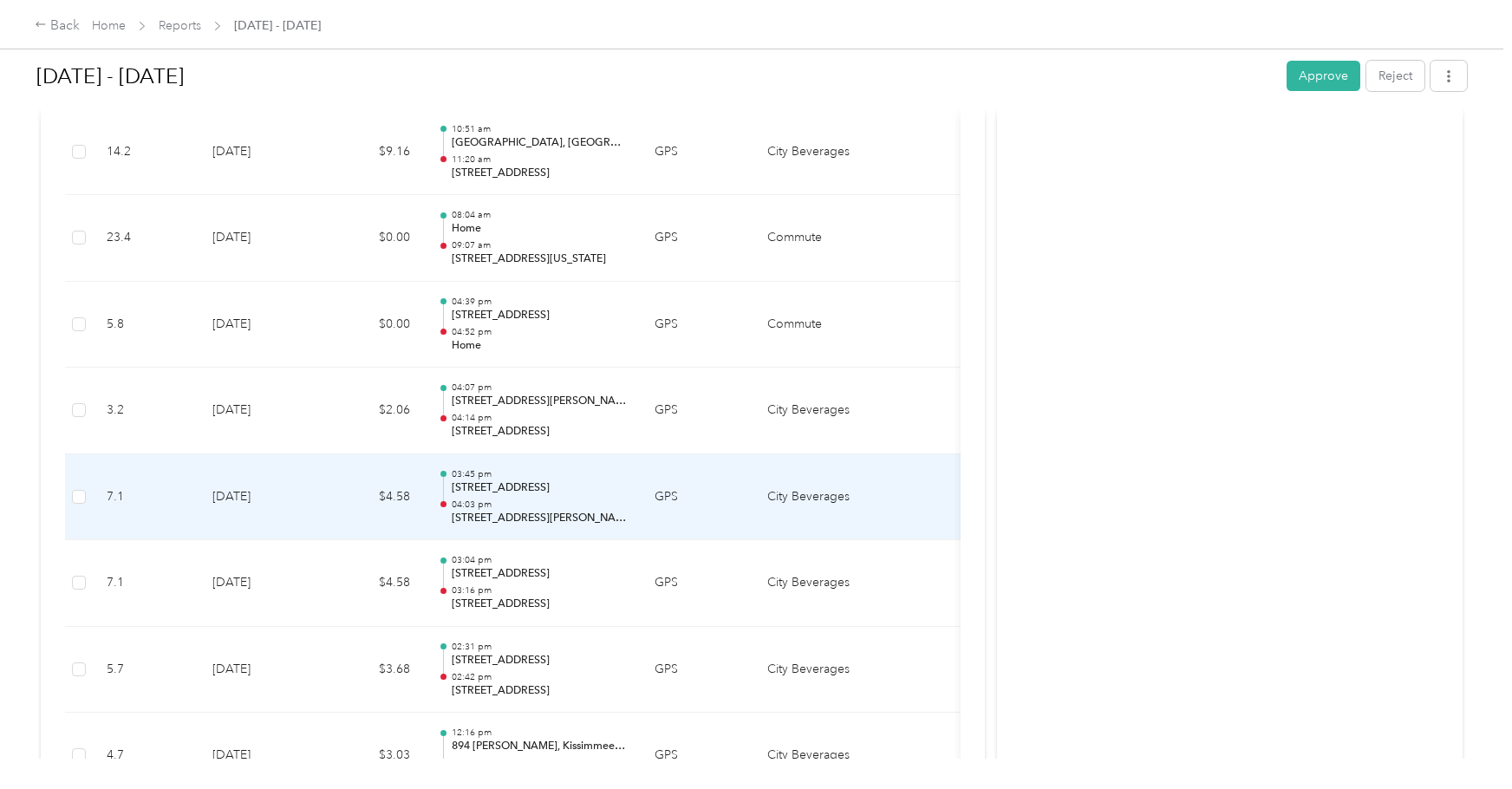
scroll to position [5306, 0]
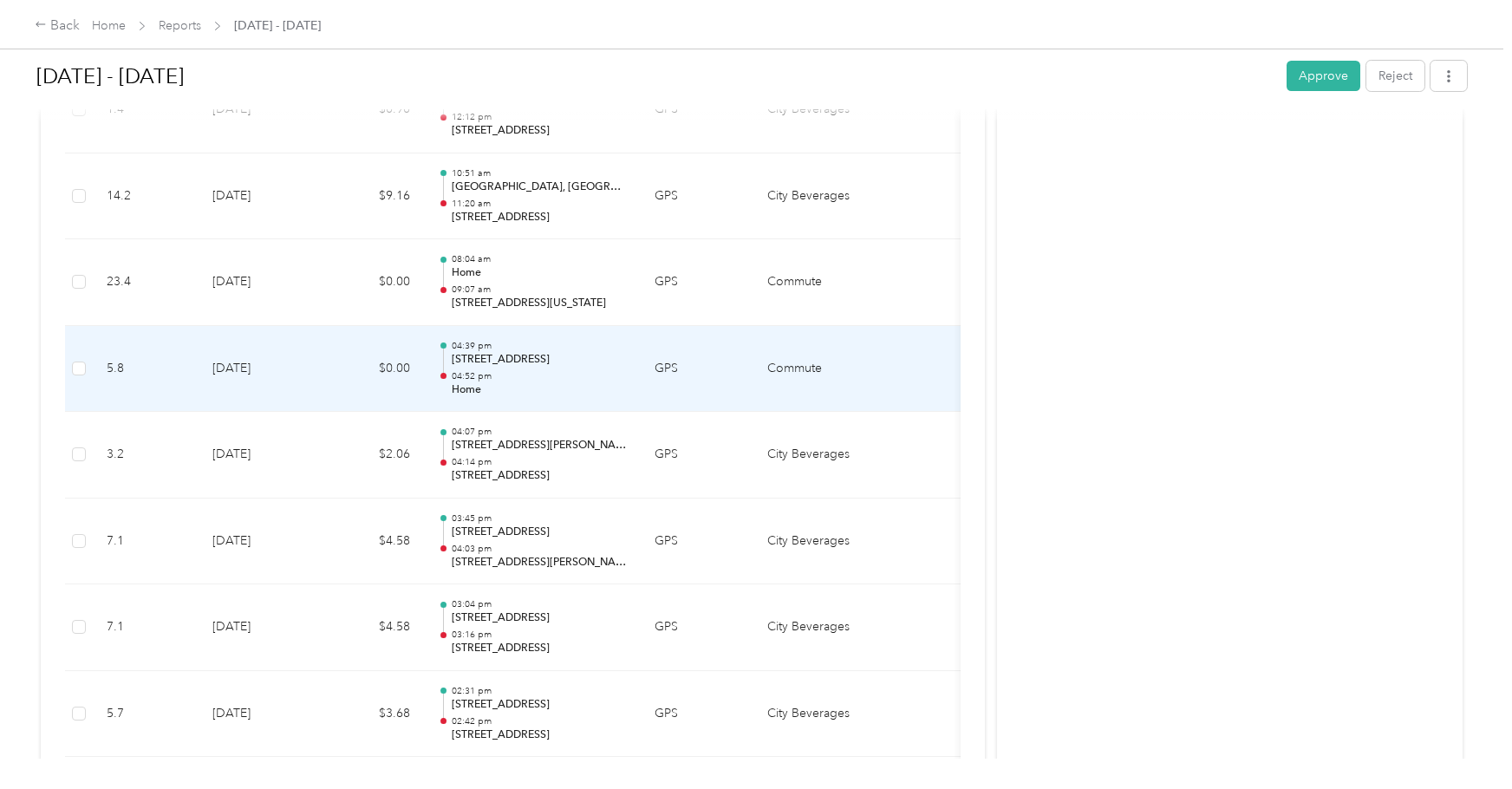
click at [543, 371] on p "04:52 pm" at bounding box center [539, 376] width 176 height 12
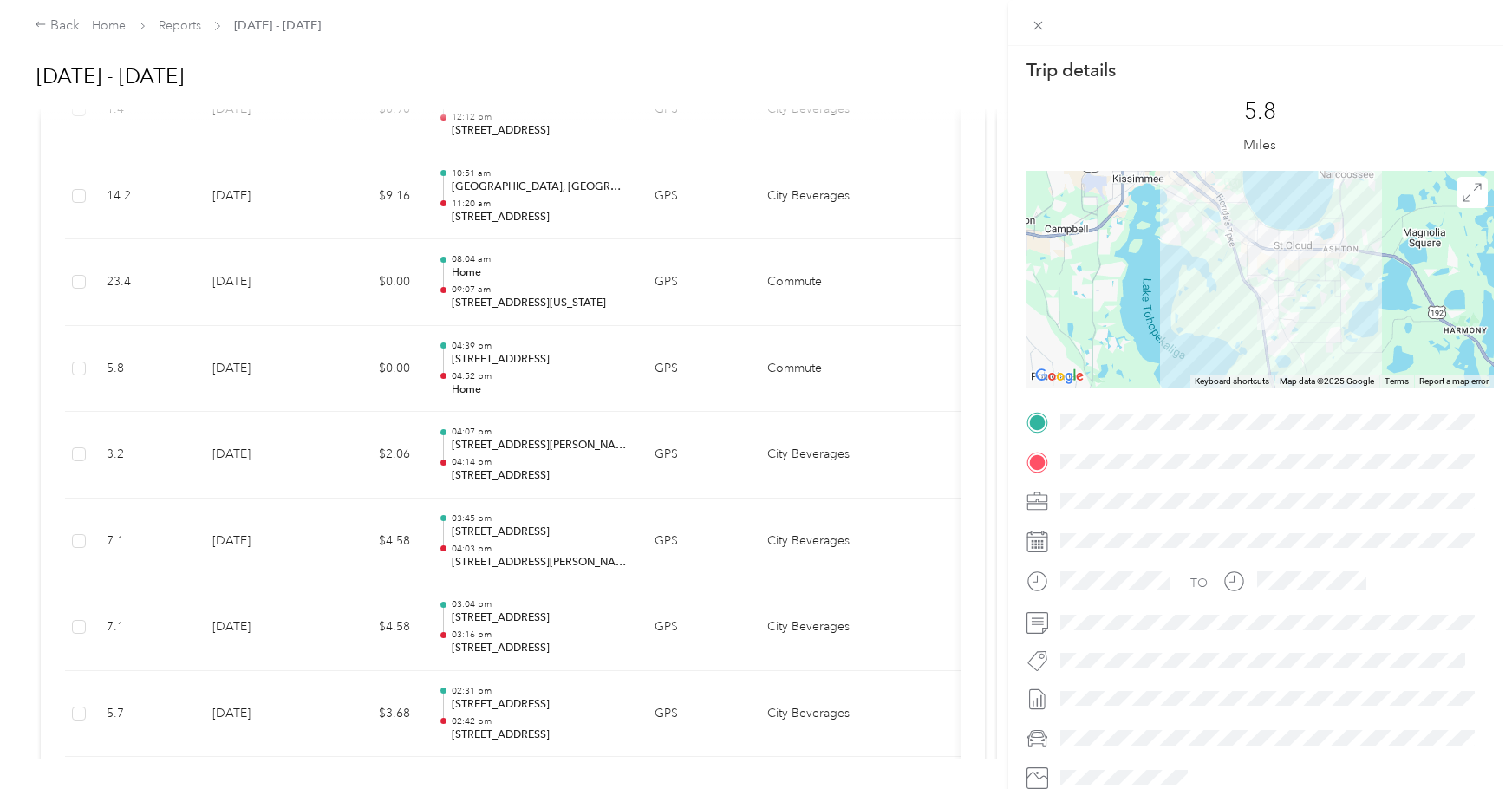
click at [1204, 319] on div at bounding box center [1259, 279] width 467 height 217
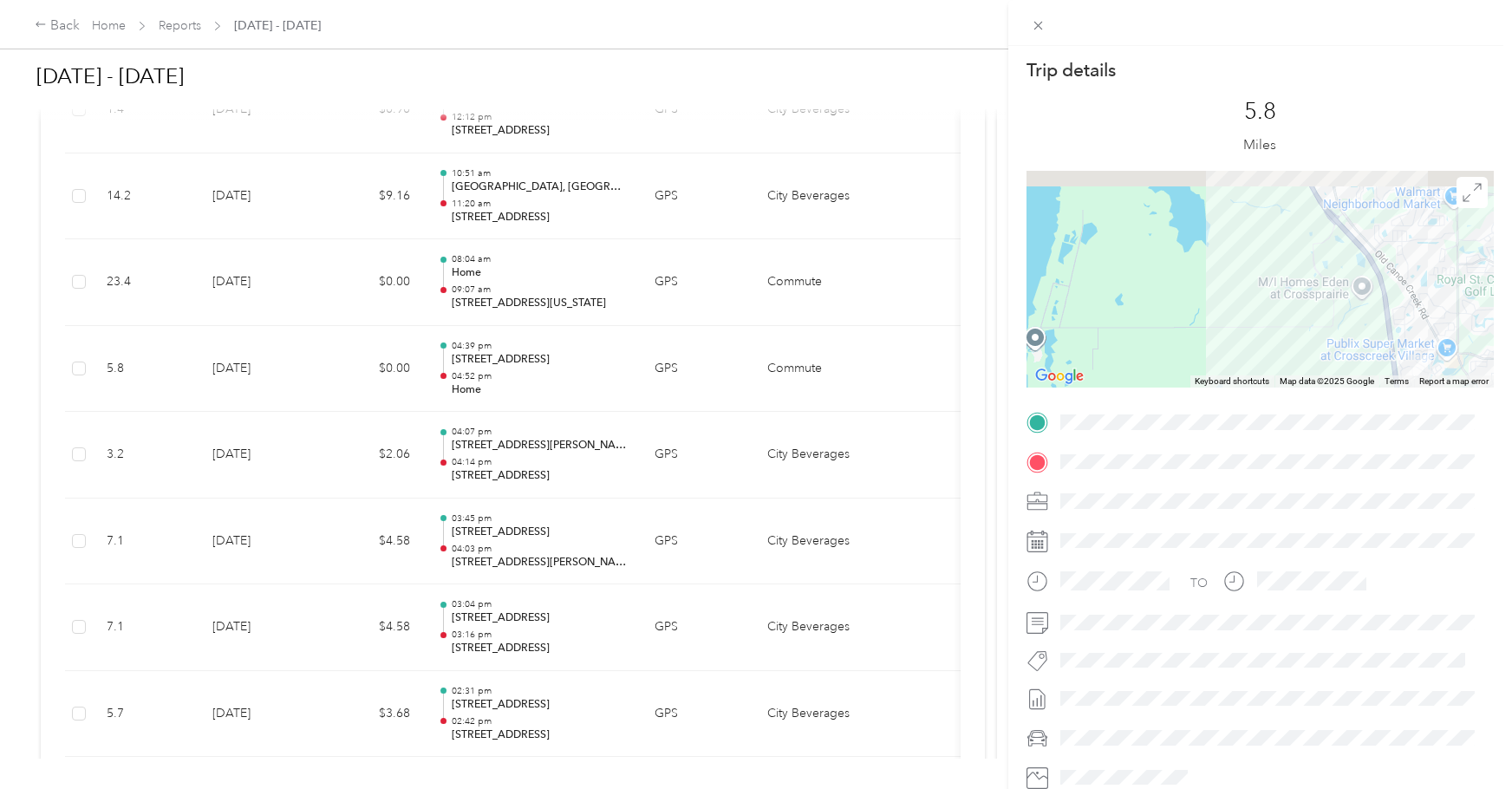
drag, startPoint x: 1242, startPoint y: 243, endPoint x: 1187, endPoint y: 395, distance: 161.6
click at [1189, 395] on div "Trip details This trip cannot be edited because it is either under review, appr…" at bounding box center [1259, 445] width 467 height 773
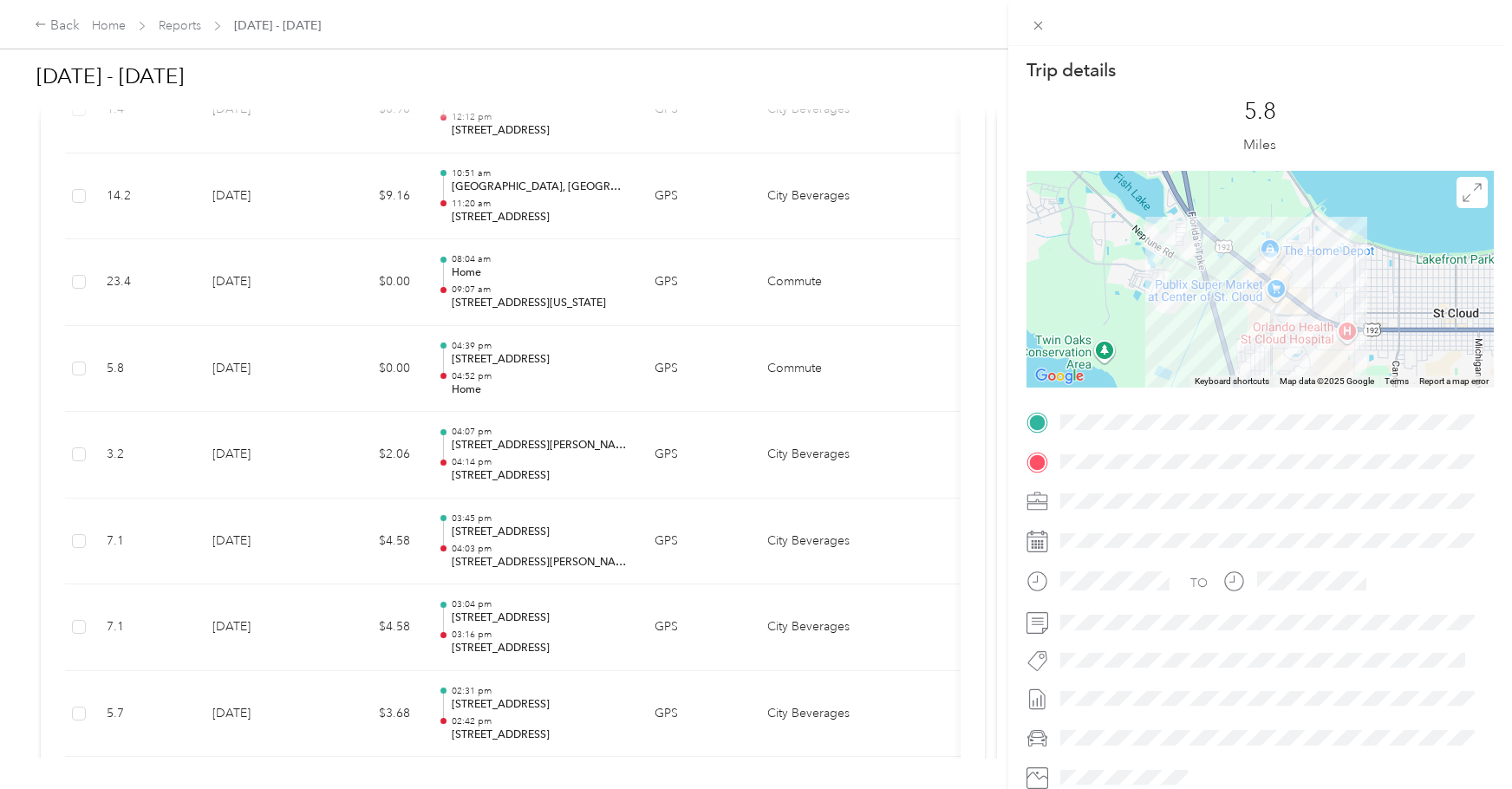
drag, startPoint x: 1231, startPoint y: 248, endPoint x: 1208, endPoint y: 349, distance: 103.6
click at [1209, 348] on div at bounding box center [1259, 279] width 467 height 217
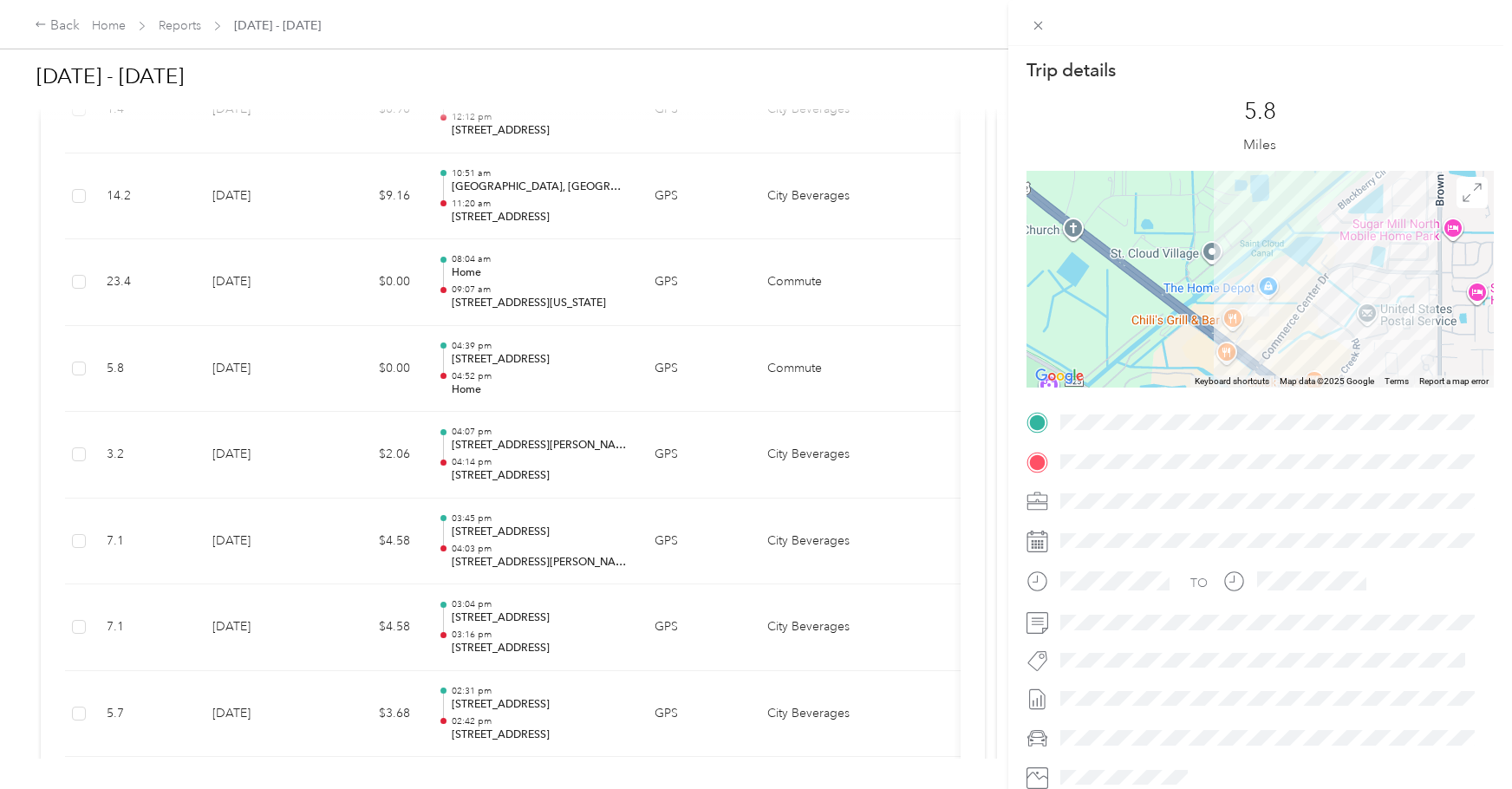
drag, startPoint x: 1291, startPoint y: 319, endPoint x: 1206, endPoint y: 302, distance: 86.7
click at [1206, 302] on div at bounding box center [1259, 279] width 467 height 217
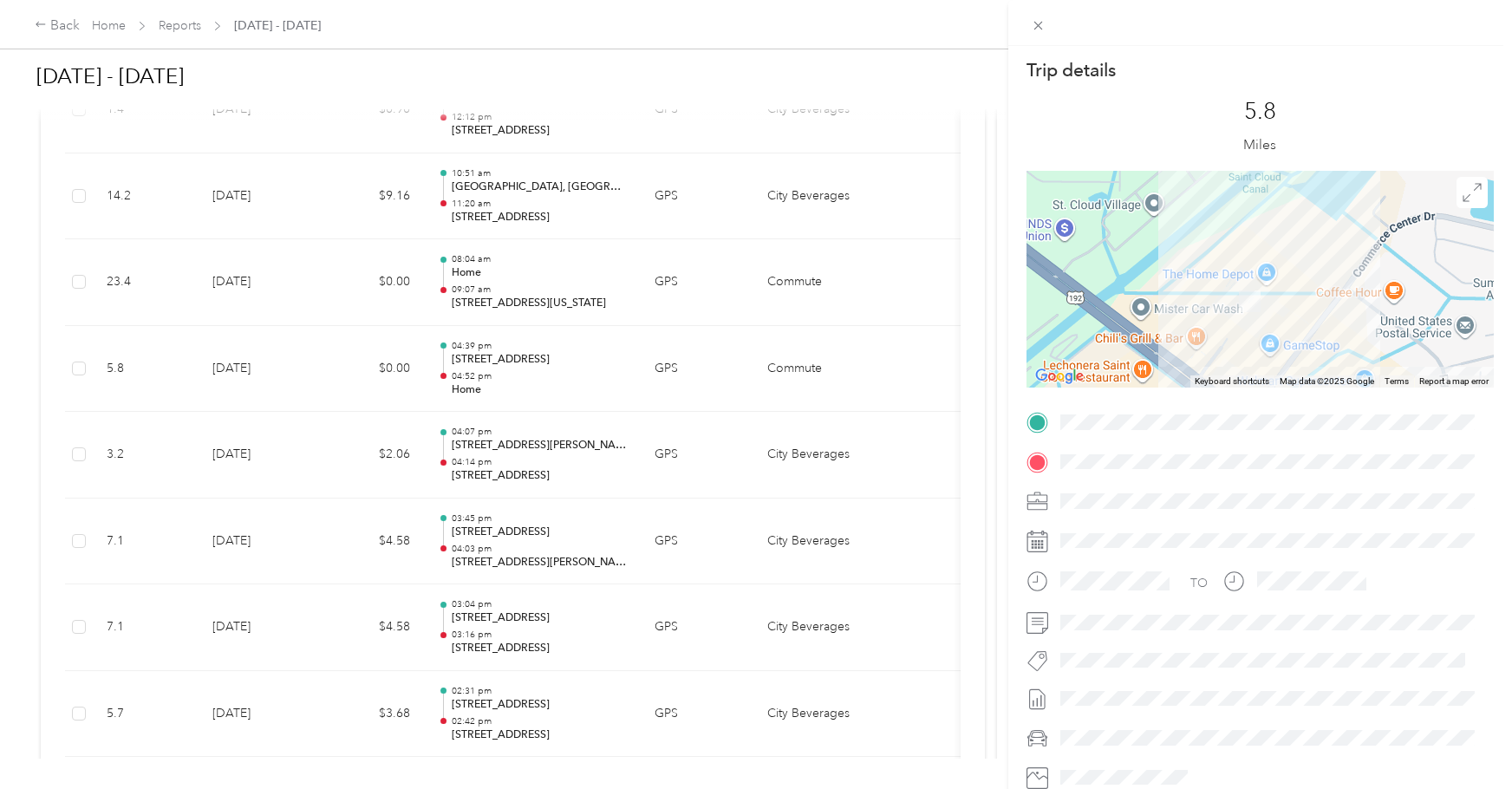
drag, startPoint x: 1278, startPoint y: 293, endPoint x: 1222, endPoint y: 282, distance: 57.1
click at [1222, 282] on div at bounding box center [1259, 279] width 467 height 217
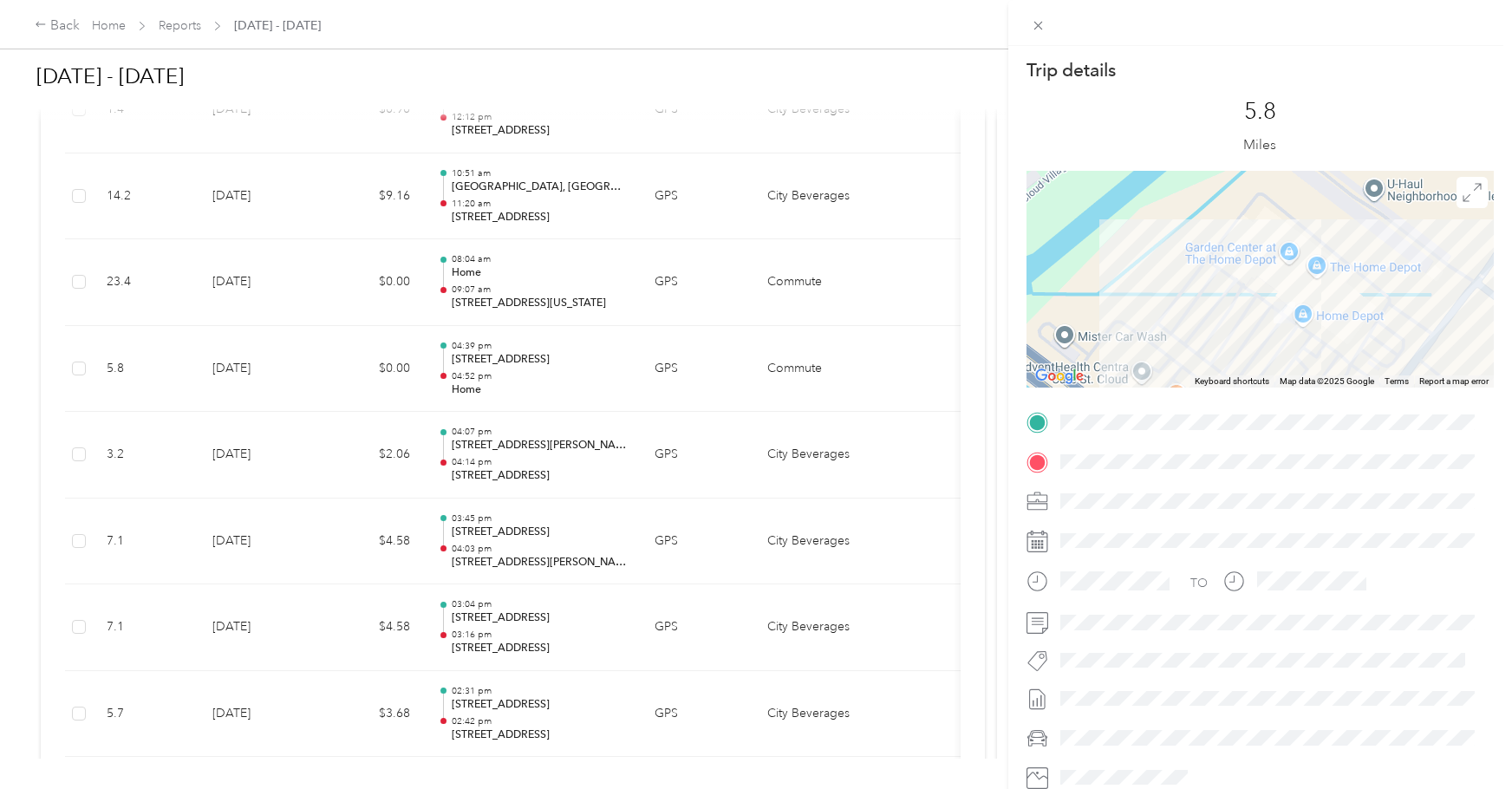
click at [545, 396] on div "Trip details This trip cannot be edited because it is either under review, appr…" at bounding box center [756, 394] width 1512 height 789
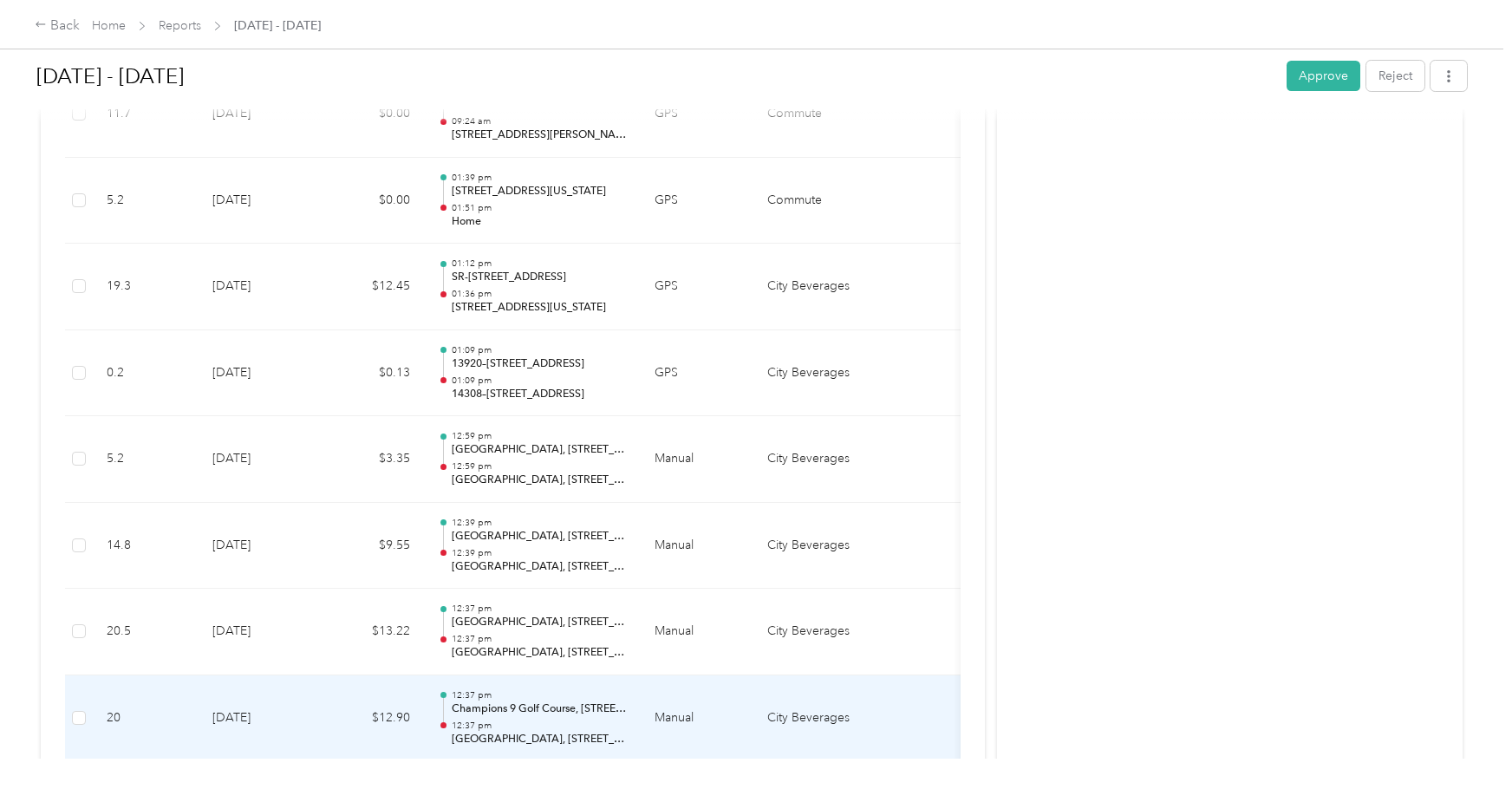
scroll to position [4351, 0]
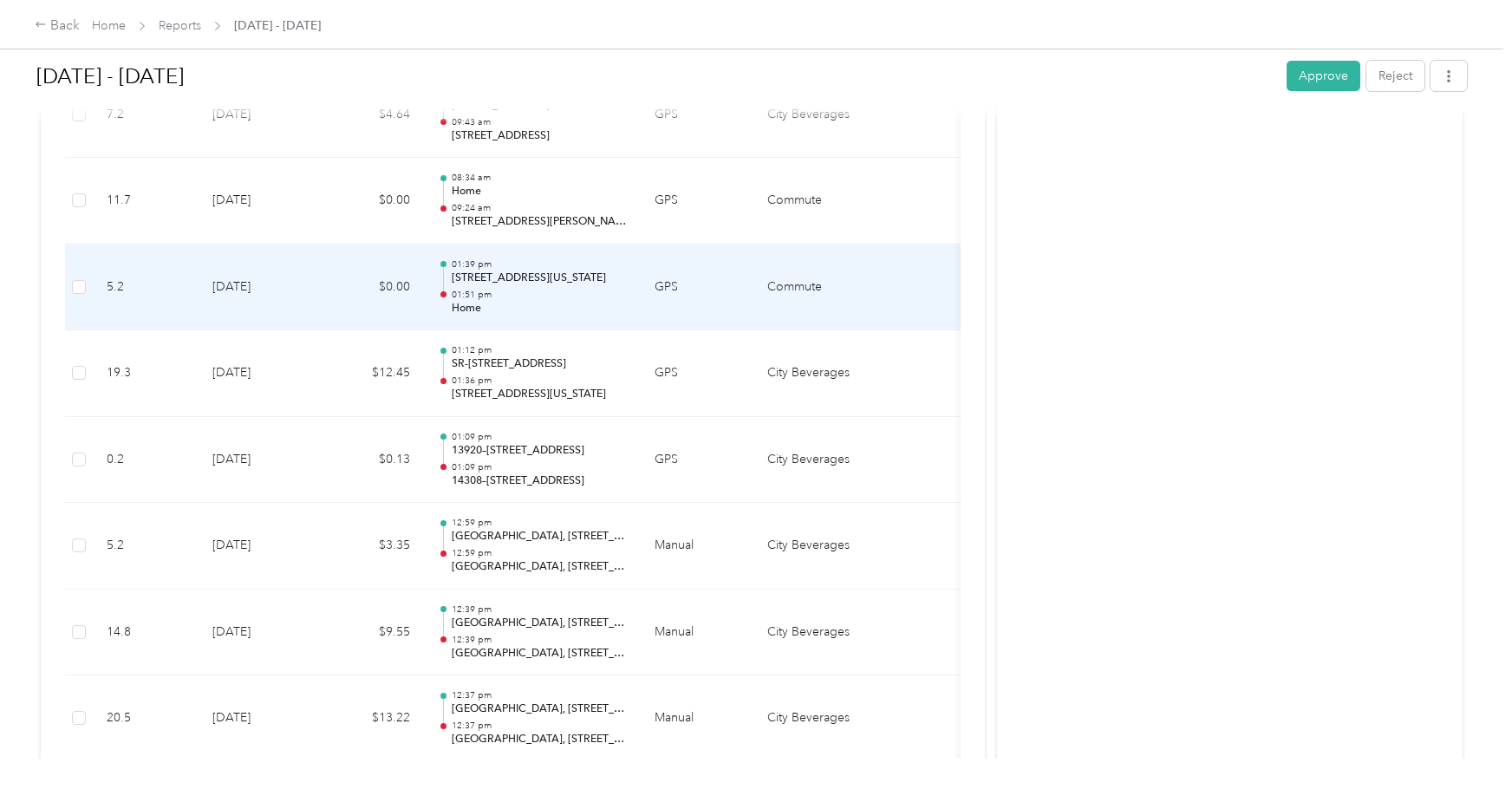
click at [544, 296] on p "01:51 pm" at bounding box center [539, 295] width 176 height 12
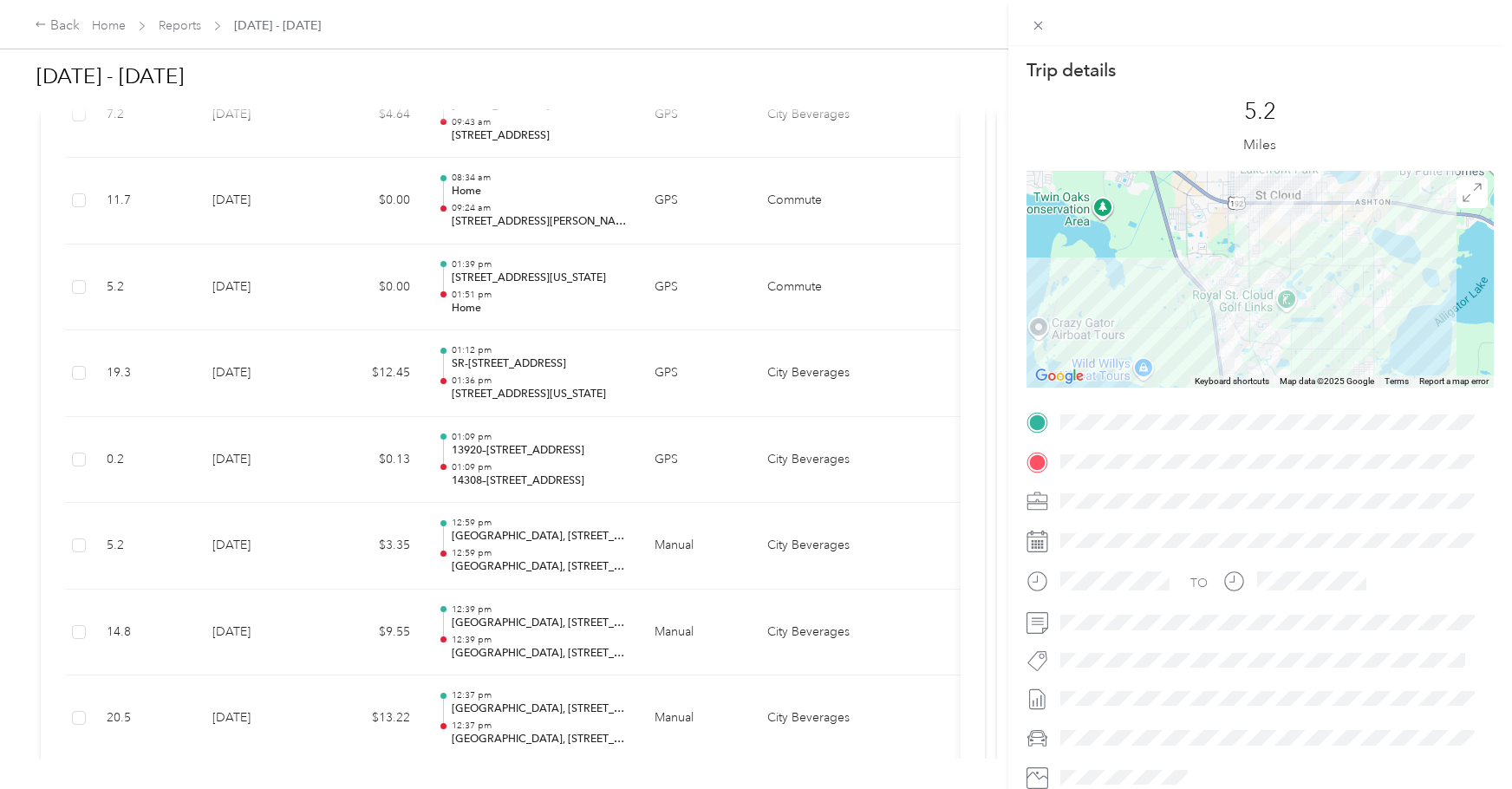
click at [544, 296] on div "Trip details This trip cannot be edited because it is either under review, appr…" at bounding box center [756, 394] width 1512 height 789
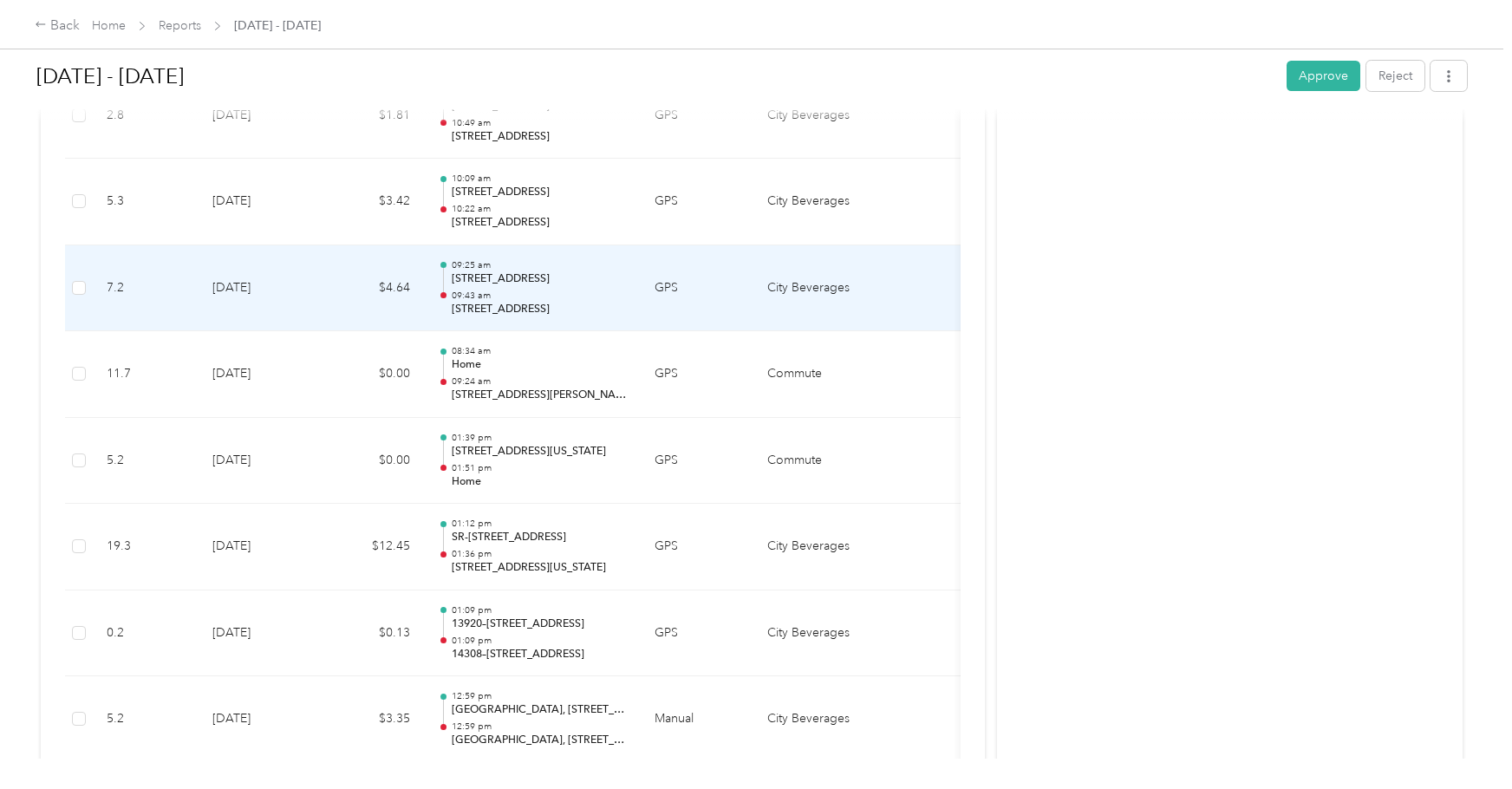
scroll to position [4091, 0]
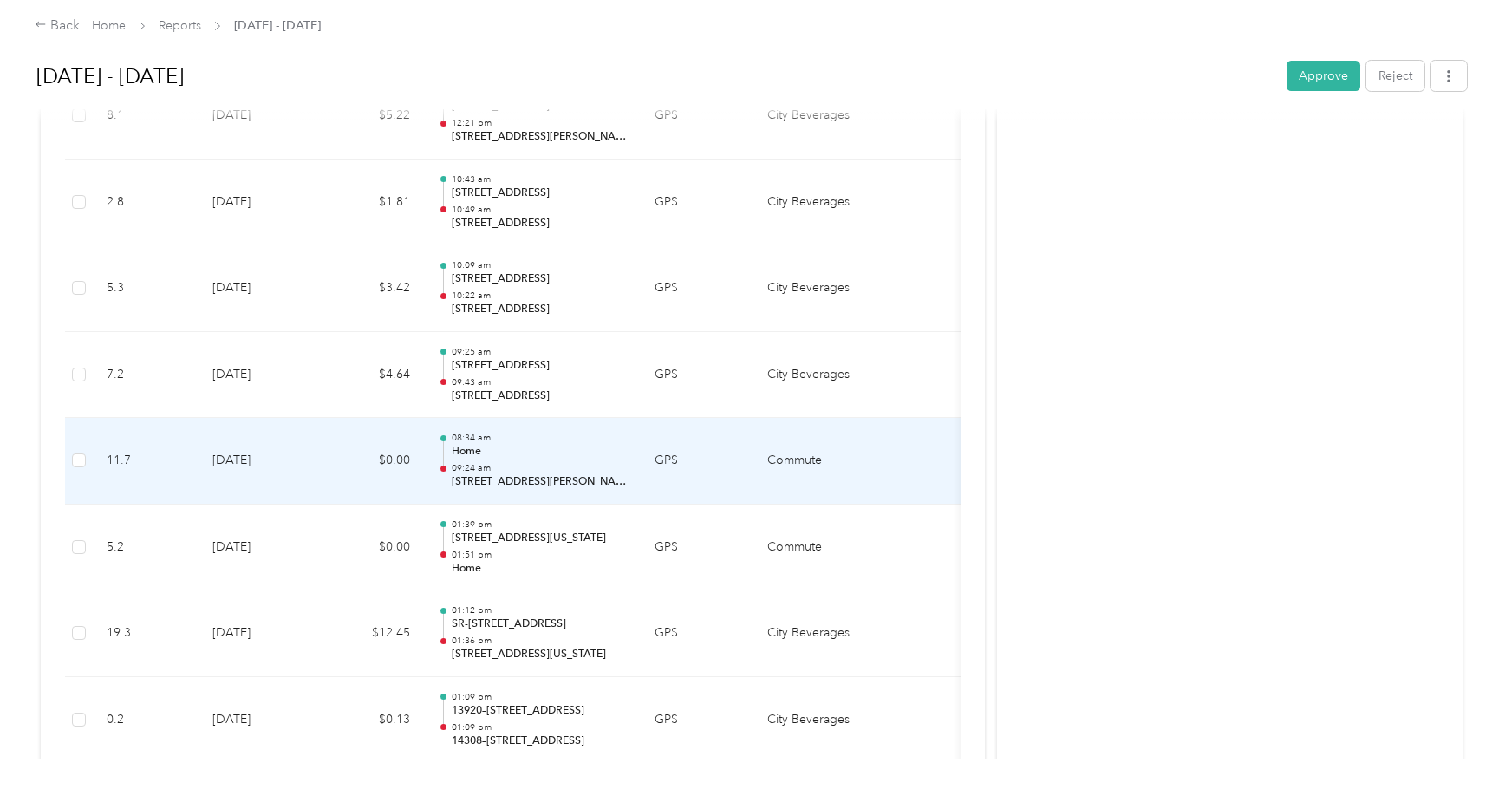
click at [536, 467] on p "09:24 am" at bounding box center [539, 467] width 176 height 12
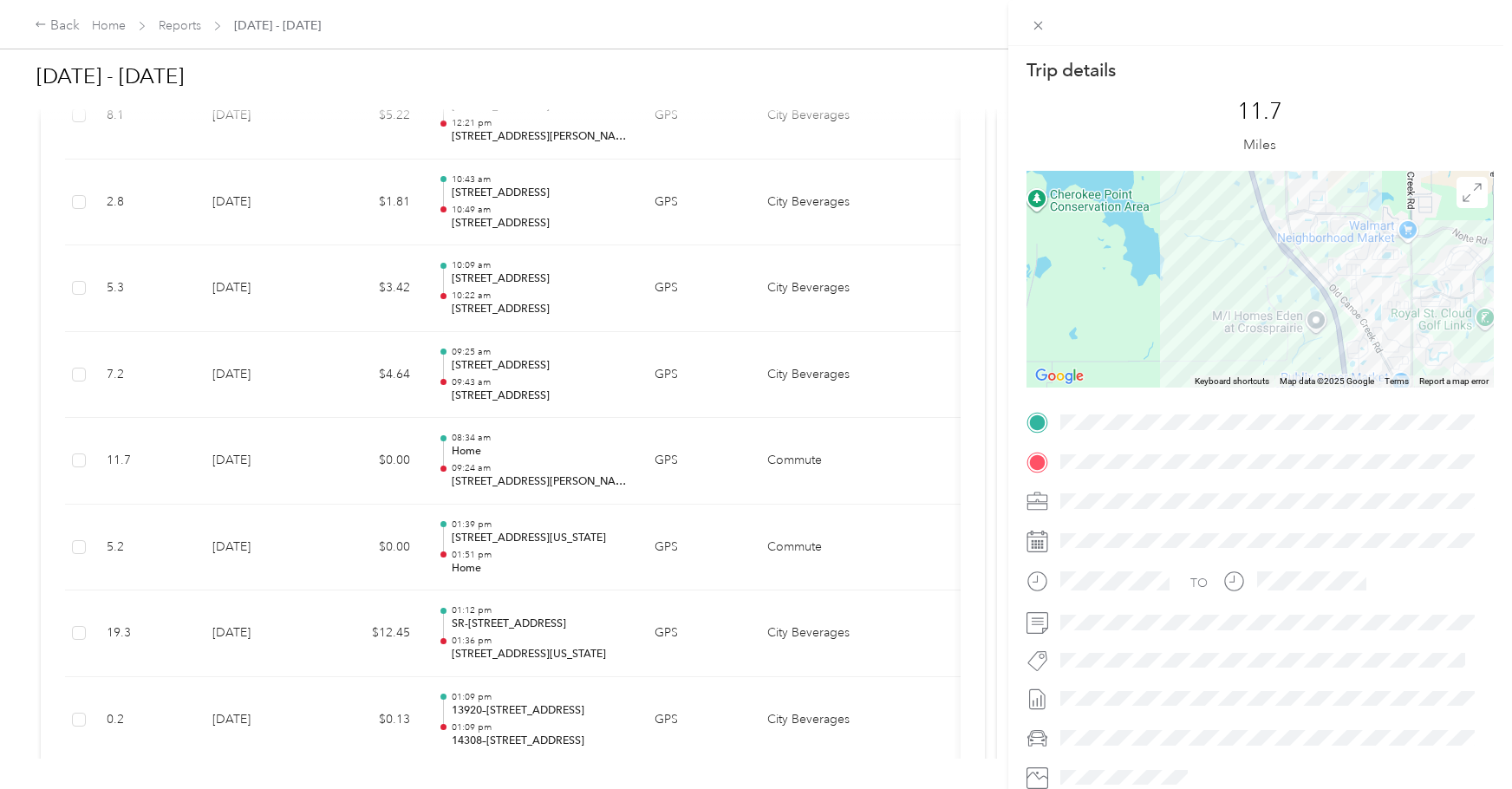
click at [1228, 423] on div "Trip details This trip cannot be edited because it is either under review, appr…" at bounding box center [1259, 445] width 467 height 773
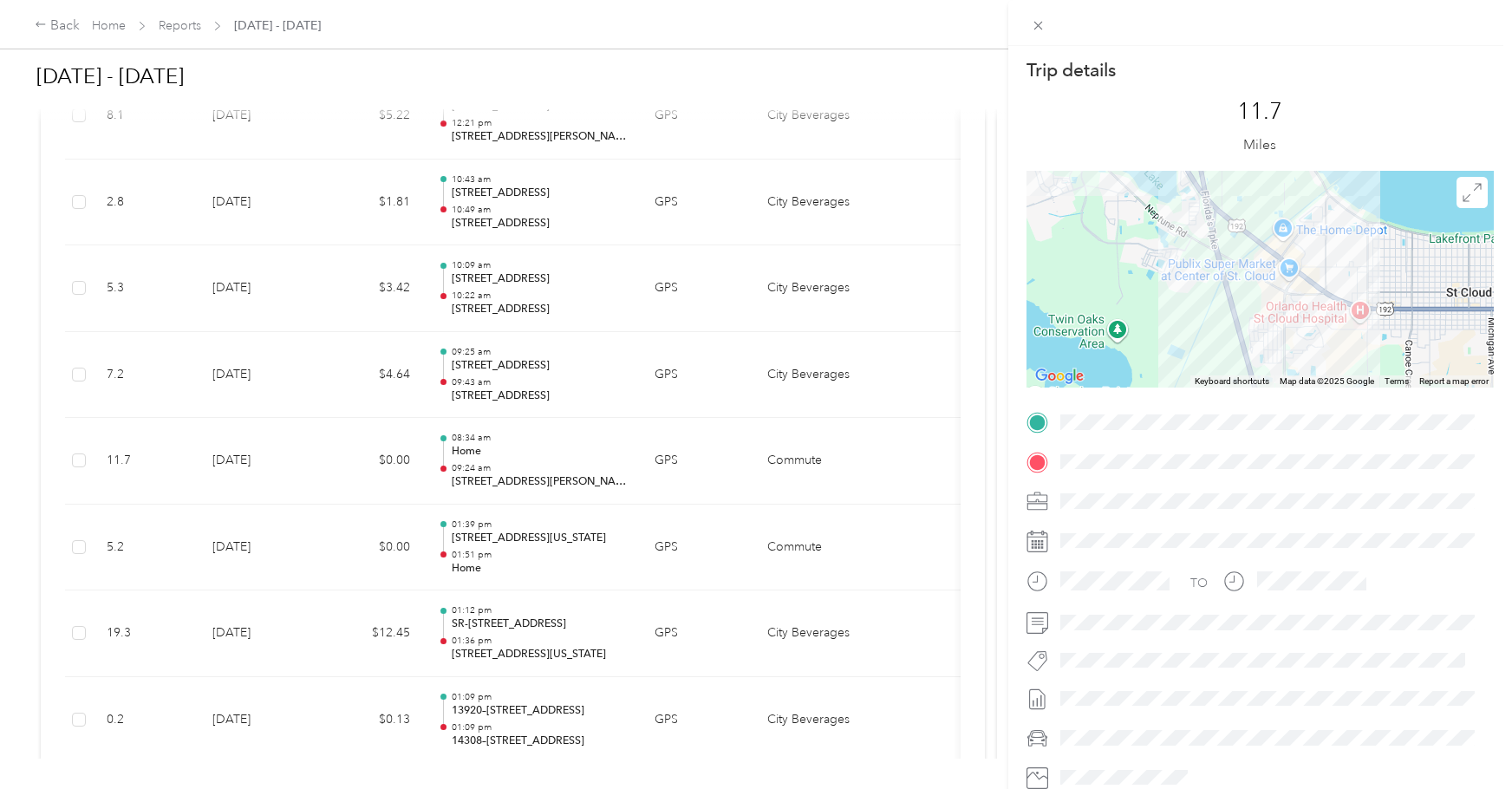
drag, startPoint x: 1207, startPoint y: 317, endPoint x: 1228, endPoint y: 375, distance: 61.7
click at [1228, 374] on div at bounding box center [1259, 279] width 467 height 217
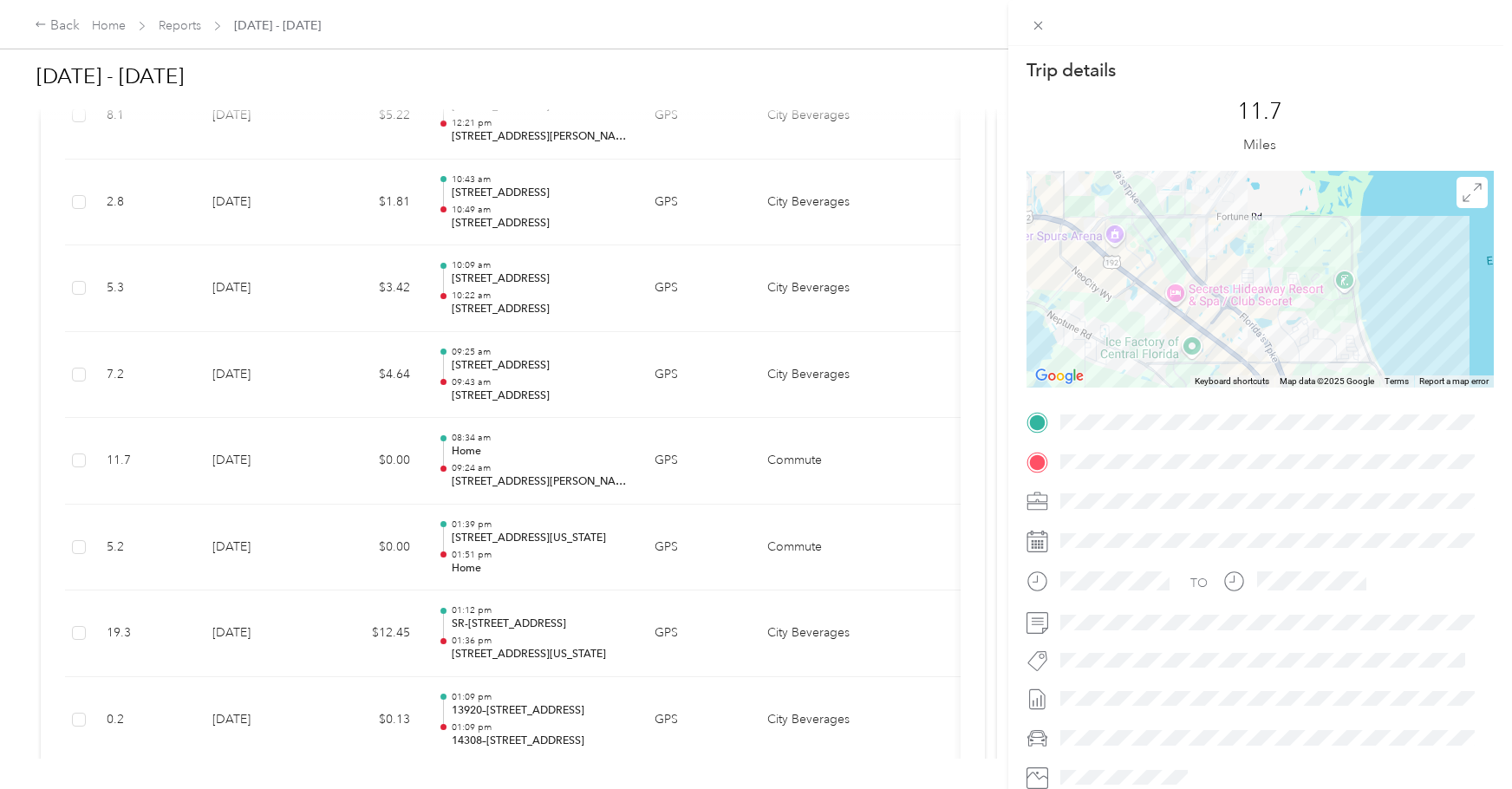
drag, startPoint x: 1113, startPoint y: 313, endPoint x: 1220, endPoint y: 321, distance: 107.3
click at [1220, 321] on div at bounding box center [1259, 279] width 467 height 217
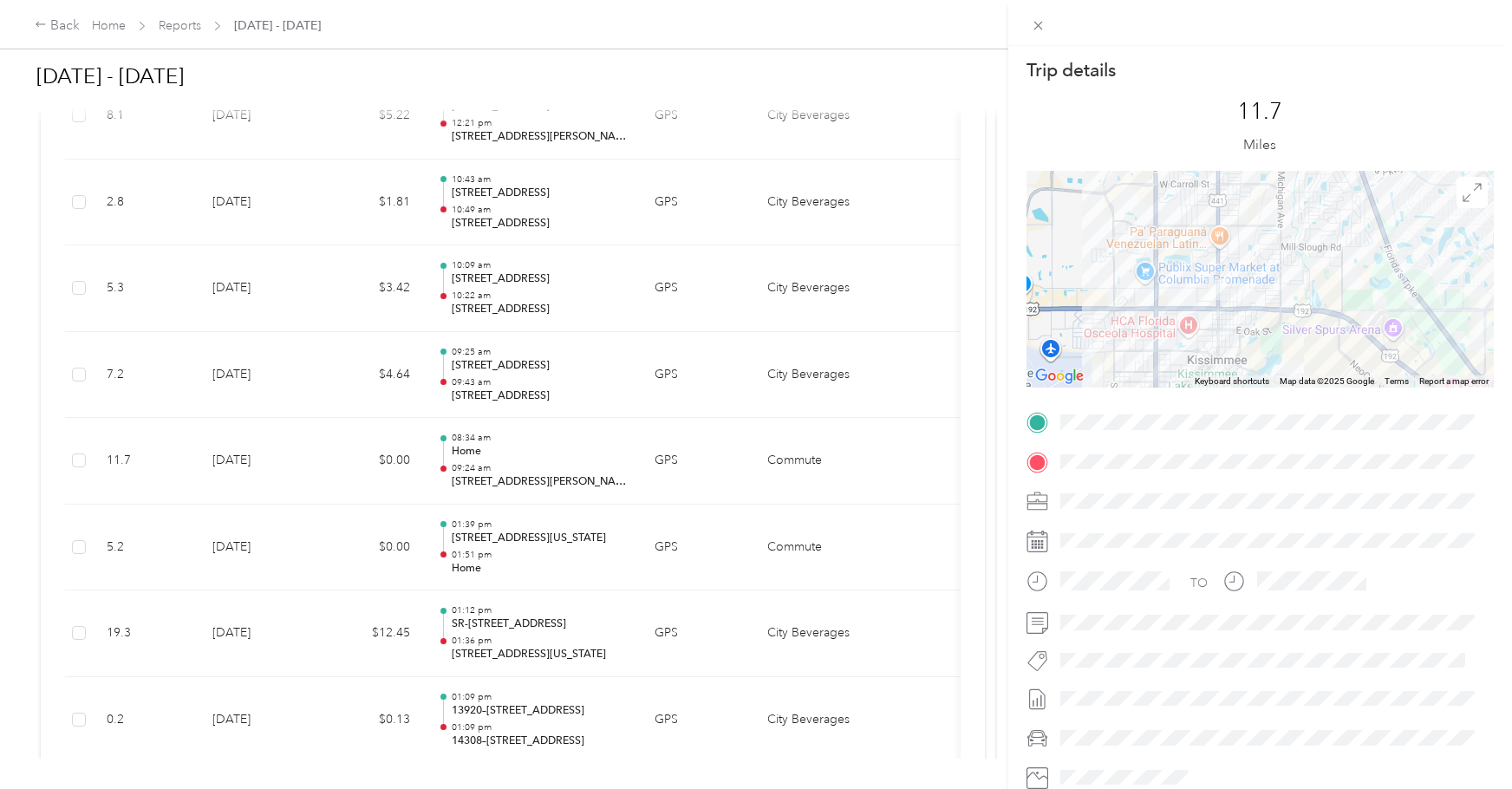
drag, startPoint x: 1224, startPoint y: 283, endPoint x: 1171, endPoint y: 352, distance: 87.0
click at [1171, 352] on div at bounding box center [1259, 279] width 467 height 217
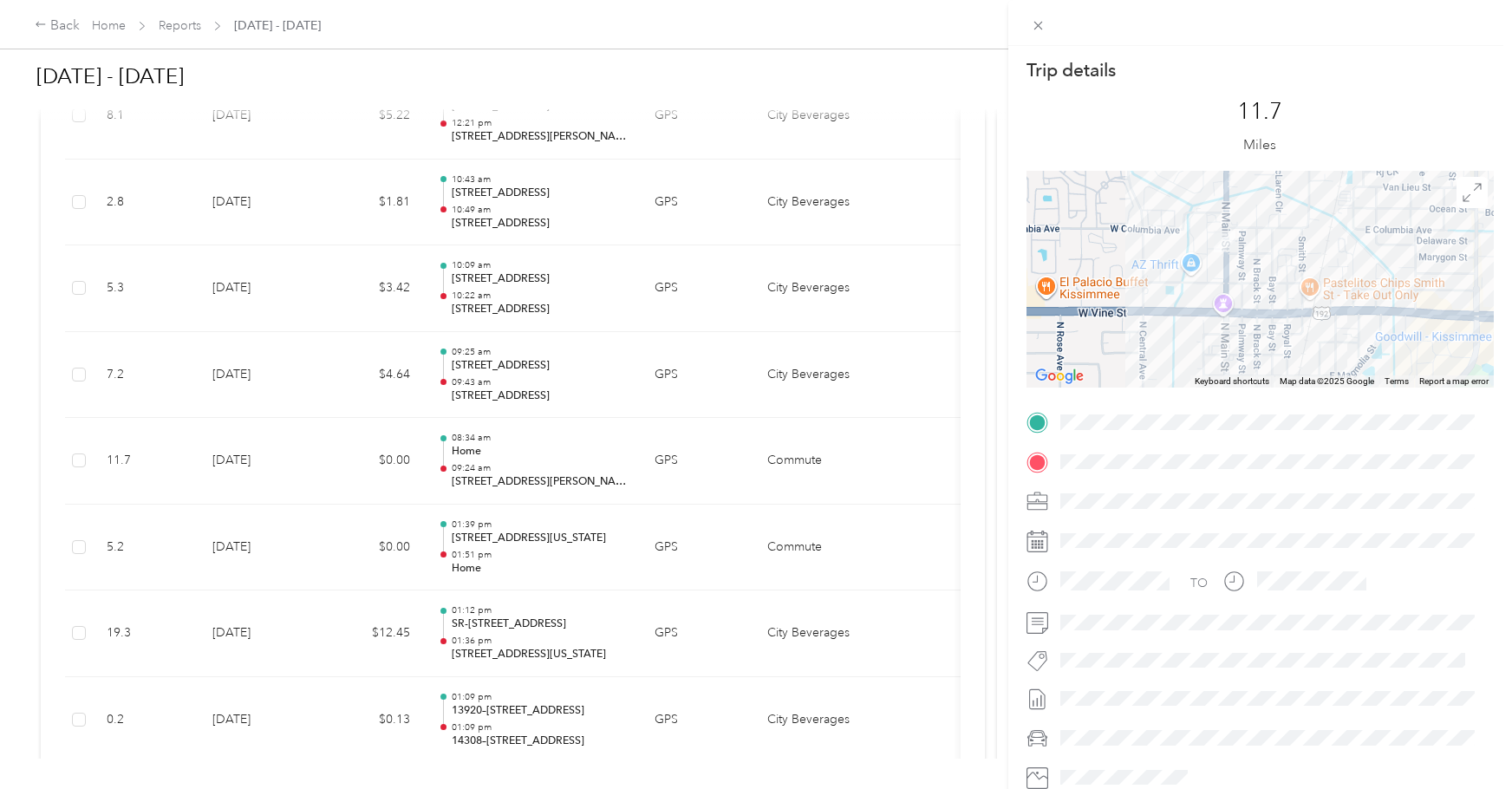
drag, startPoint x: 1172, startPoint y: 280, endPoint x: 1171, endPoint y: 366, distance: 86.0
click at [1171, 367] on div at bounding box center [1259, 279] width 467 height 217
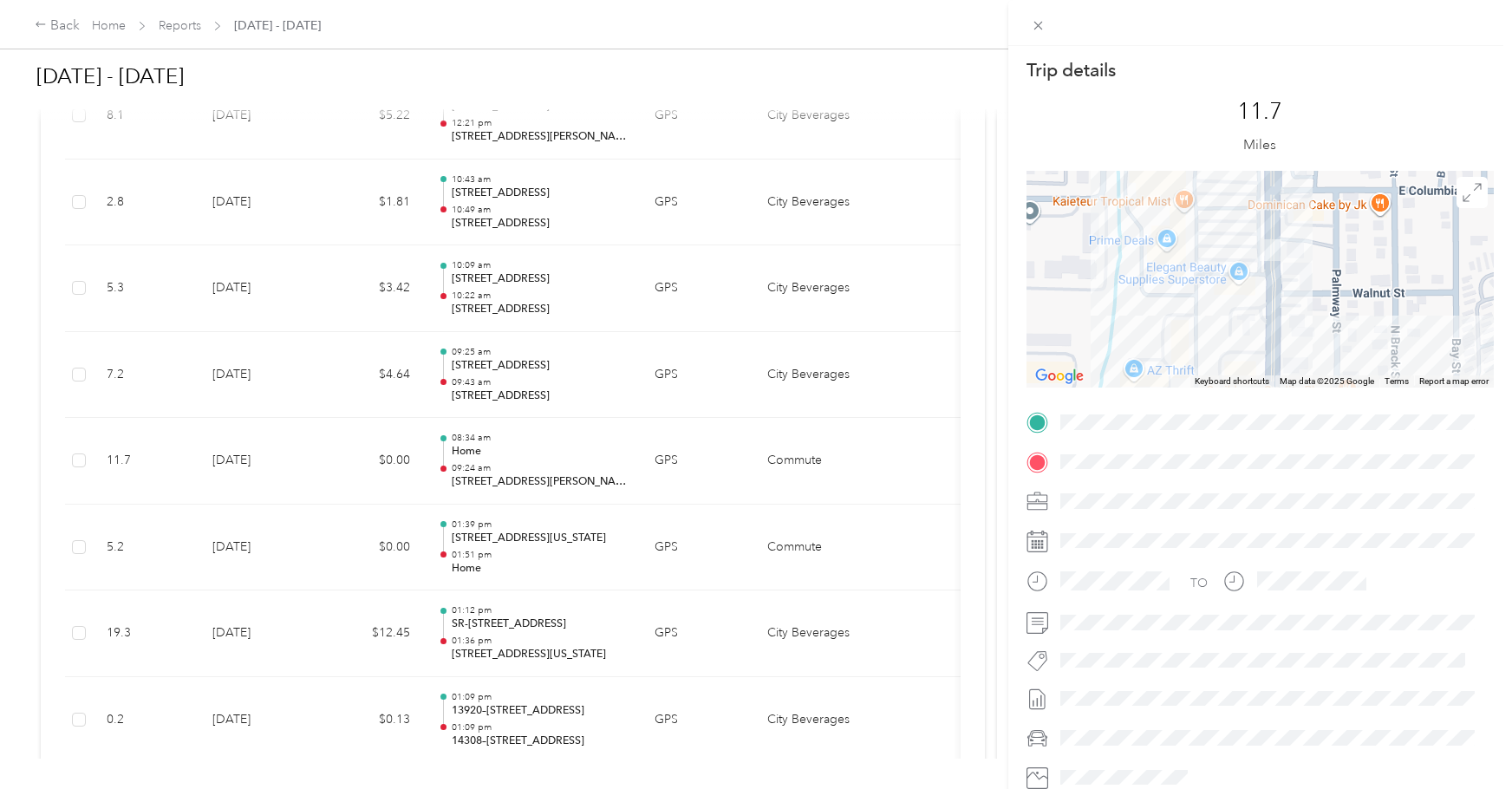
drag, startPoint x: 1220, startPoint y: 201, endPoint x: 1182, endPoint y: 374, distance: 177.1
click at [1184, 406] on div "Trip details This trip cannot be edited because it is either under review, appr…" at bounding box center [1259, 445] width 467 height 773
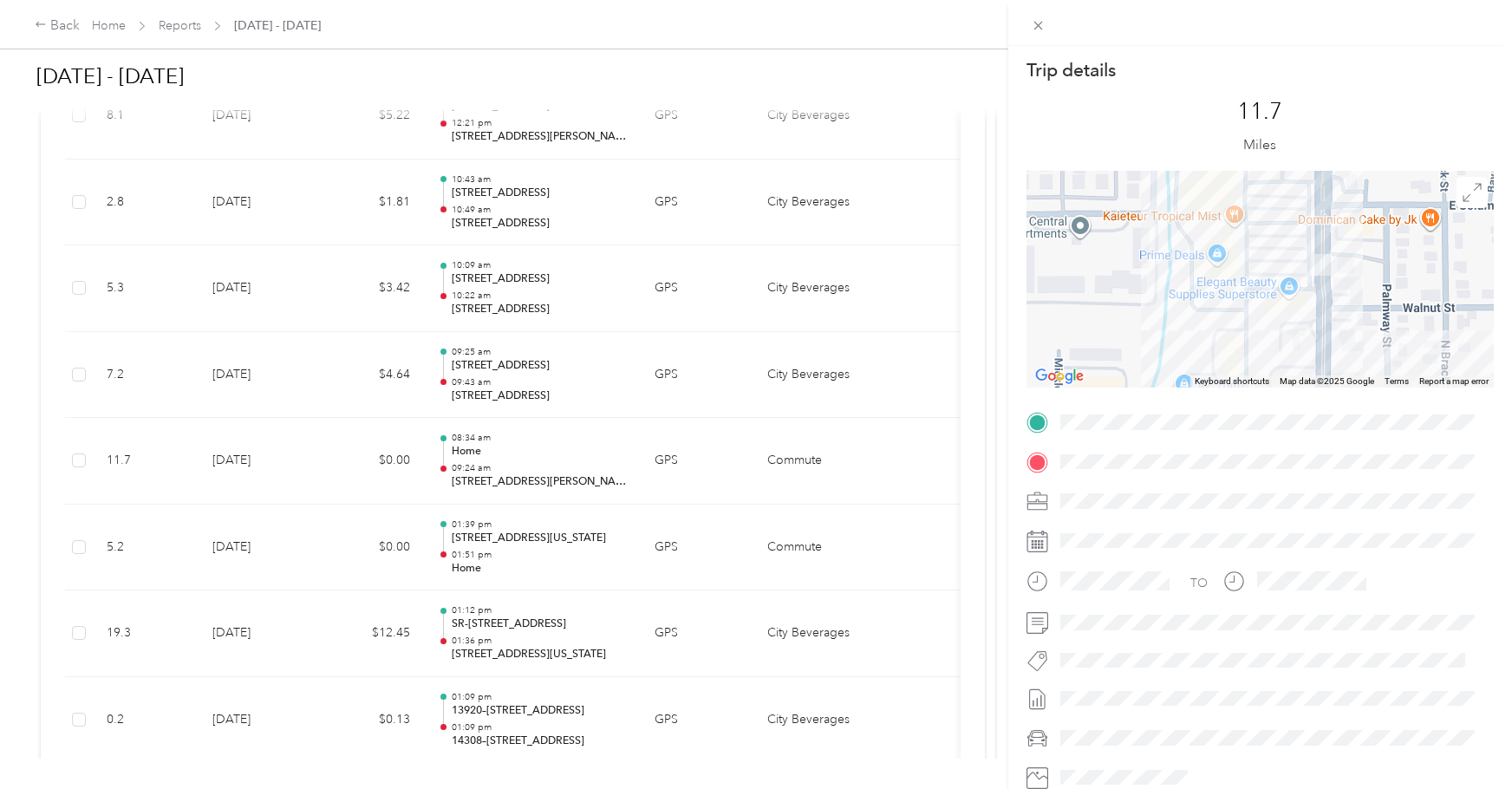
click at [514, 377] on div "Trip details This trip cannot be edited because it is either under review, appr…" at bounding box center [756, 394] width 1512 height 789
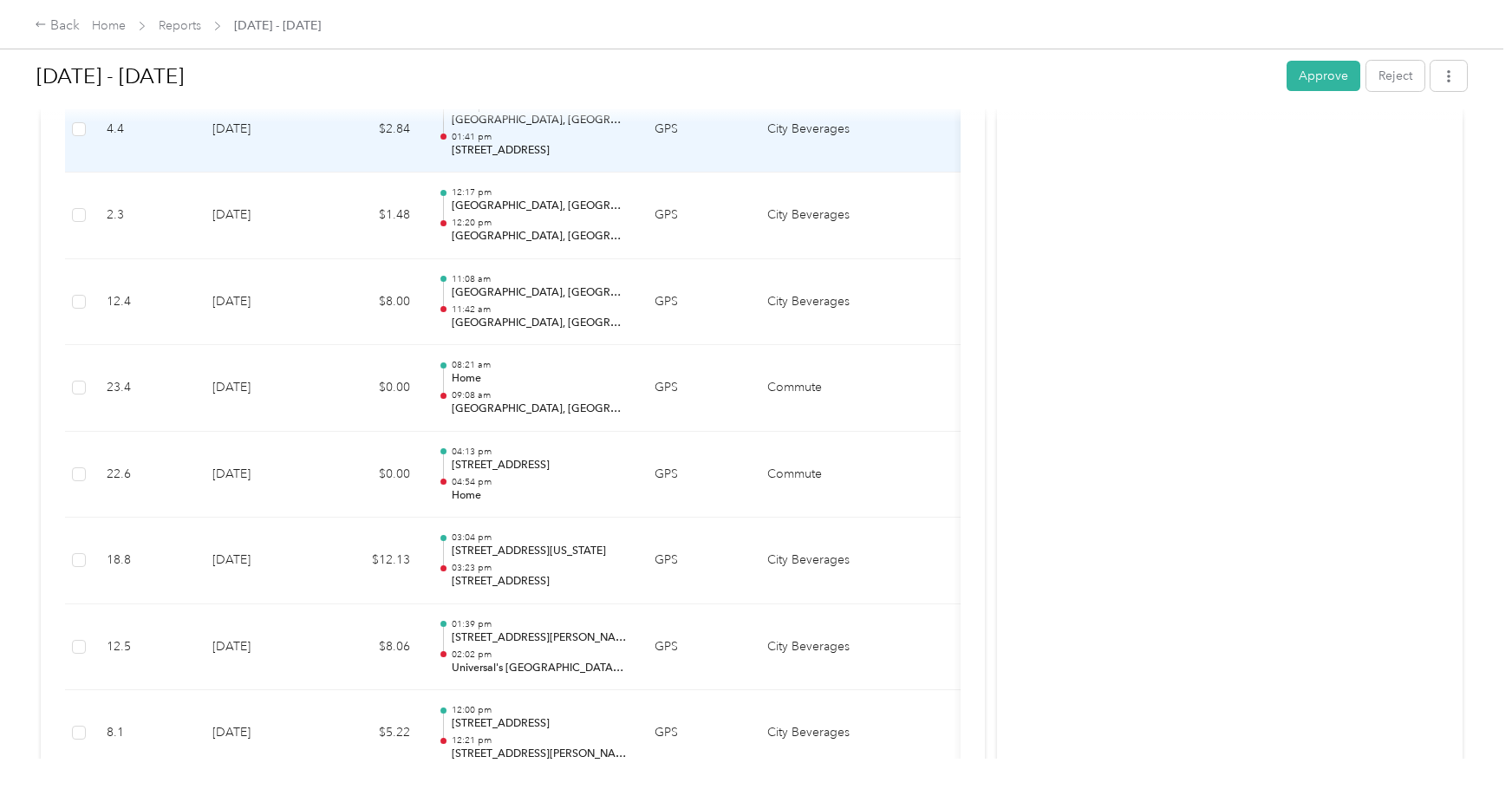
scroll to position [3484, 0]
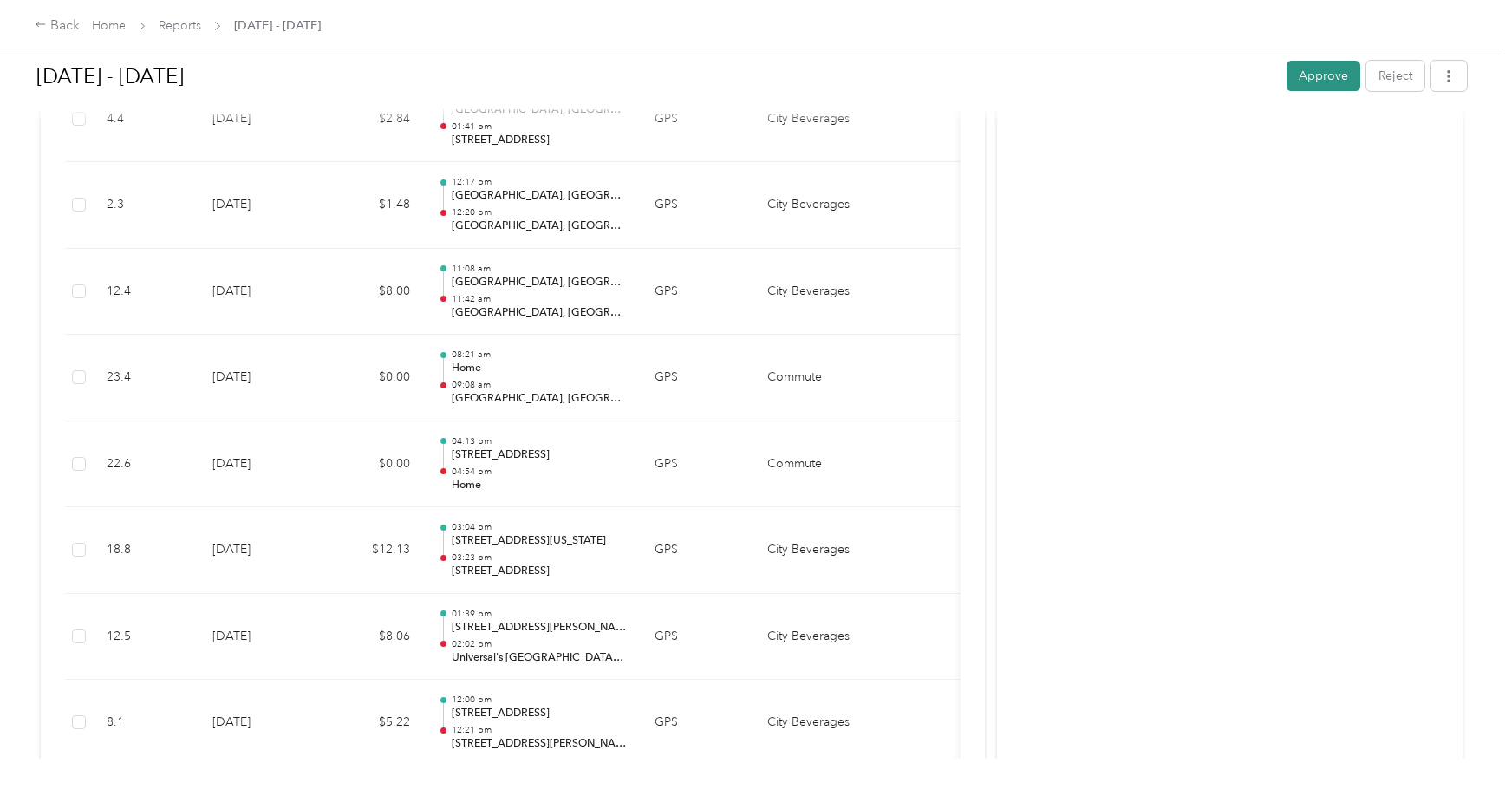
click at [1316, 80] on button "Approve" at bounding box center [1323, 75] width 73 height 31
